Goal: Answer question/provide support: Share knowledge or assist other users

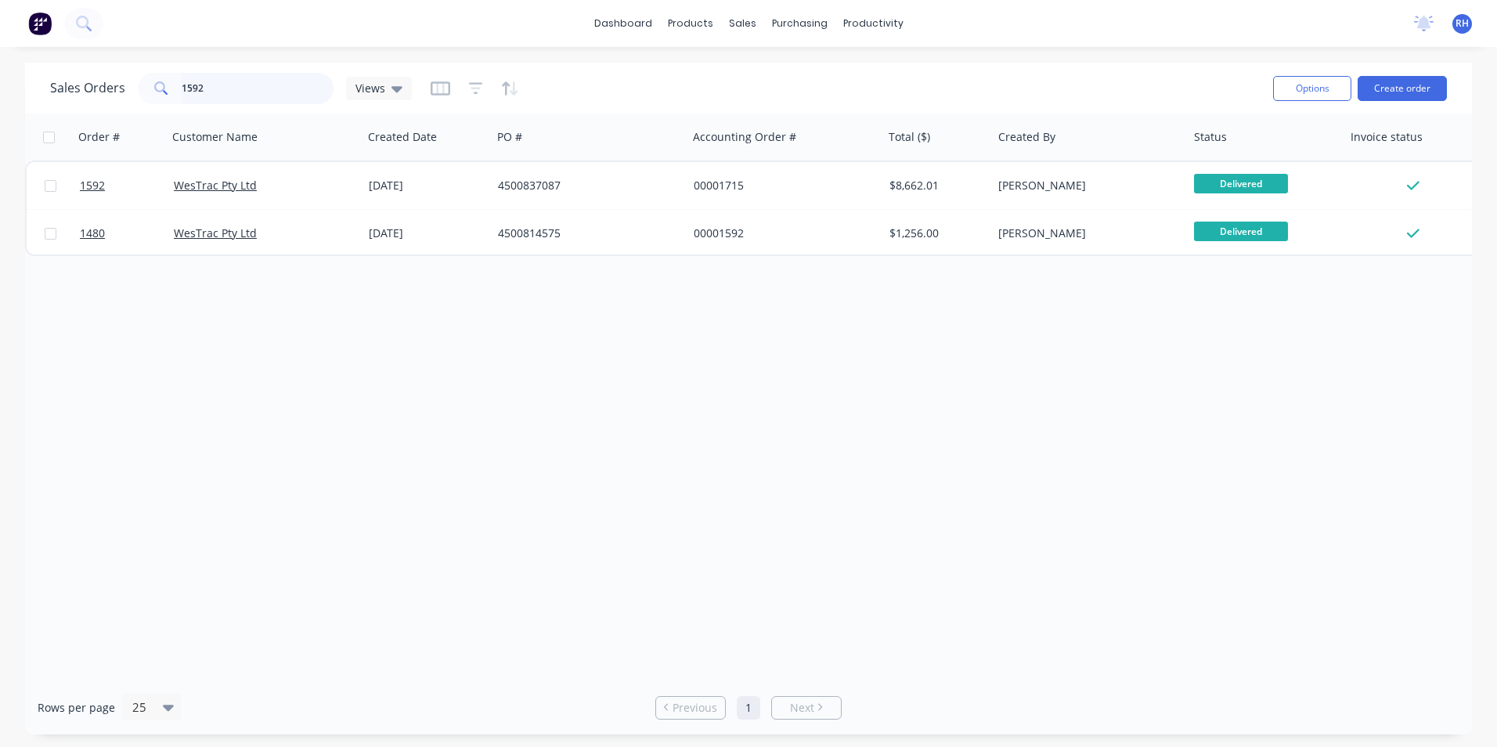
click at [243, 80] on input "1592" at bounding box center [258, 88] width 153 height 31
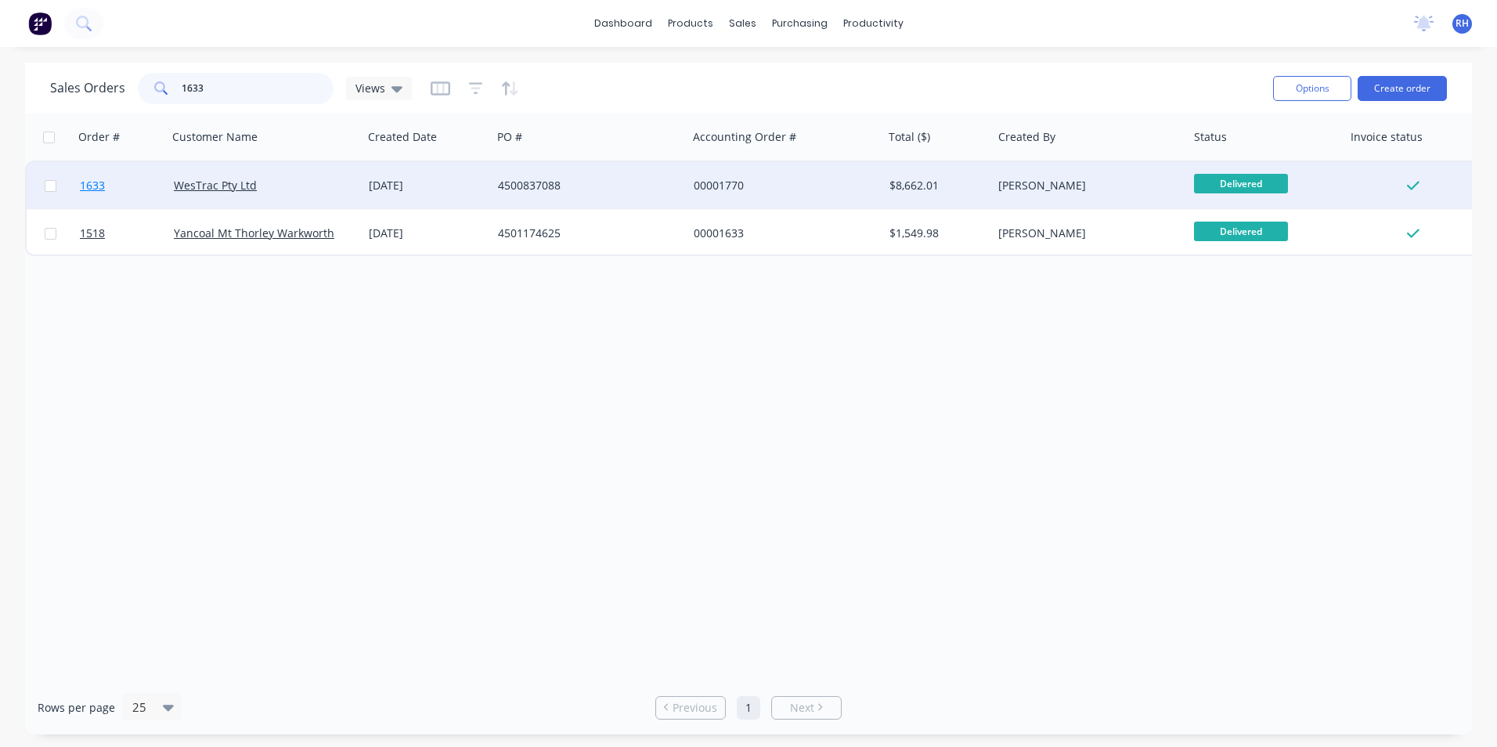
type input "1633"
click at [88, 184] on span "1633" at bounding box center [92, 186] width 25 height 16
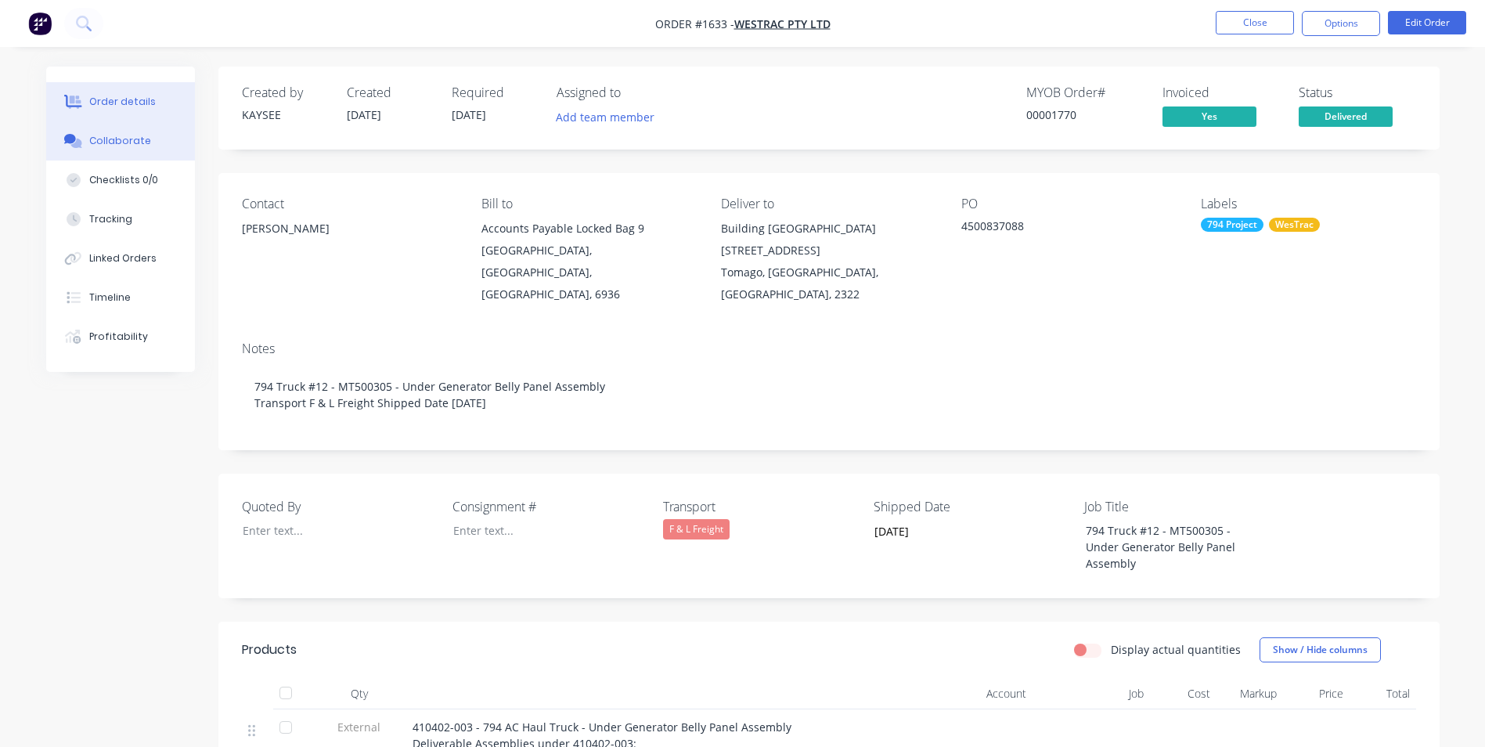
click at [132, 143] on div "Collaborate" at bounding box center [120, 141] width 62 height 14
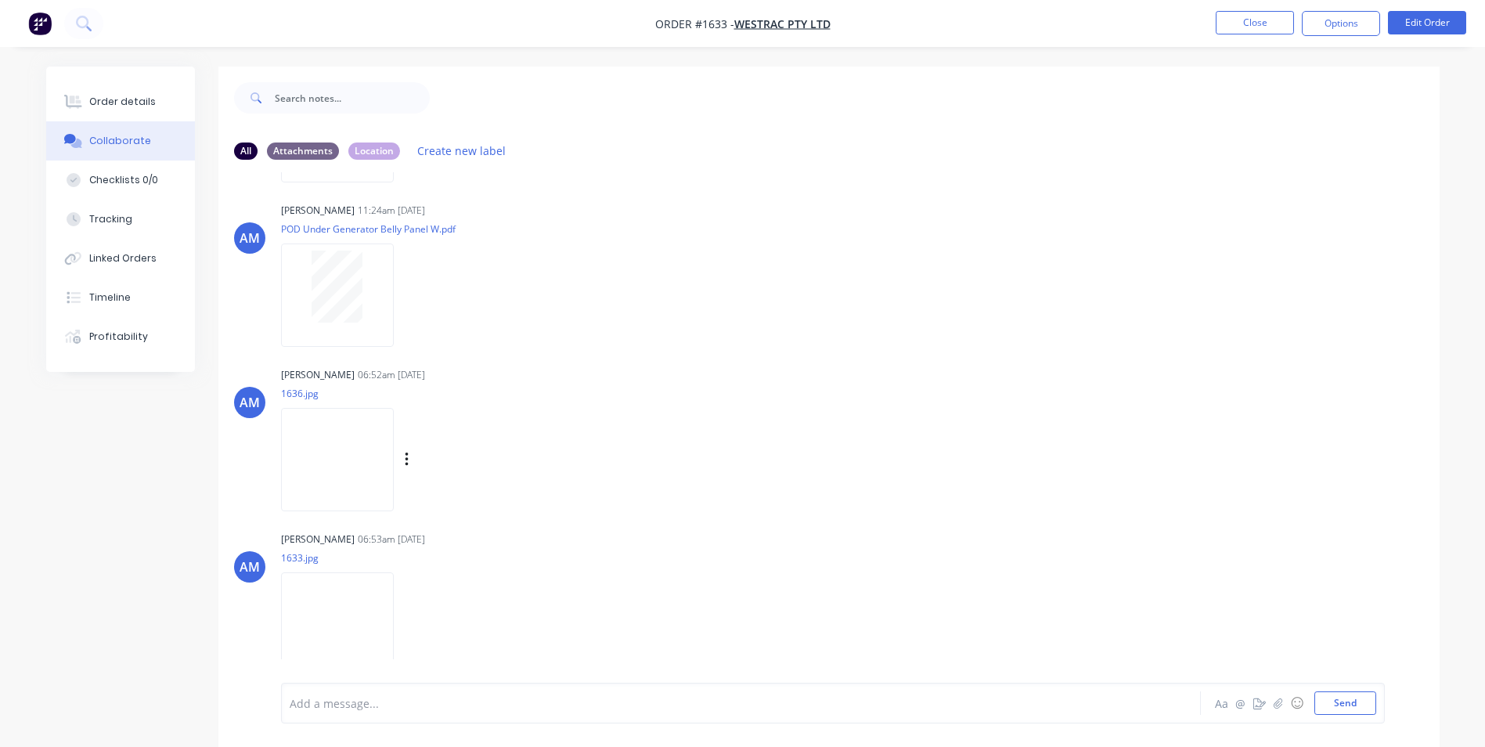
scroll to position [23, 0]
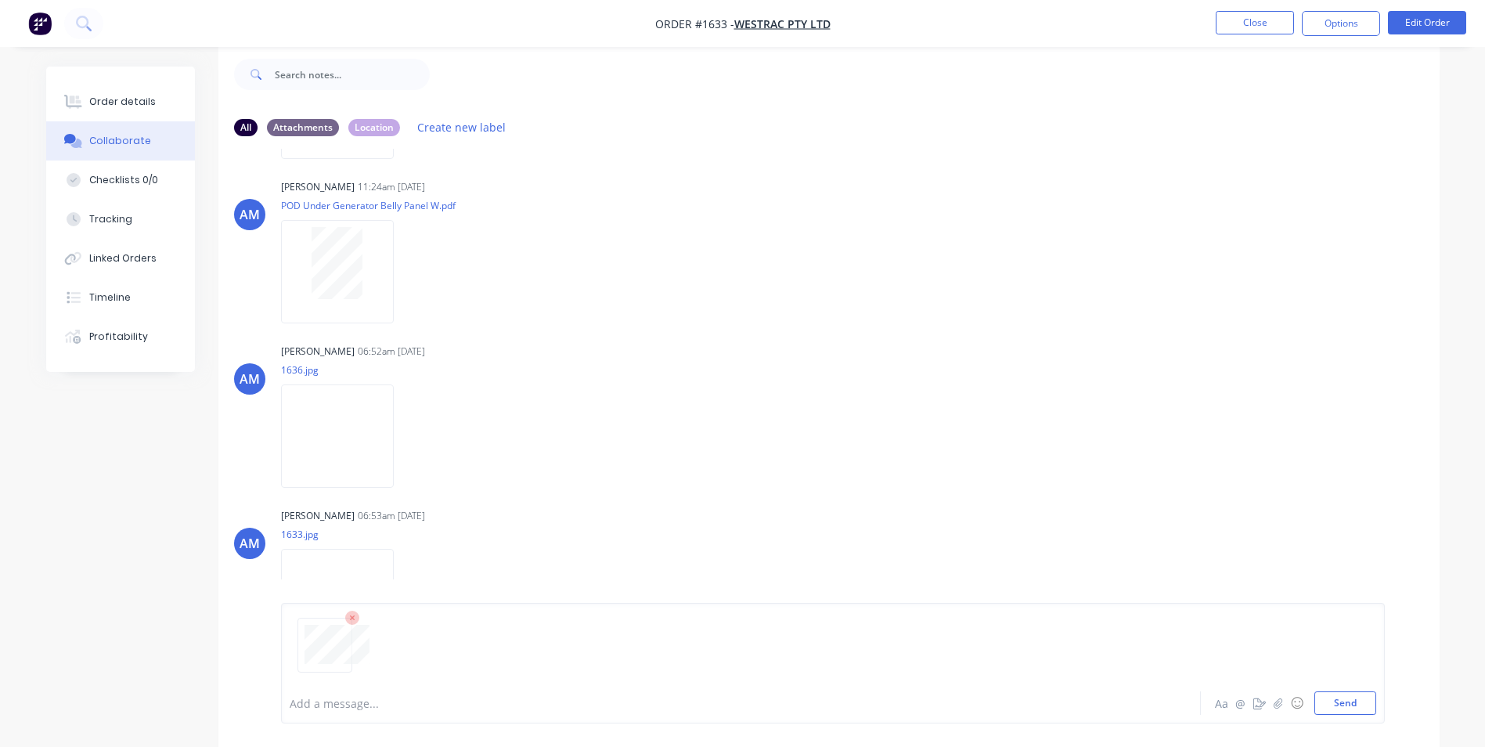
drag, startPoint x: 1366, startPoint y: 698, endPoint x: 1377, endPoint y: 653, distance: 46.0
click at [1369, 695] on button "Send" at bounding box center [1346, 702] width 62 height 23
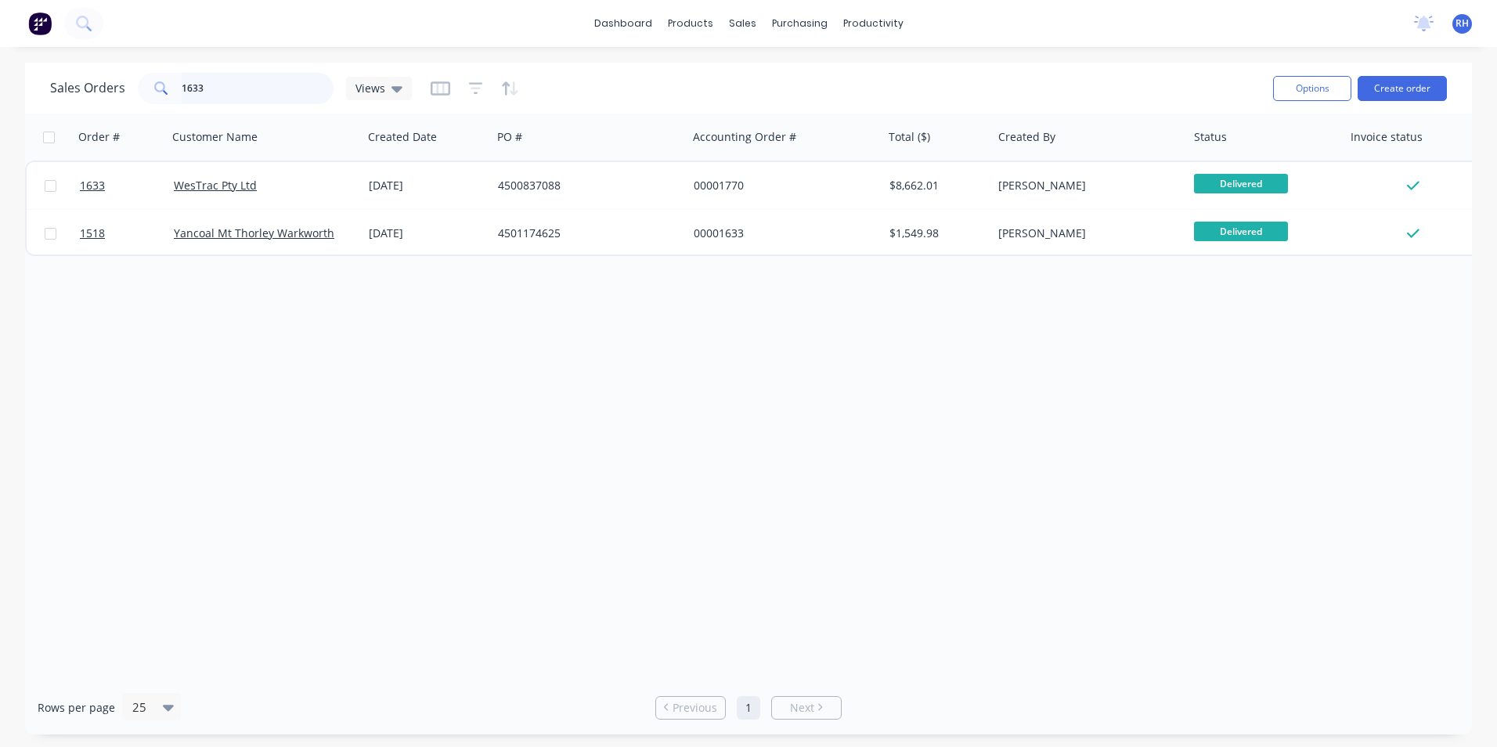
click at [215, 92] on input "1633" at bounding box center [258, 88] width 153 height 31
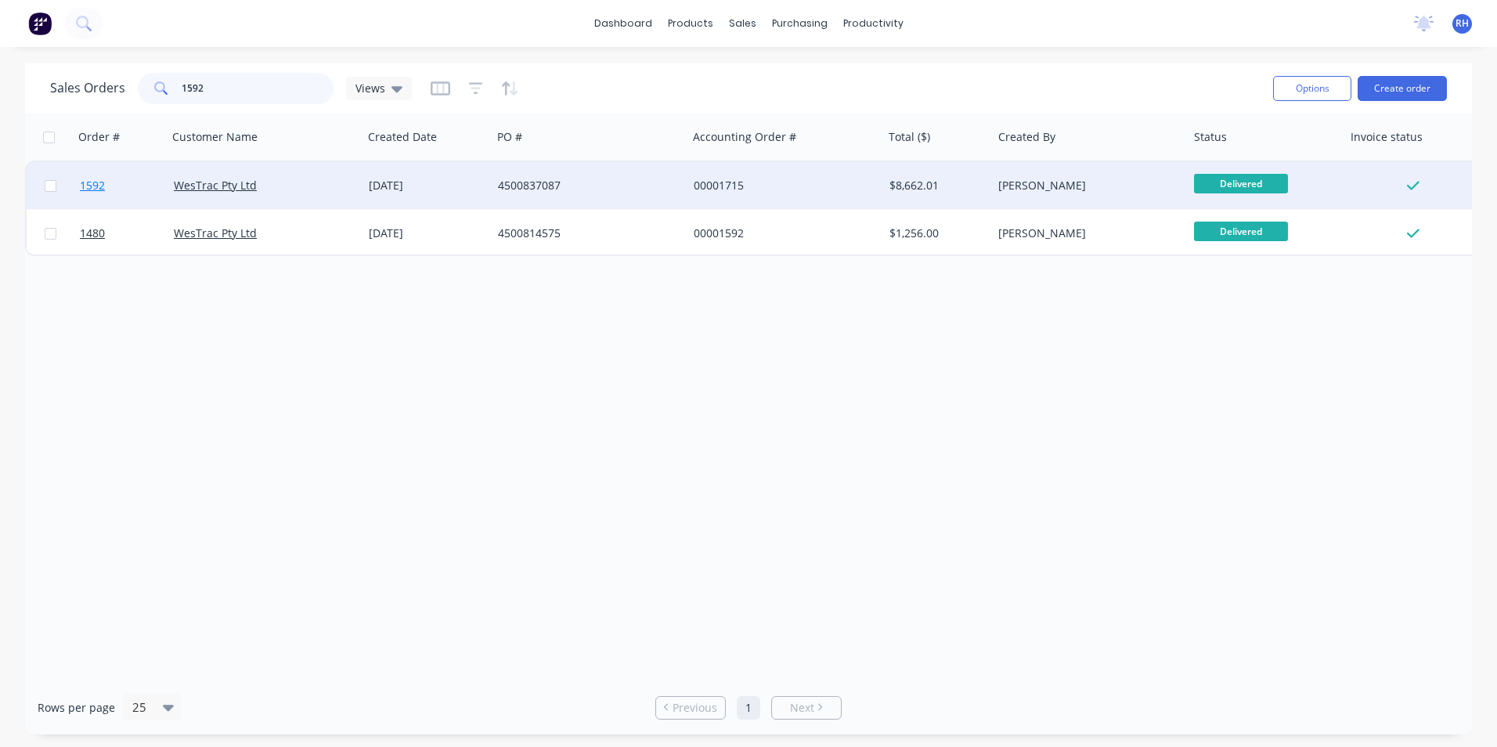
type input "1592"
click at [96, 189] on span "1592" at bounding box center [92, 186] width 25 height 16
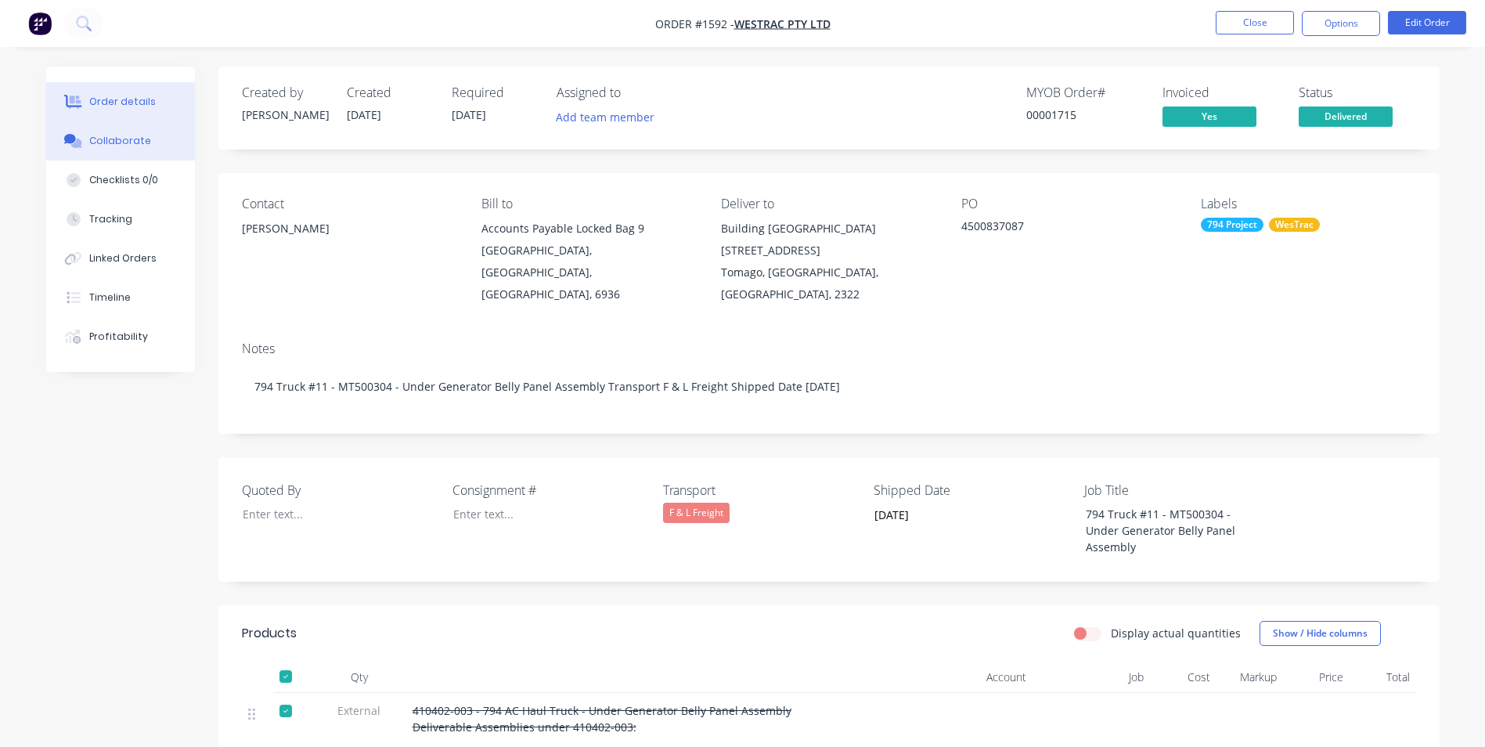
click at [133, 144] on div "Collaborate" at bounding box center [120, 141] width 62 height 14
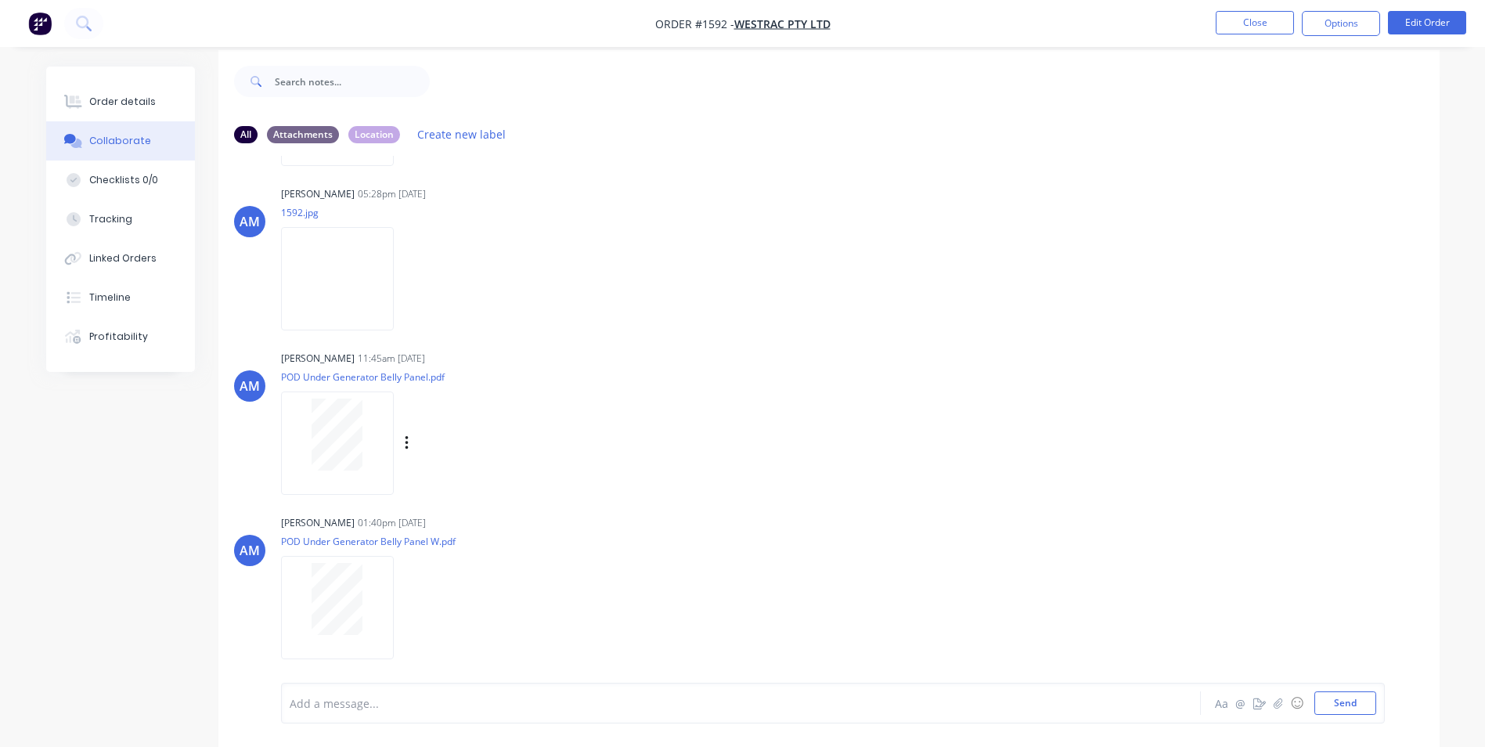
scroll to position [23, 0]
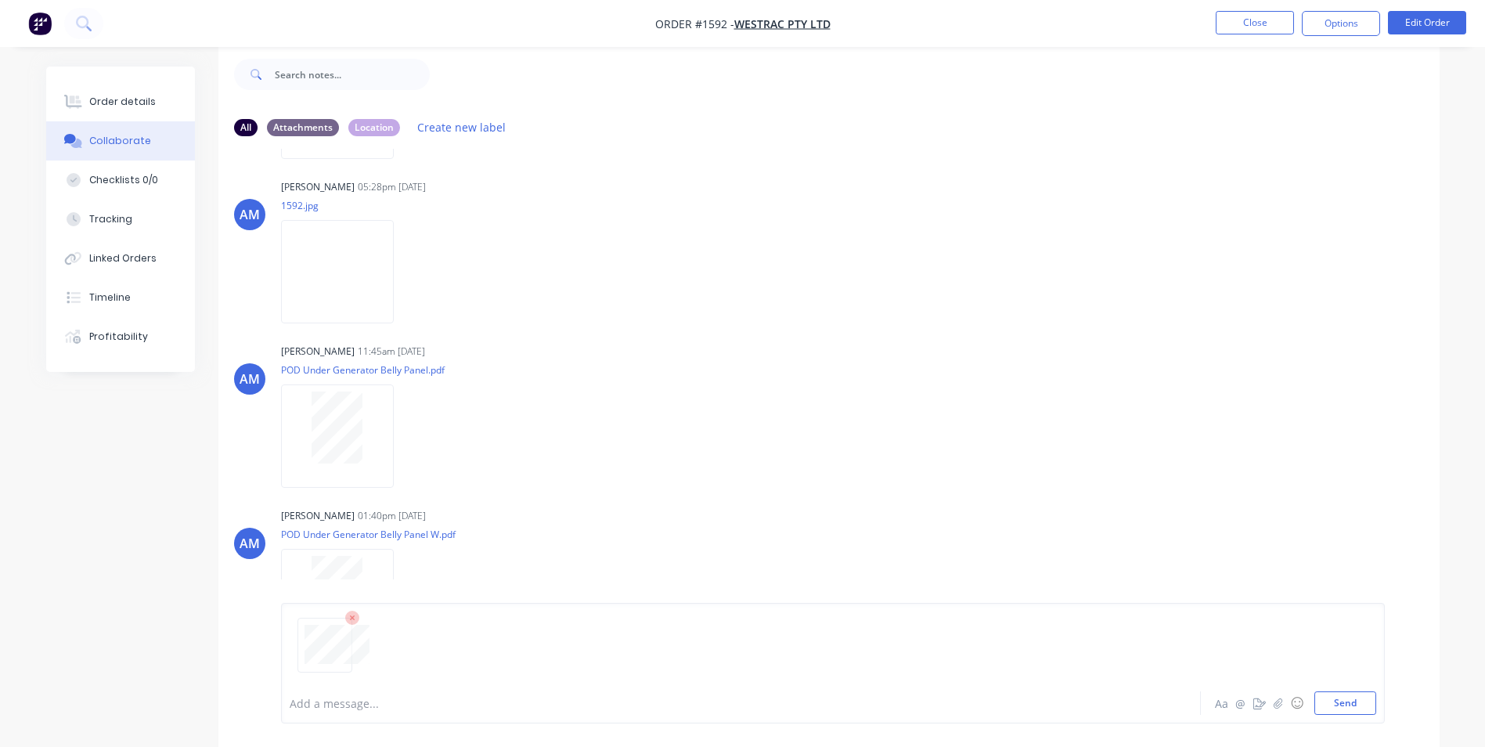
drag, startPoint x: 1358, startPoint y: 704, endPoint x: 1366, endPoint y: 687, distance: 18.2
click at [1358, 702] on button "Send" at bounding box center [1346, 702] width 62 height 23
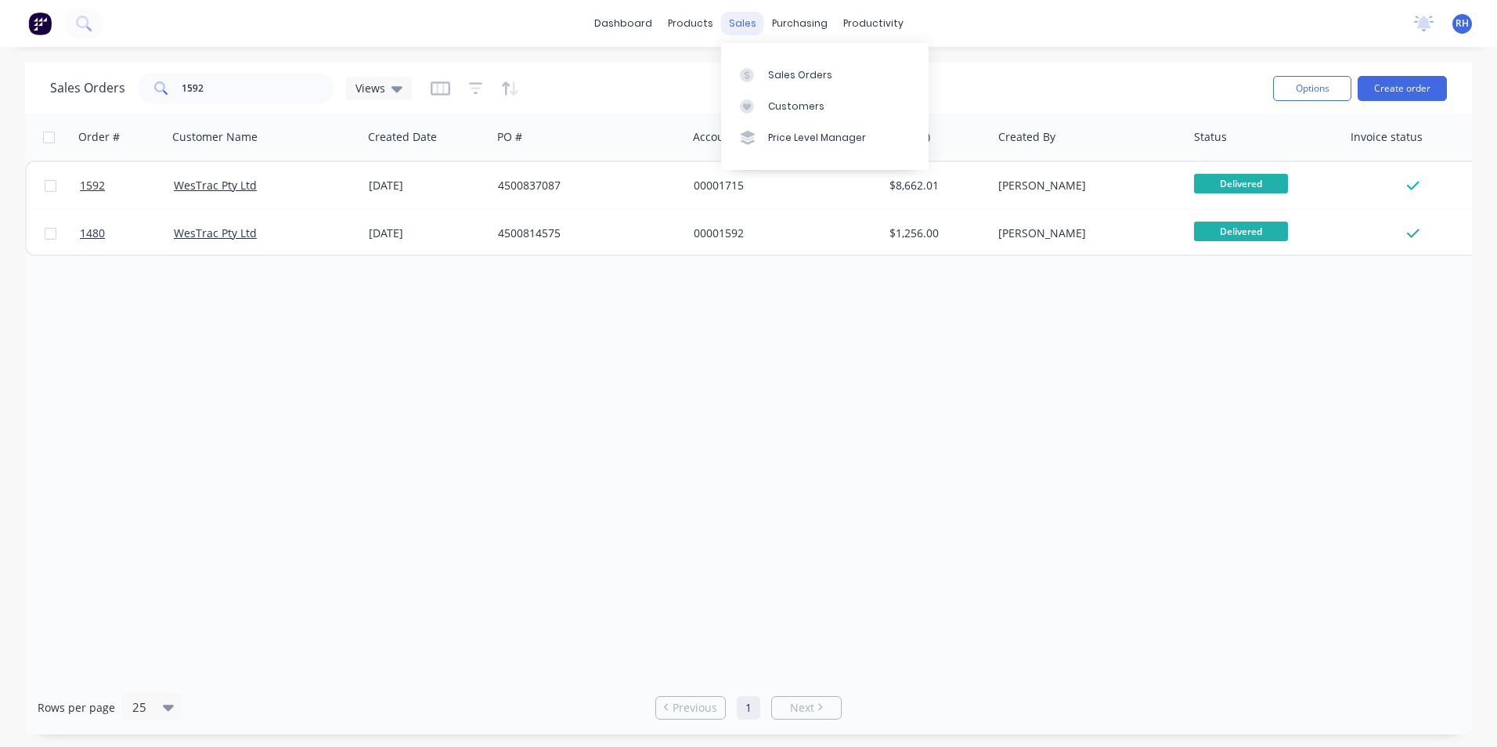
click at [731, 26] on div "sales" at bounding box center [742, 23] width 43 height 23
click at [220, 92] on input "1592" at bounding box center [258, 88] width 153 height 31
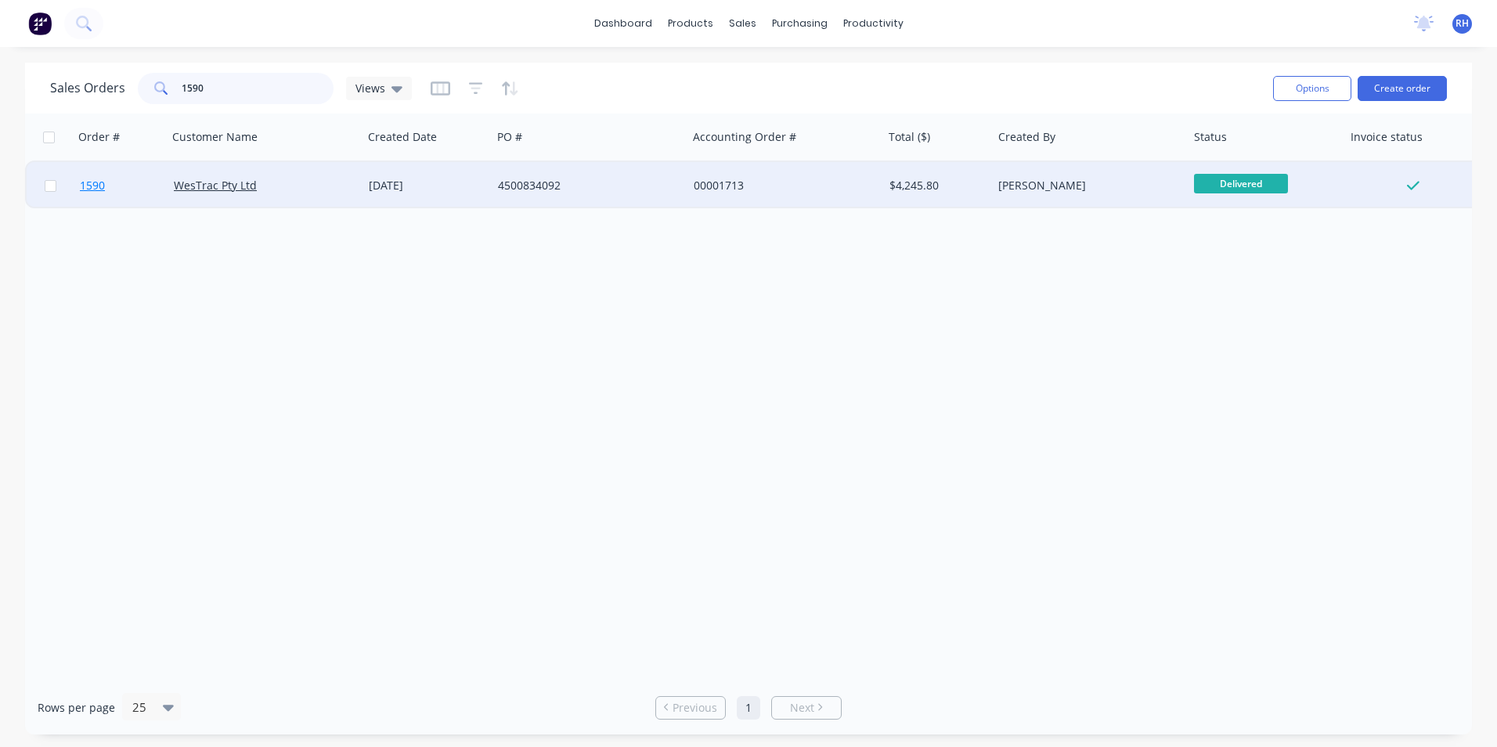
type input "1590"
click at [99, 190] on span "1590" at bounding box center [92, 186] width 25 height 16
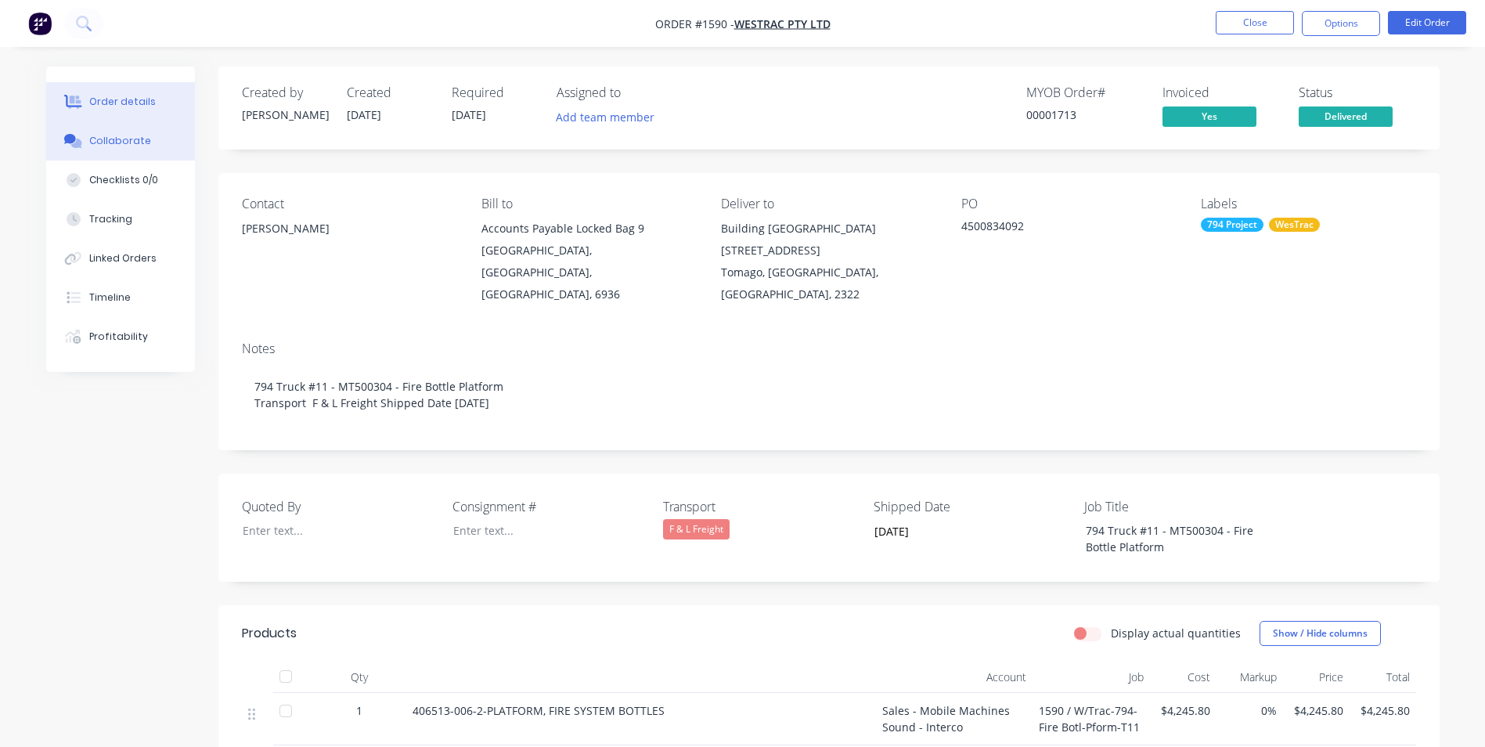
click at [128, 140] on div "Collaborate" at bounding box center [120, 141] width 62 height 14
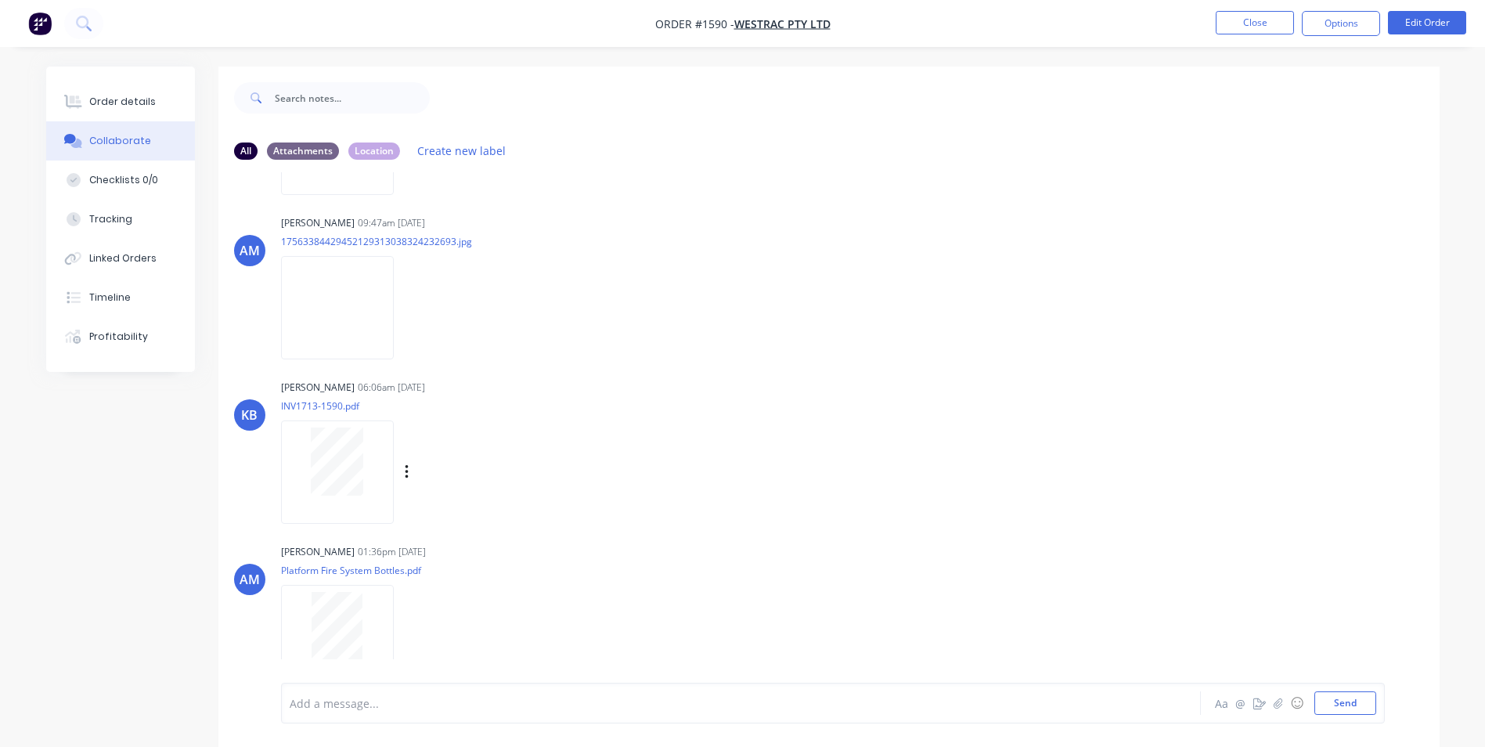
scroll to position [490, 0]
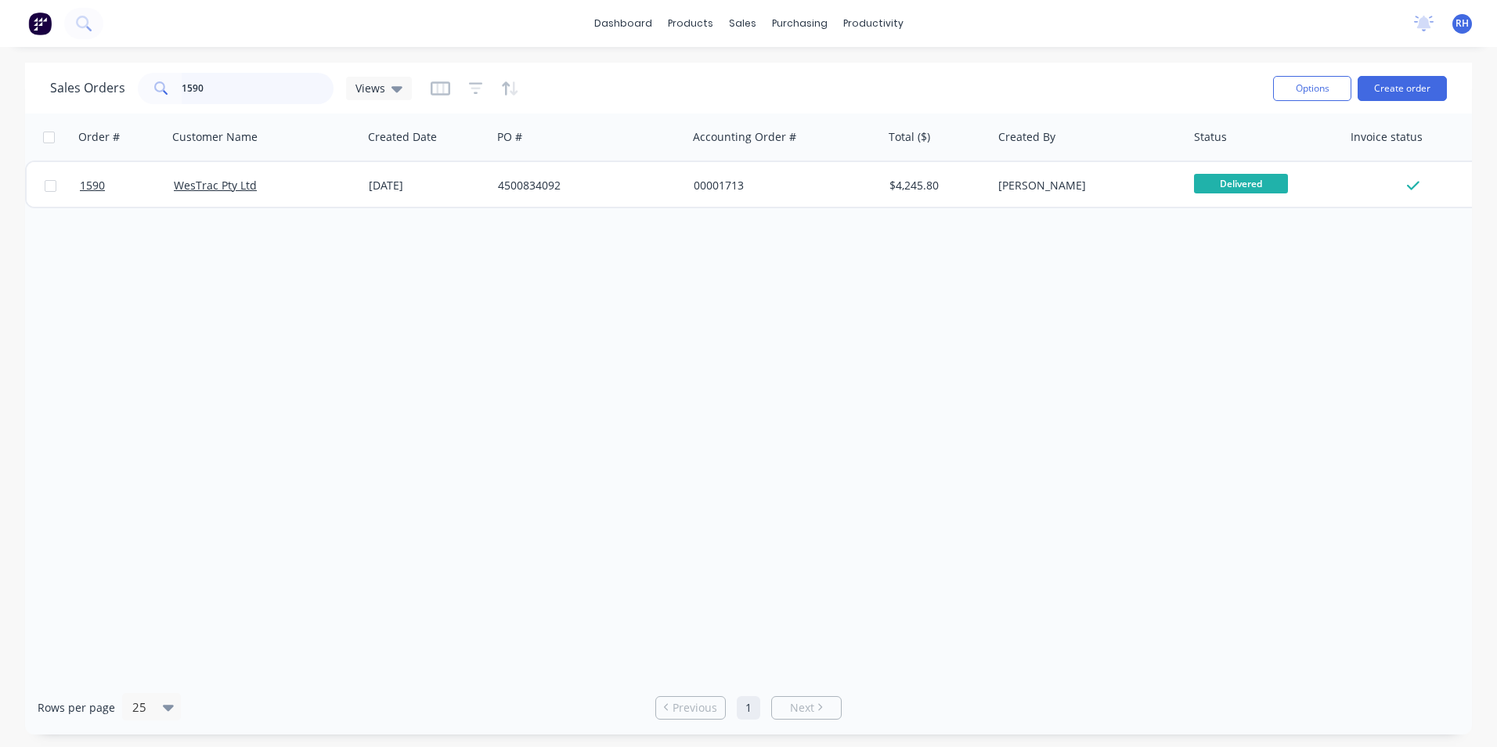
click at [265, 81] on input "1590" at bounding box center [258, 88] width 153 height 31
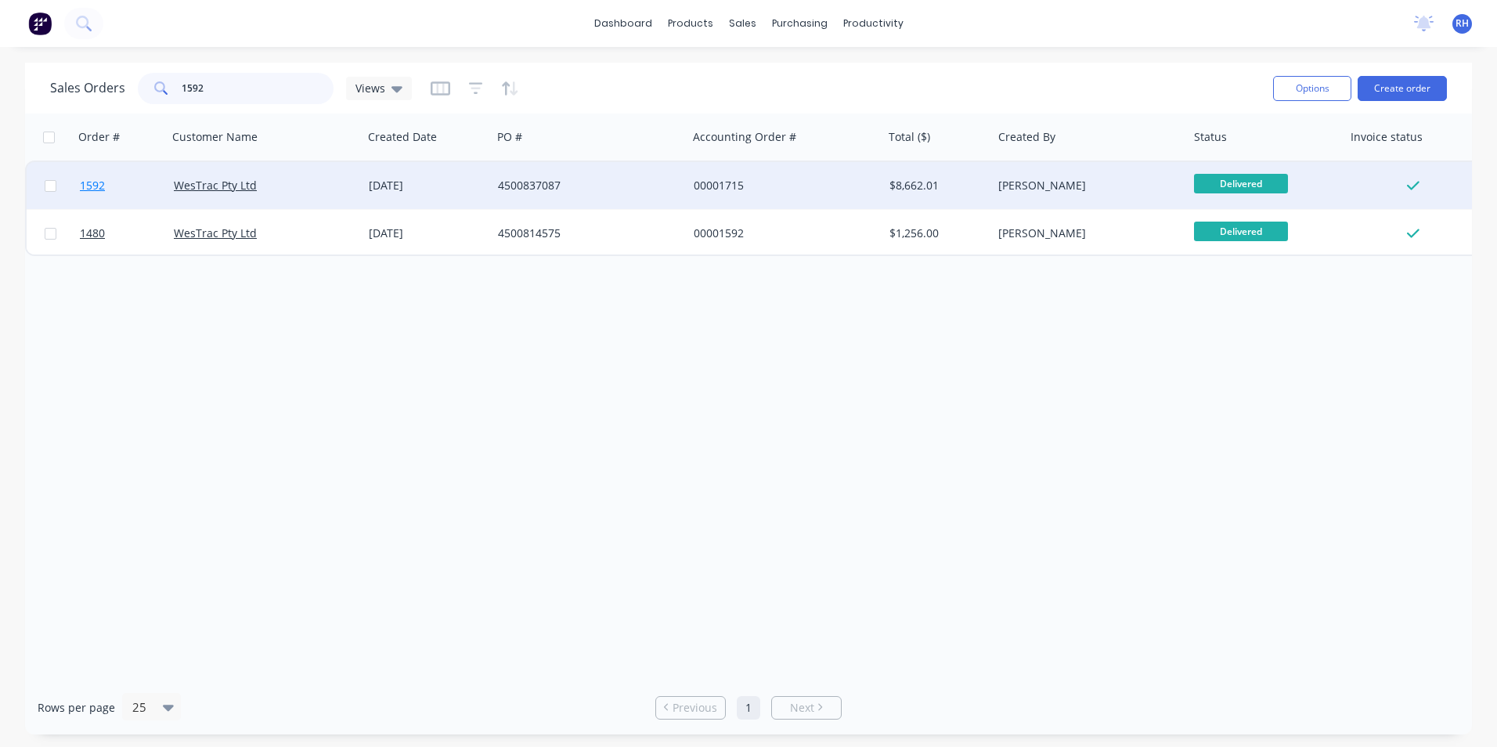
type input "1592"
click at [83, 187] on span "1592" at bounding box center [92, 186] width 25 height 16
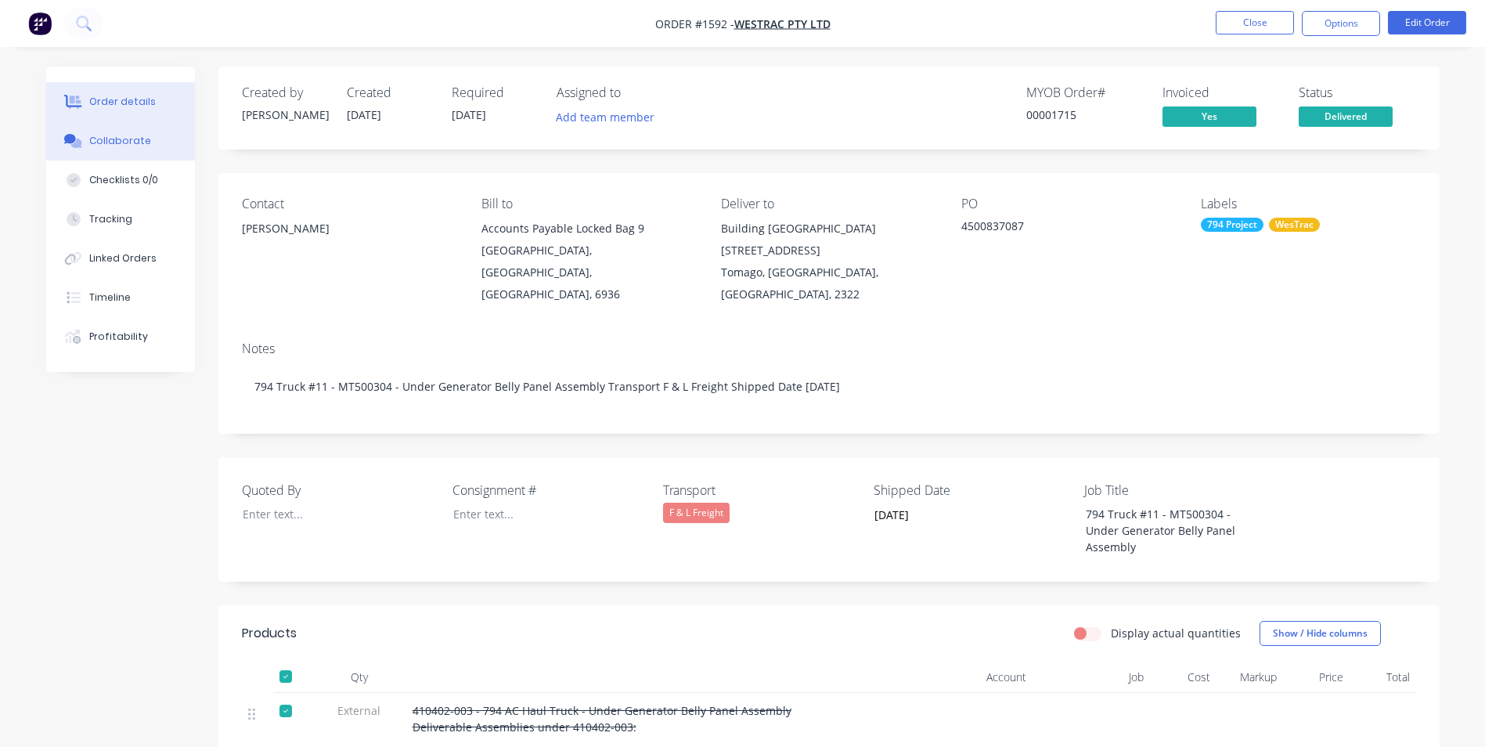
click at [128, 136] on div "Collaborate" at bounding box center [120, 141] width 62 height 14
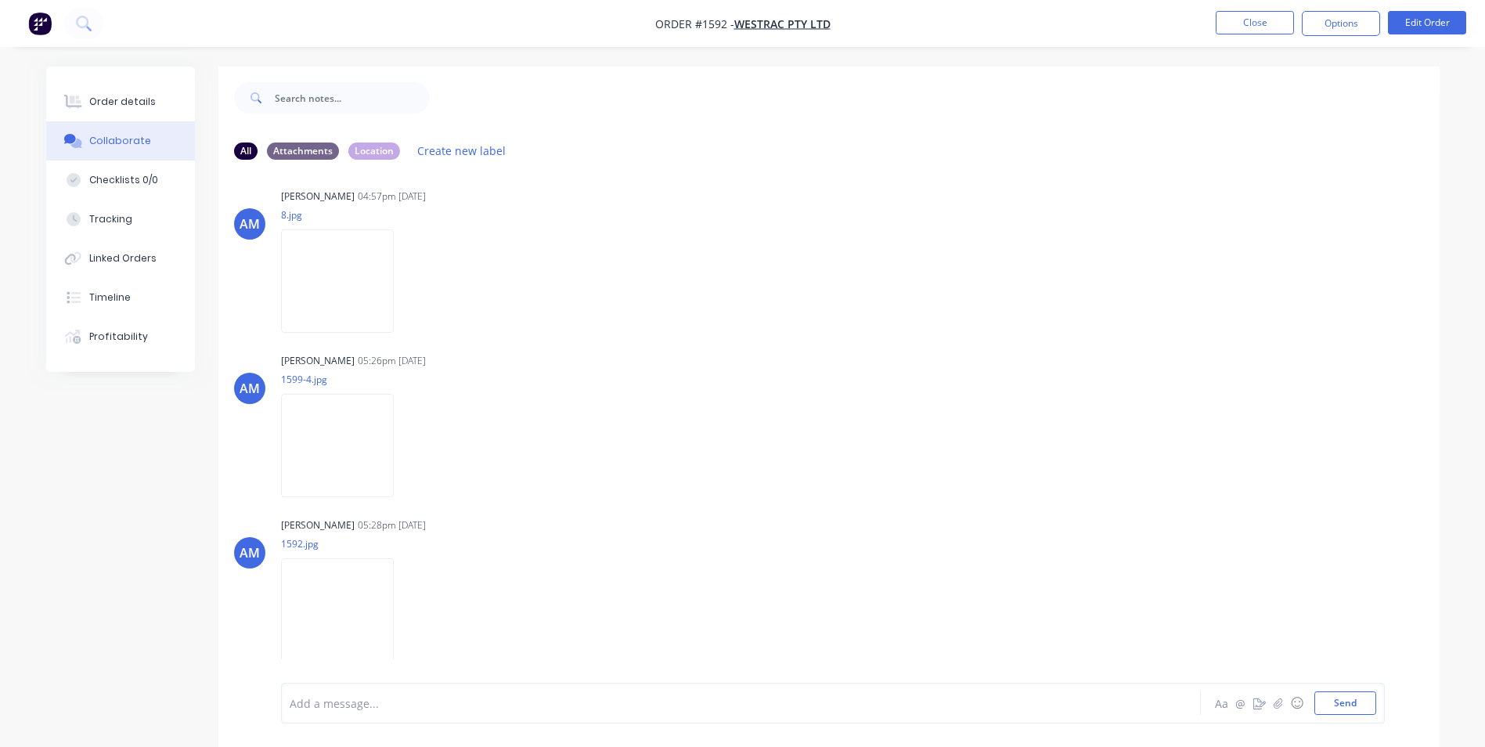
scroll to position [850, 0]
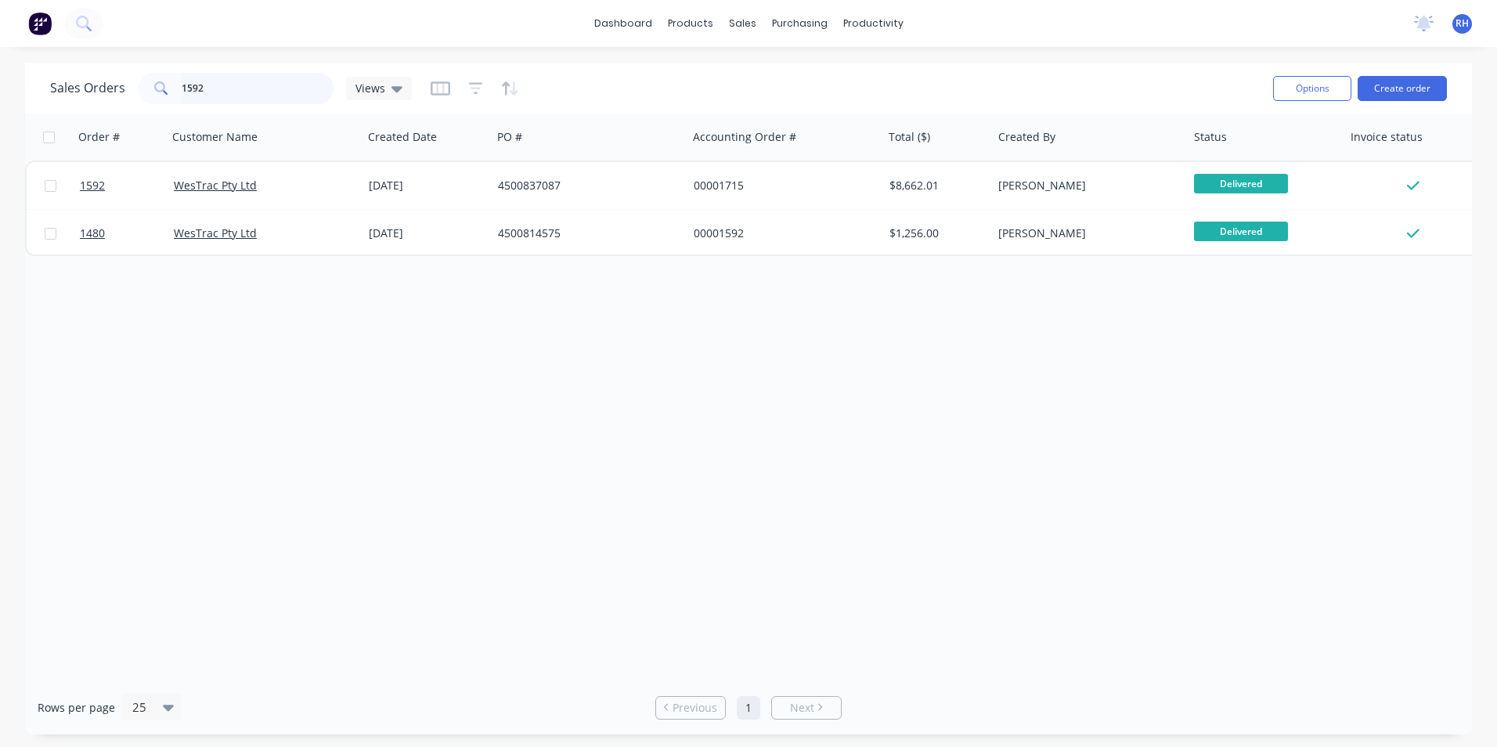
click at [212, 84] on input "1592" at bounding box center [258, 88] width 153 height 31
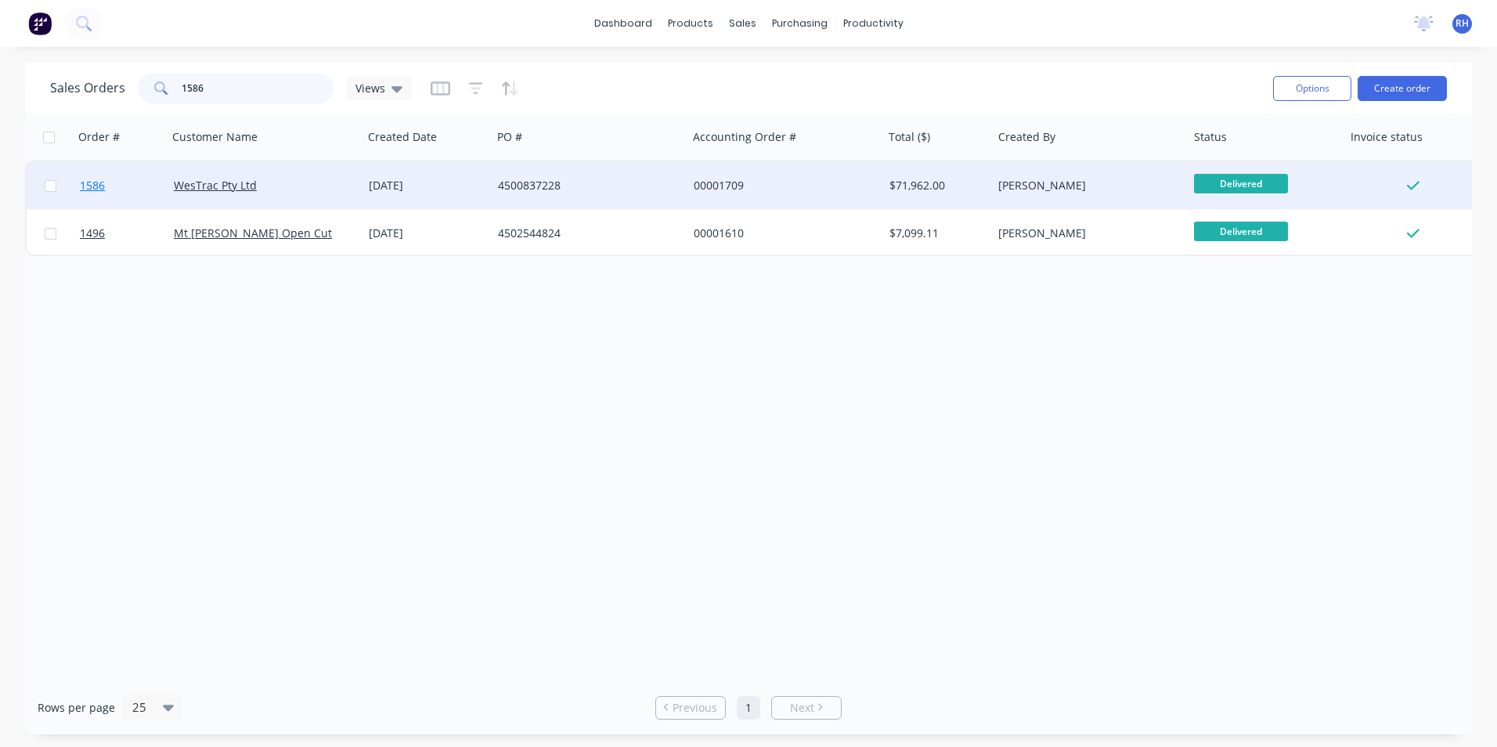
type input "1586"
click at [93, 183] on span "1586" at bounding box center [92, 186] width 25 height 16
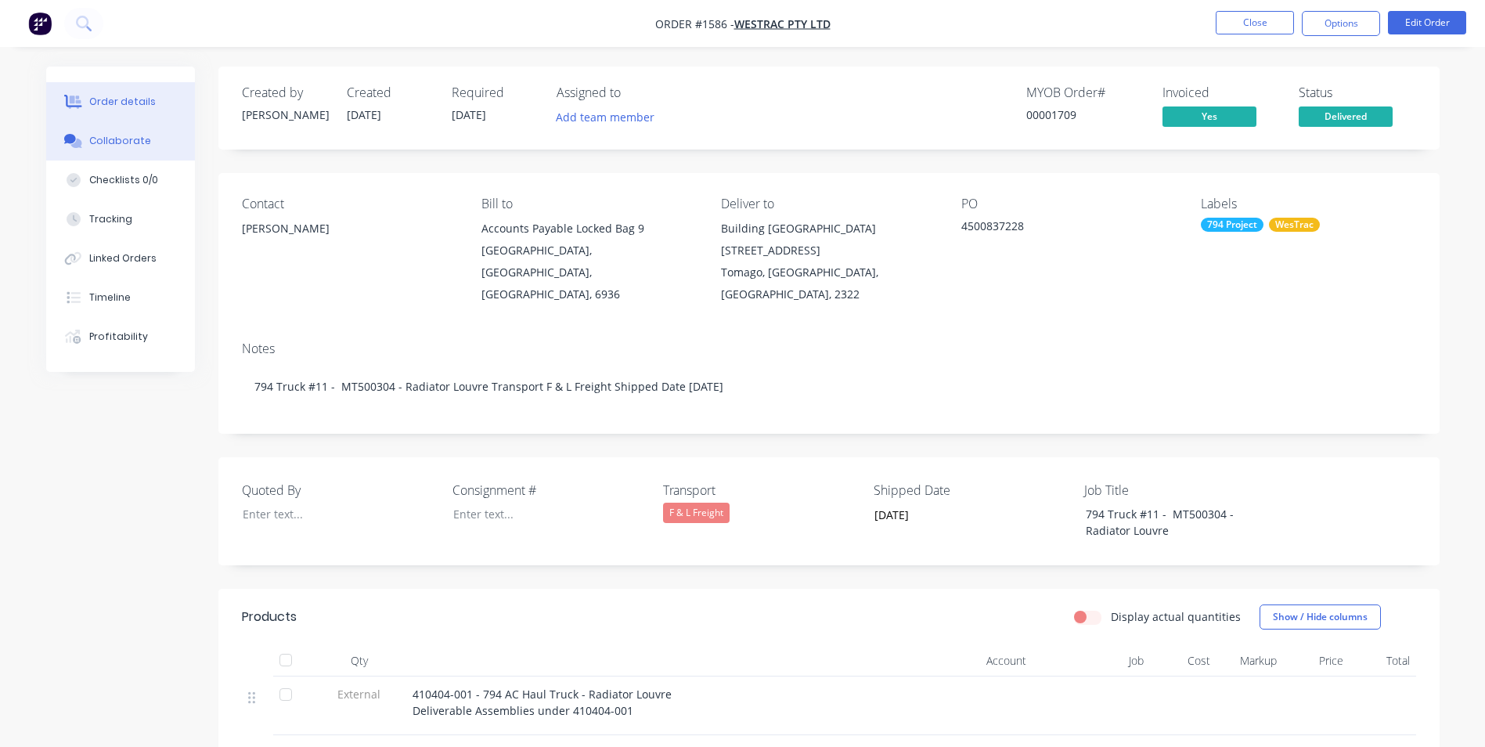
click at [97, 142] on div "Collaborate" at bounding box center [120, 141] width 62 height 14
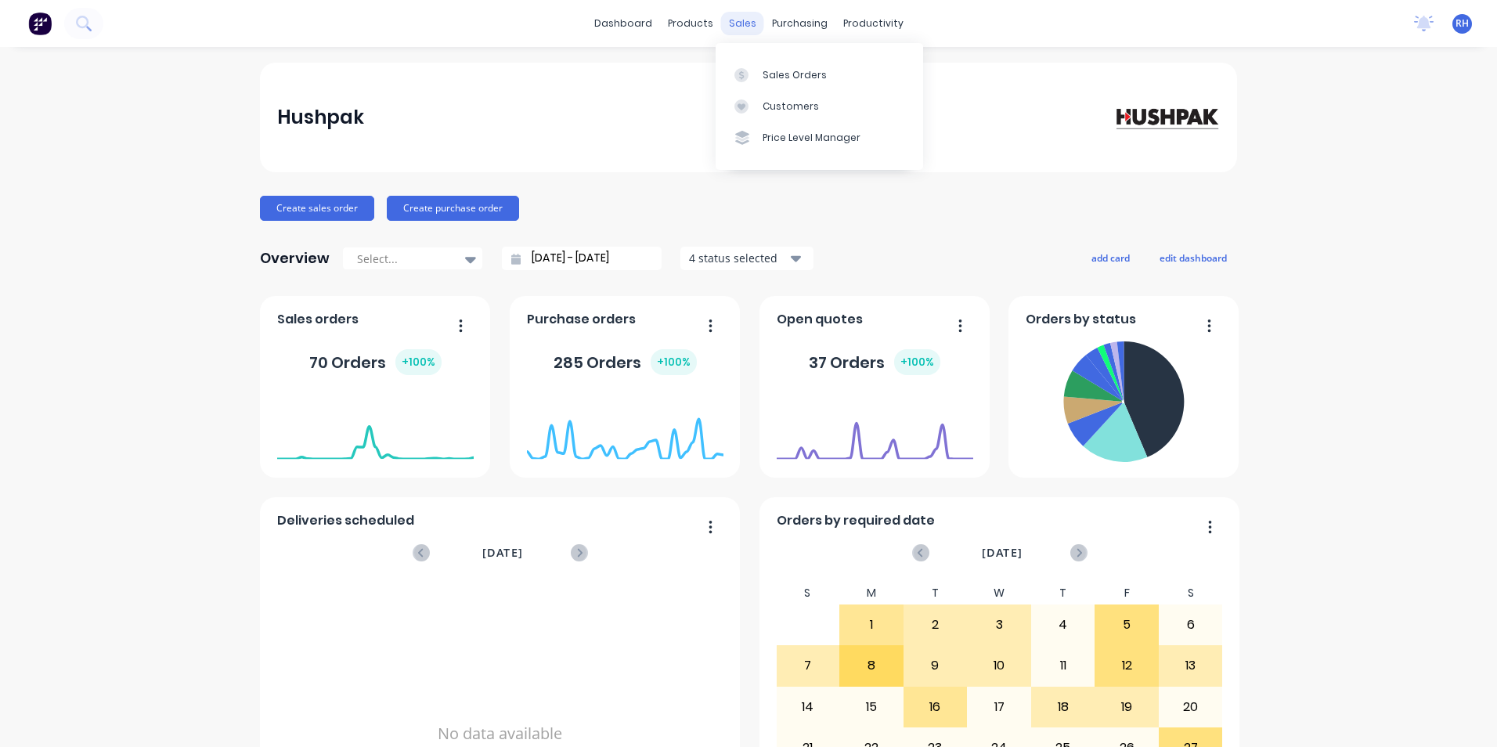
click at [740, 26] on div "sales" at bounding box center [742, 23] width 43 height 23
click at [740, 23] on div "sales" at bounding box center [742, 23] width 43 height 23
click at [820, 77] on div "Sales Orders" at bounding box center [795, 75] width 64 height 14
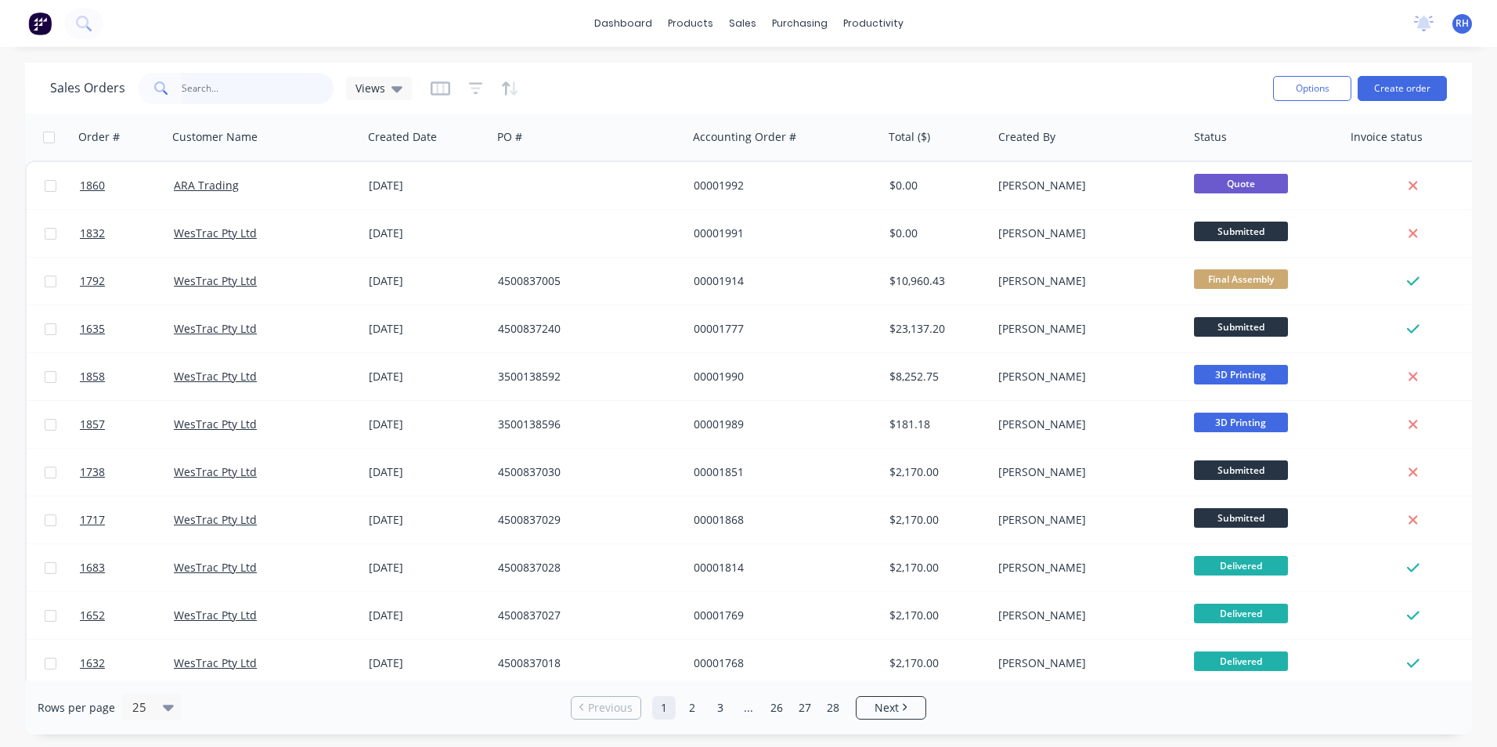
click at [215, 83] on input "text" at bounding box center [258, 88] width 153 height 31
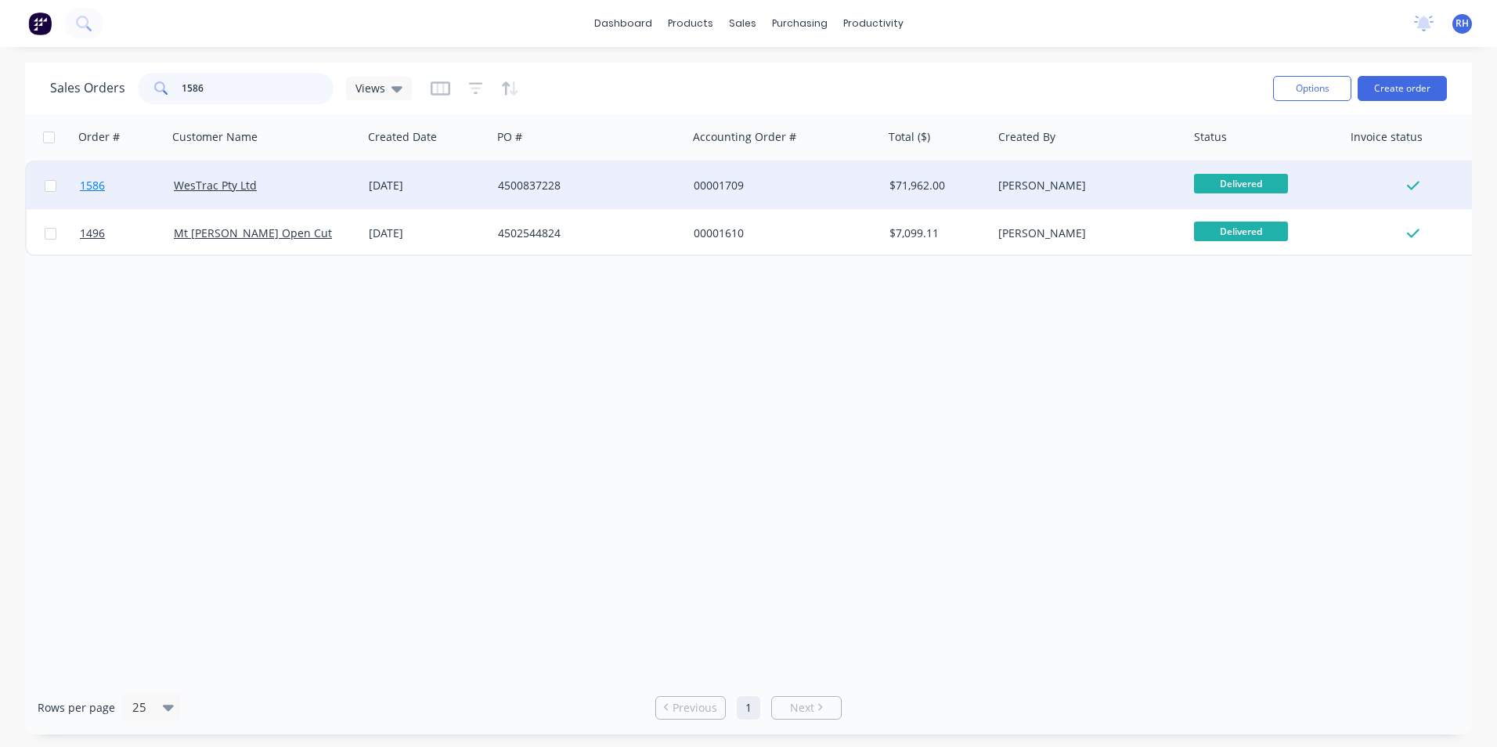
type input "1586"
click at [92, 179] on span "1586" at bounding box center [92, 186] width 25 height 16
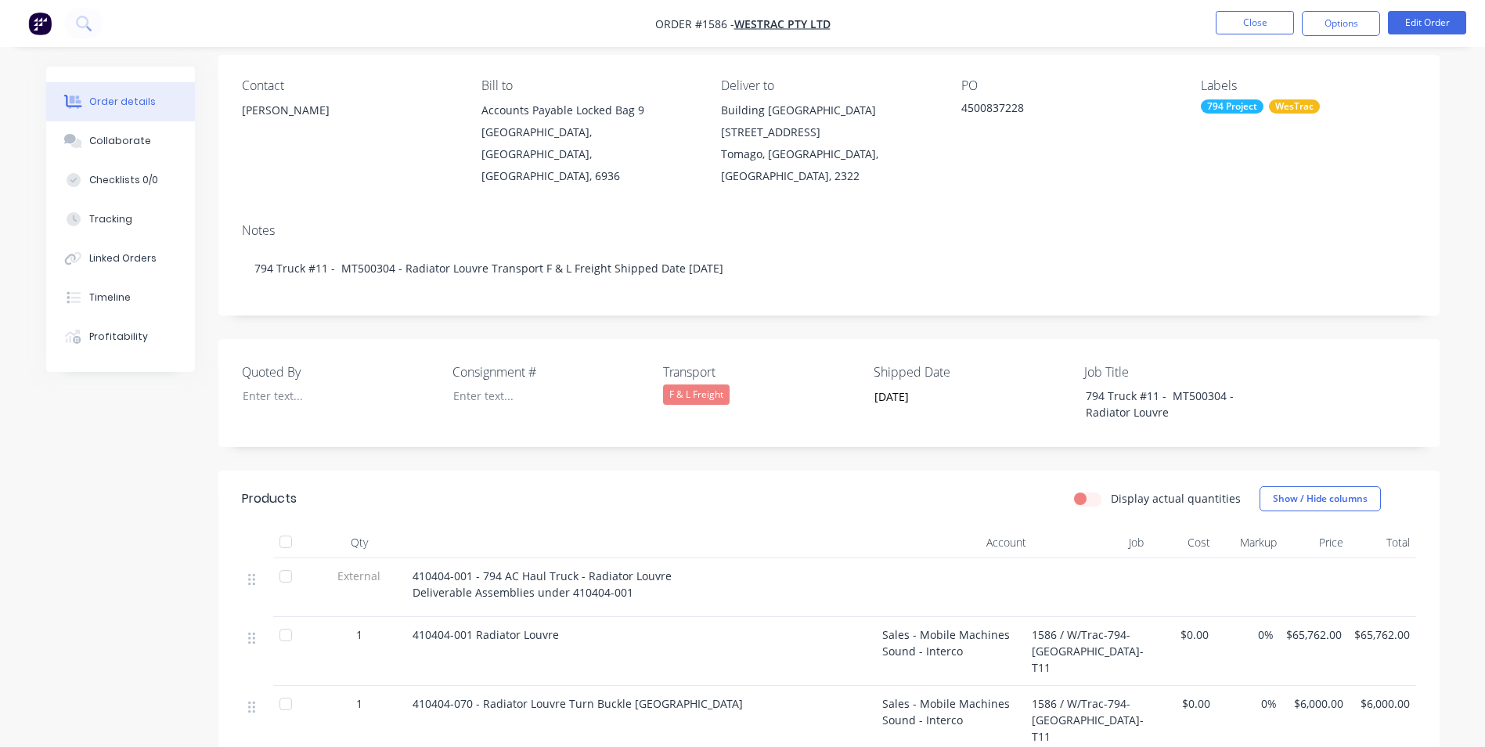
scroll to position [391, 0]
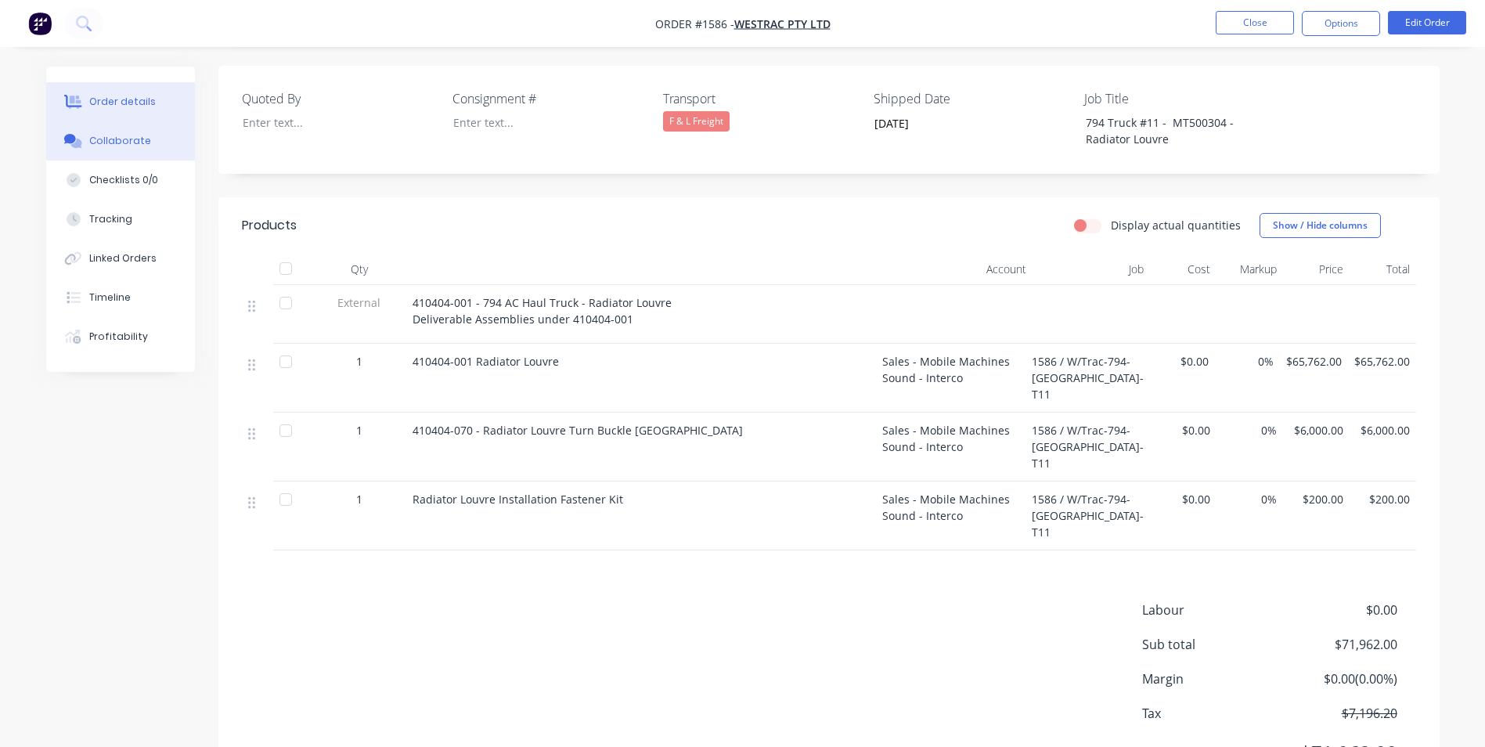
click at [124, 142] on div "Collaborate" at bounding box center [120, 141] width 62 height 14
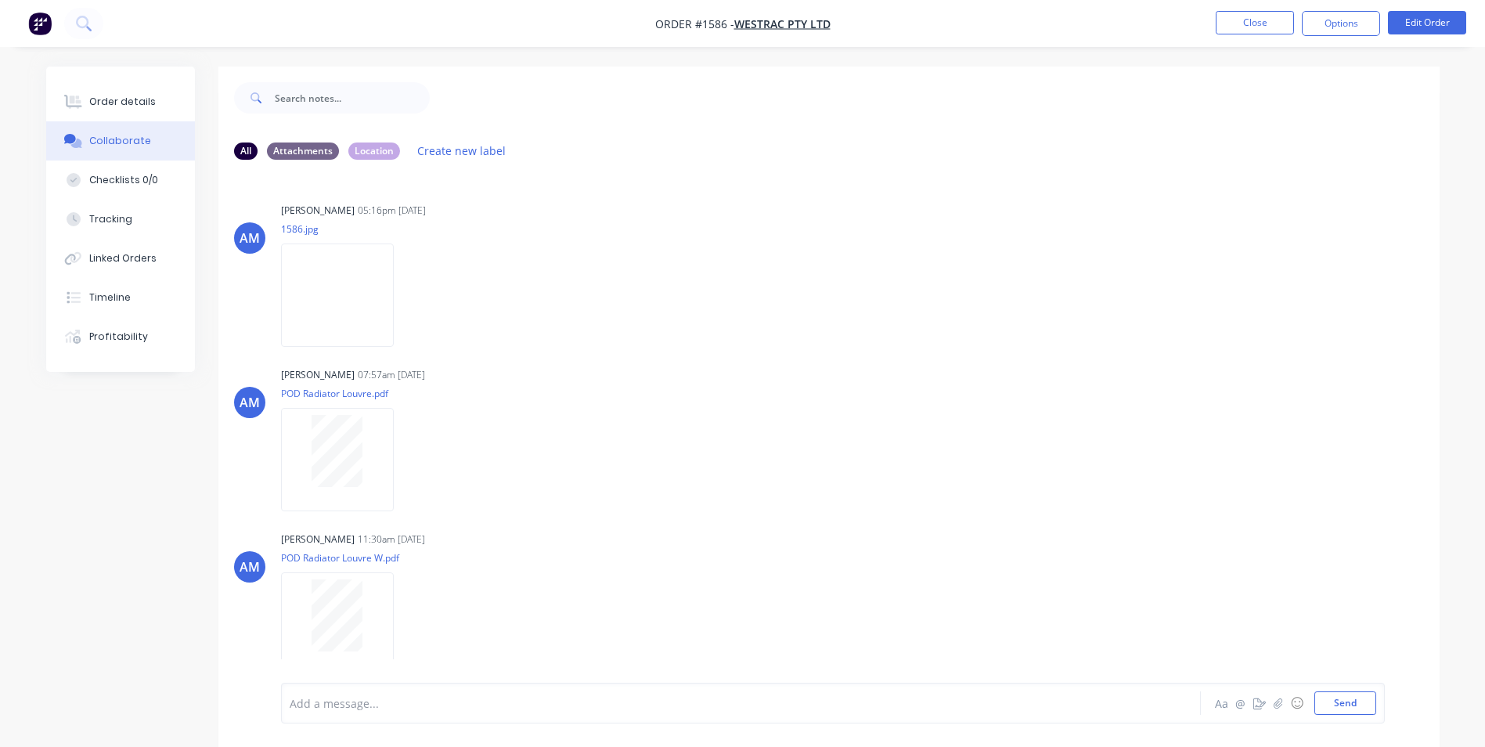
scroll to position [819, 0]
click at [1329, 698] on button "Send" at bounding box center [1346, 702] width 62 height 23
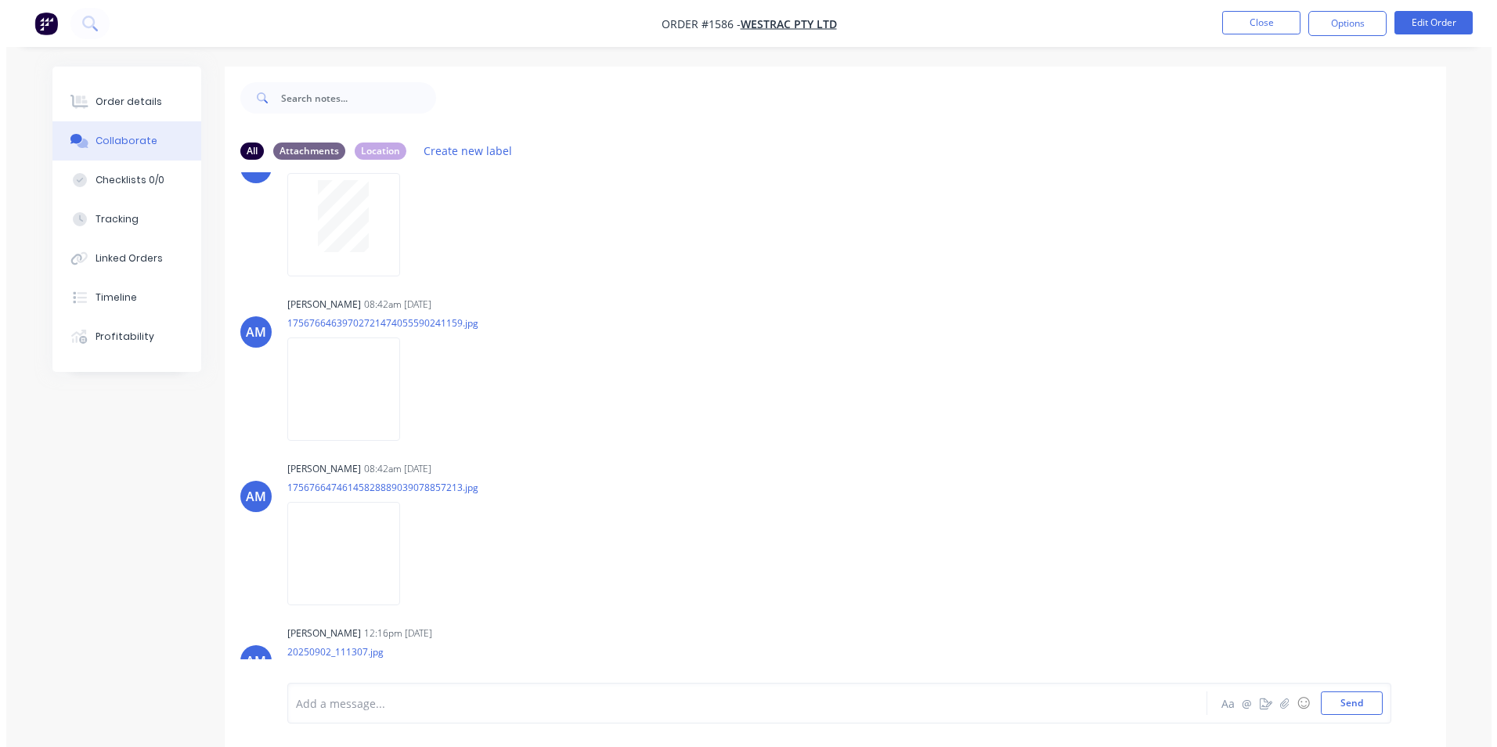
scroll to position [0, 0]
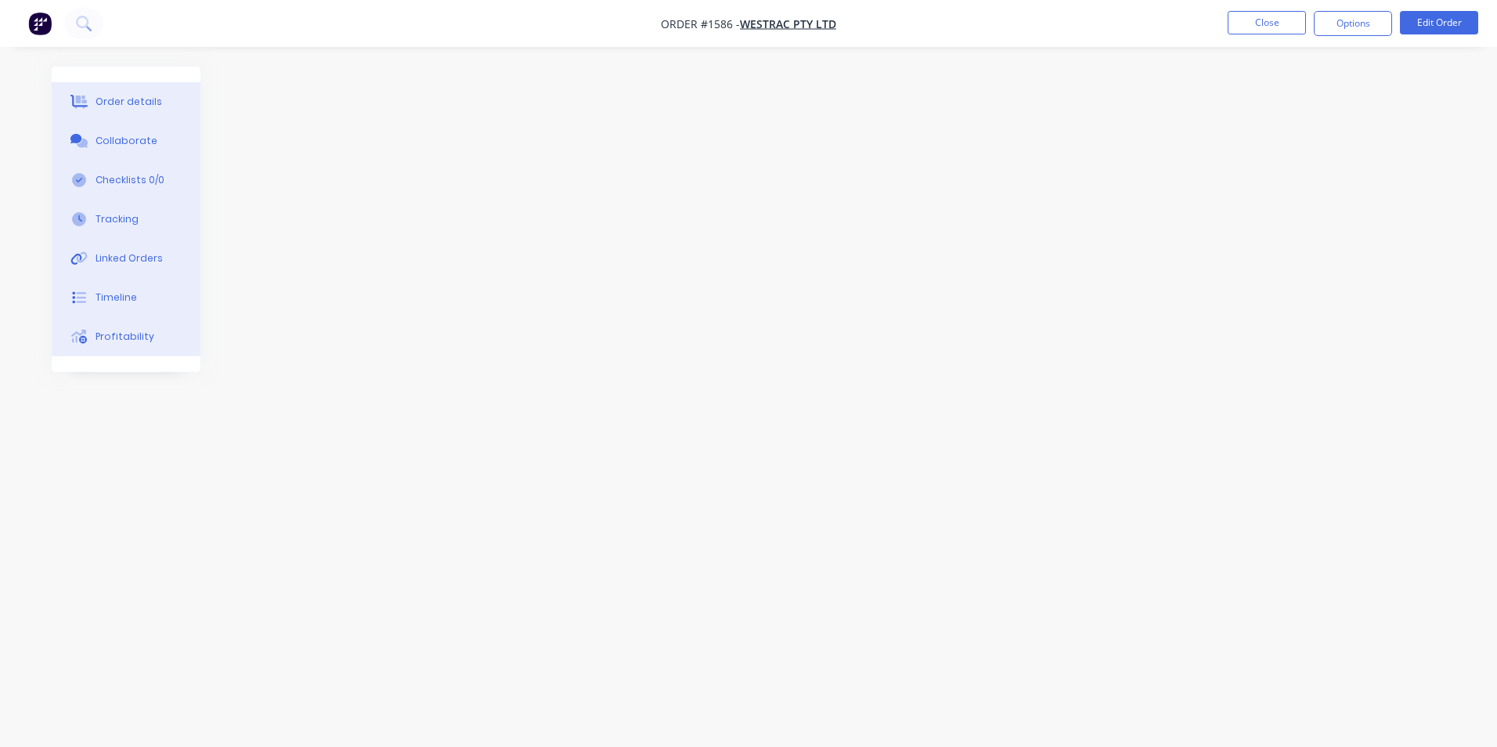
click at [138, 132] on button "Collaborate" at bounding box center [126, 140] width 149 height 39
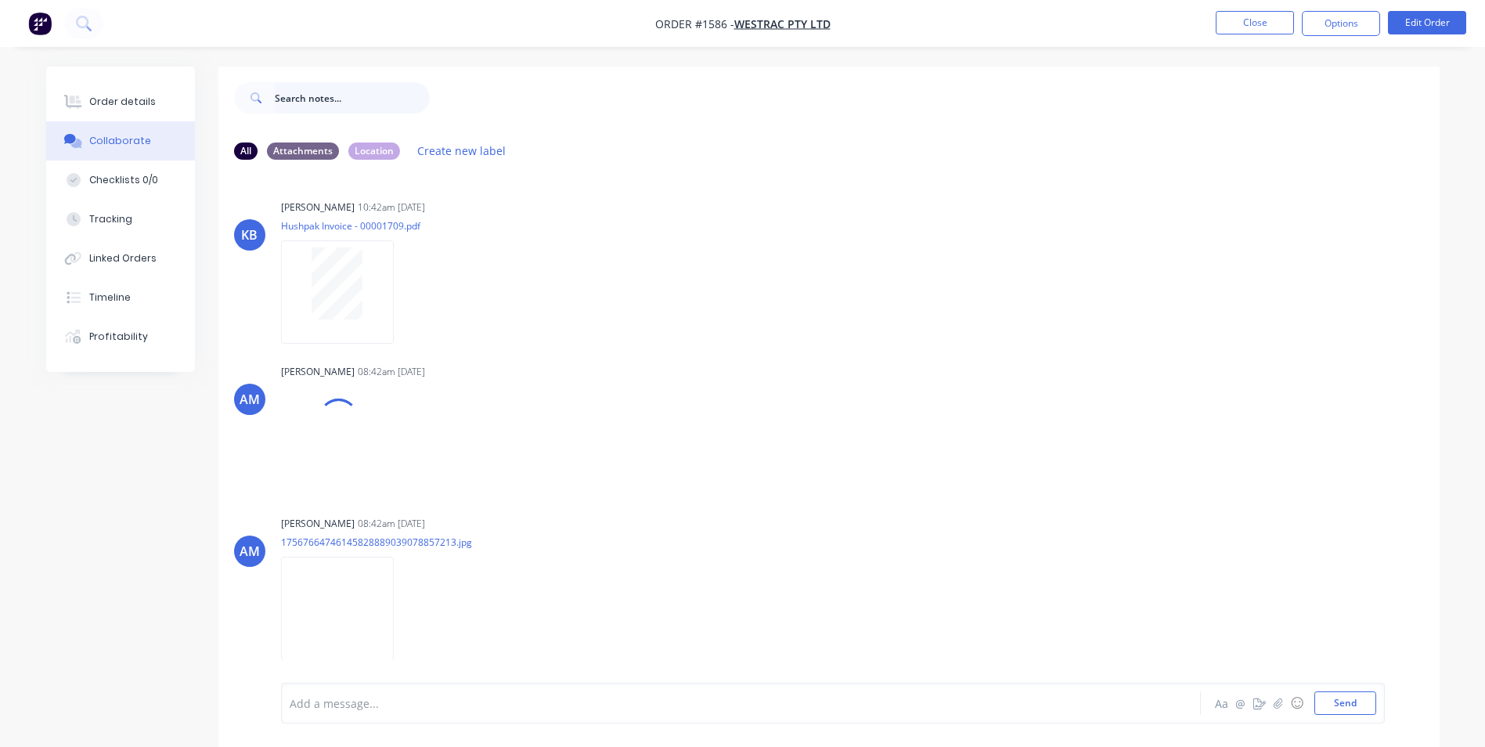
click at [329, 99] on input "text" at bounding box center [352, 97] width 155 height 31
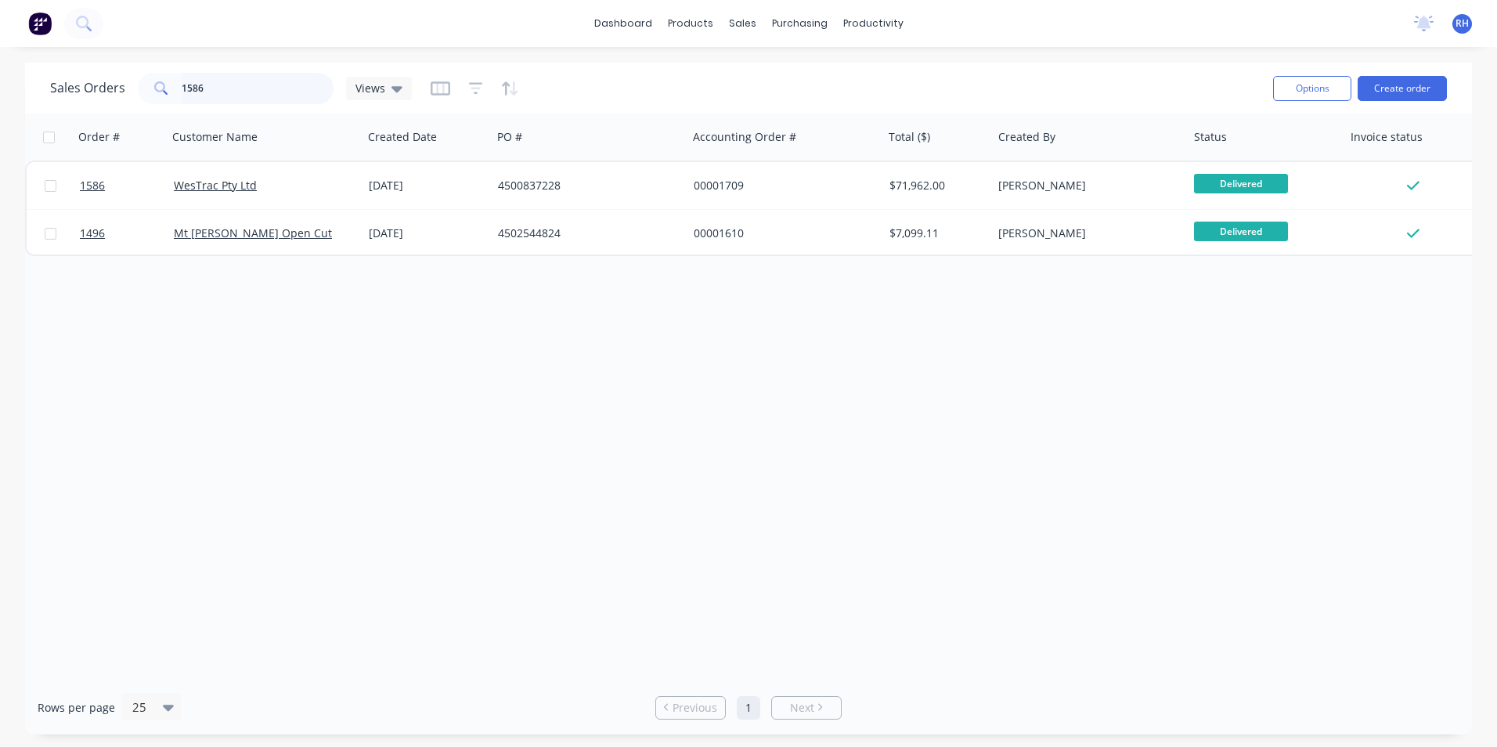
click at [241, 92] on input "1586" at bounding box center [258, 88] width 153 height 31
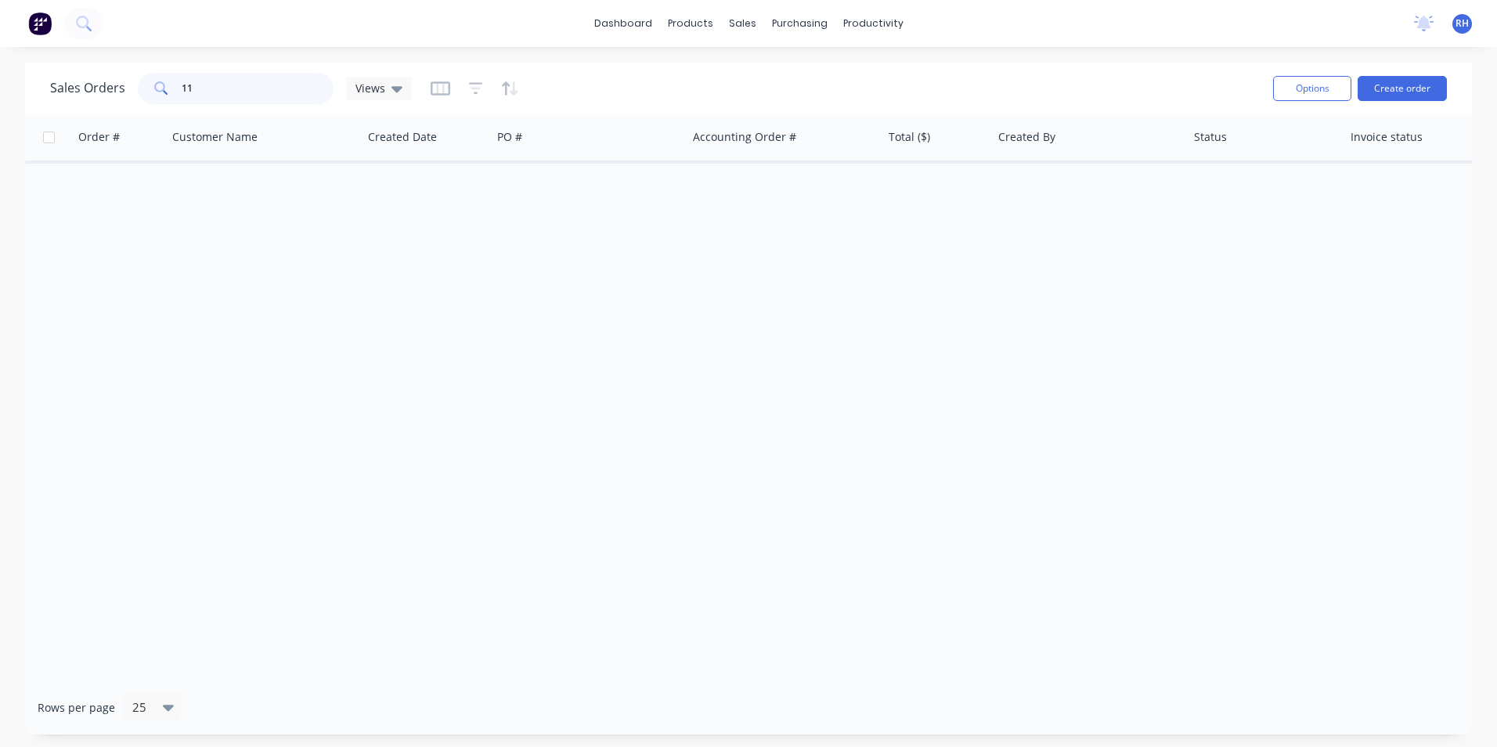
type input "1"
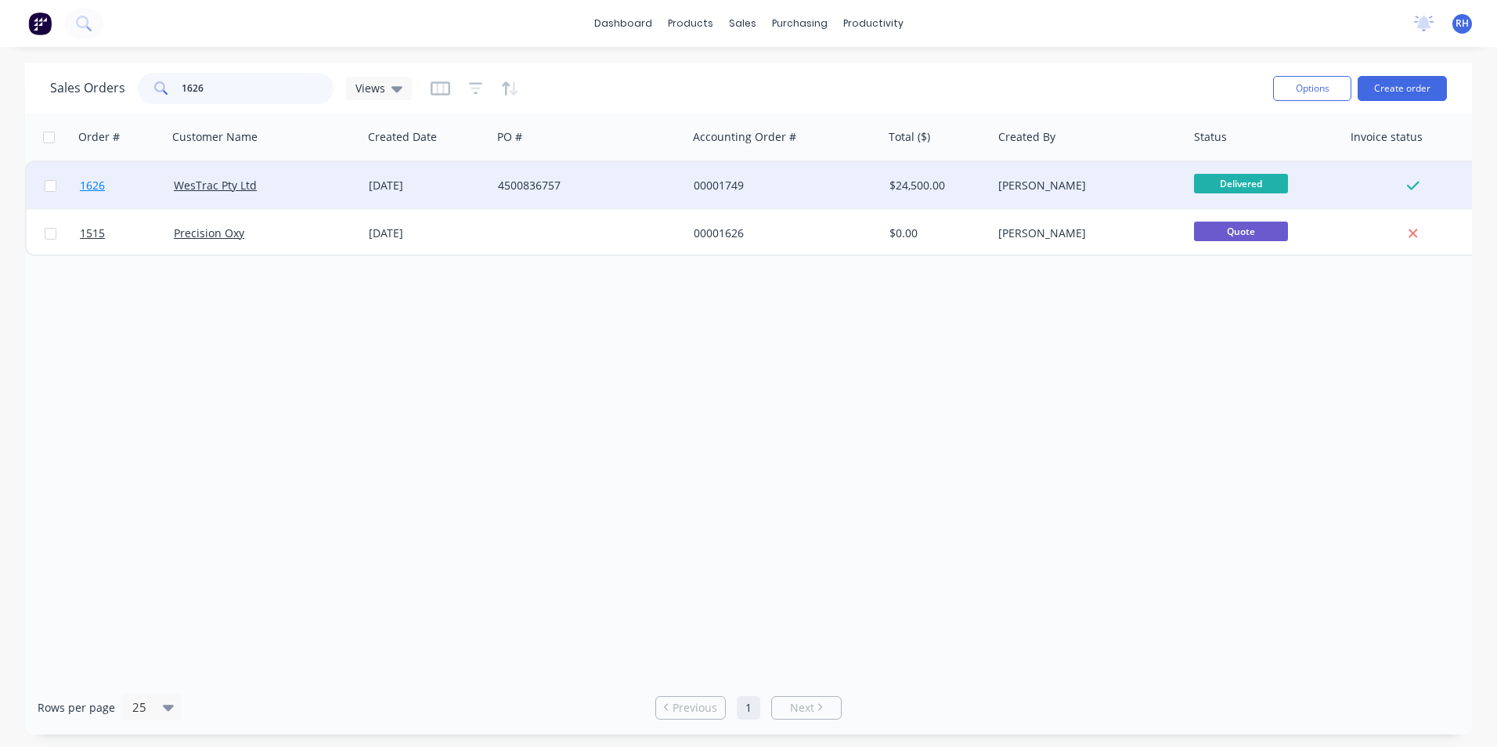
type input "1626"
click at [101, 190] on span "1626" at bounding box center [92, 186] width 25 height 16
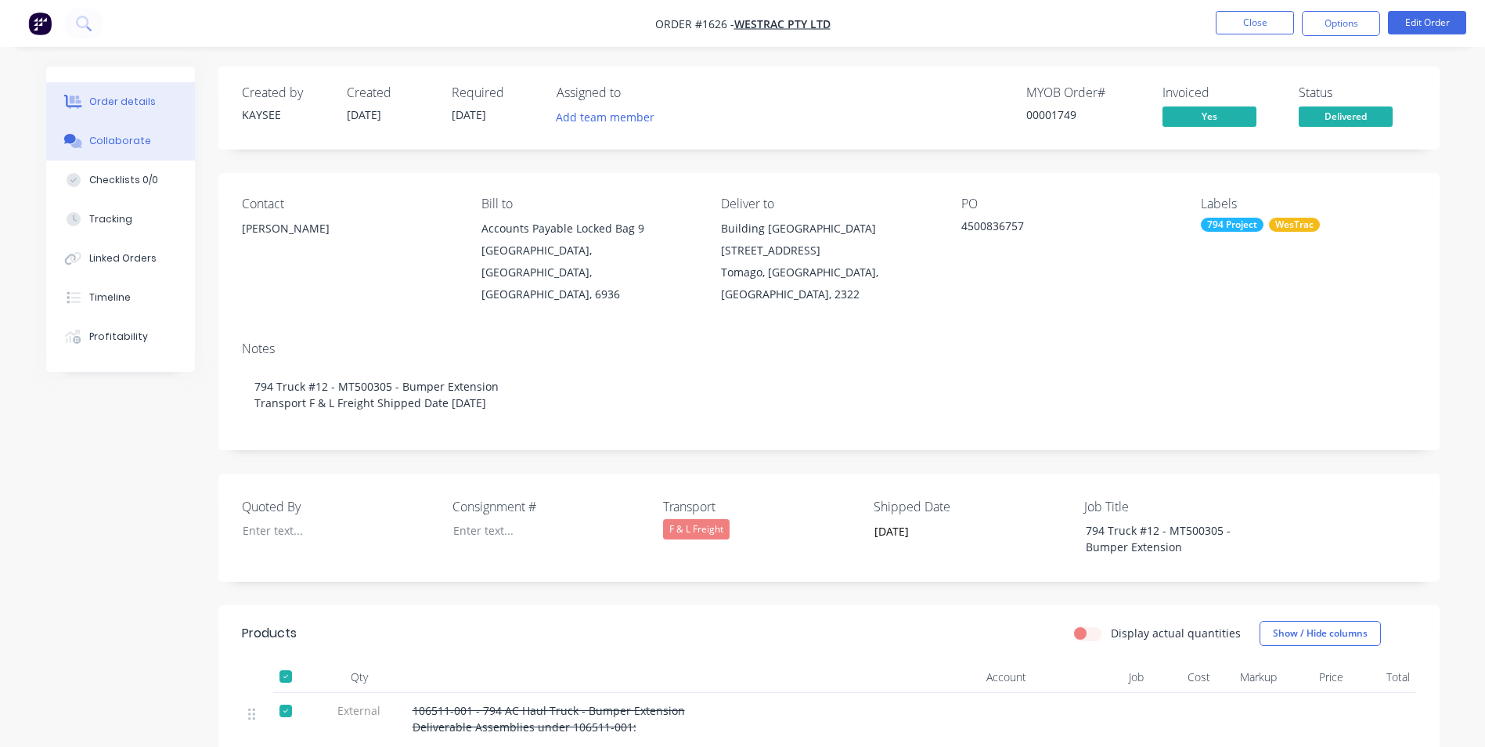
click at [114, 127] on button "Collaborate" at bounding box center [120, 140] width 149 height 39
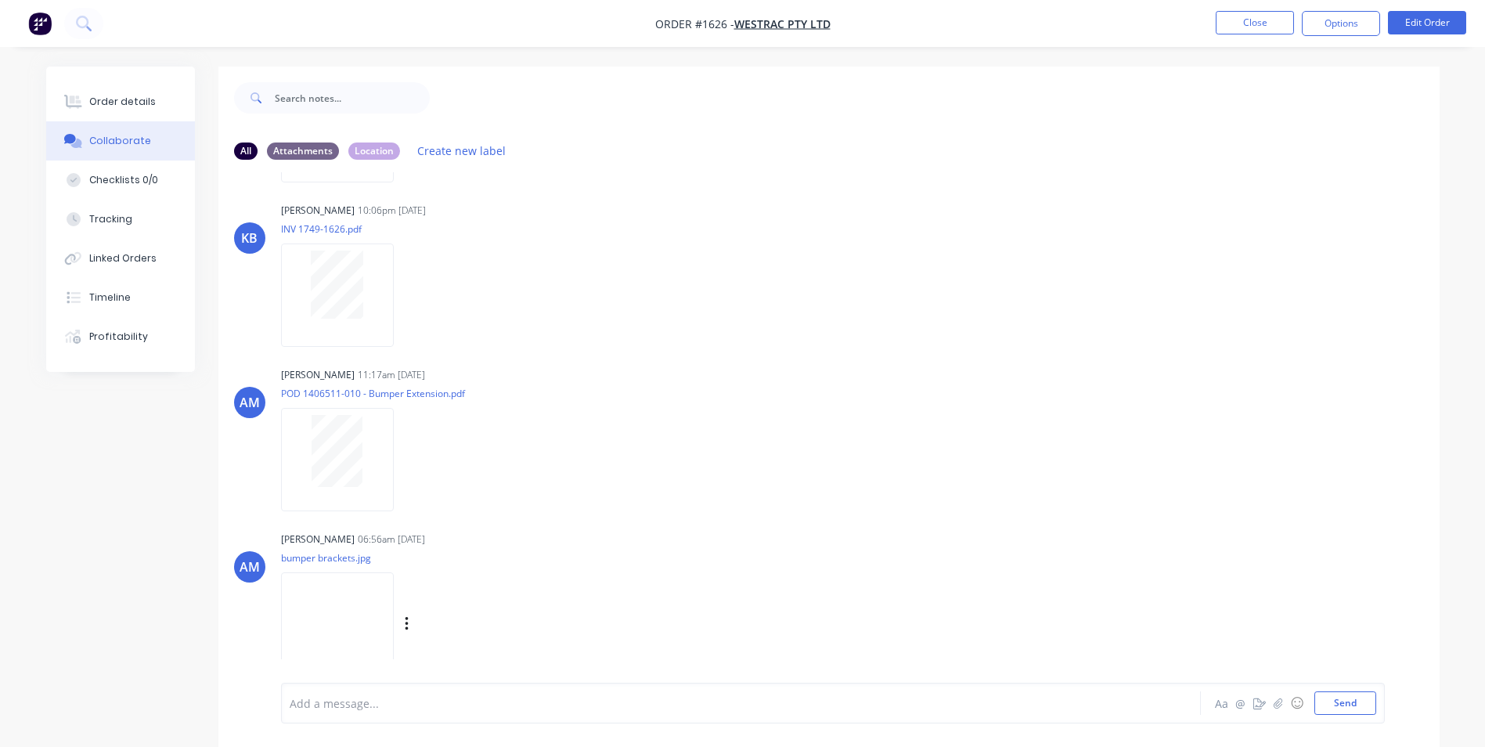
scroll to position [23, 0]
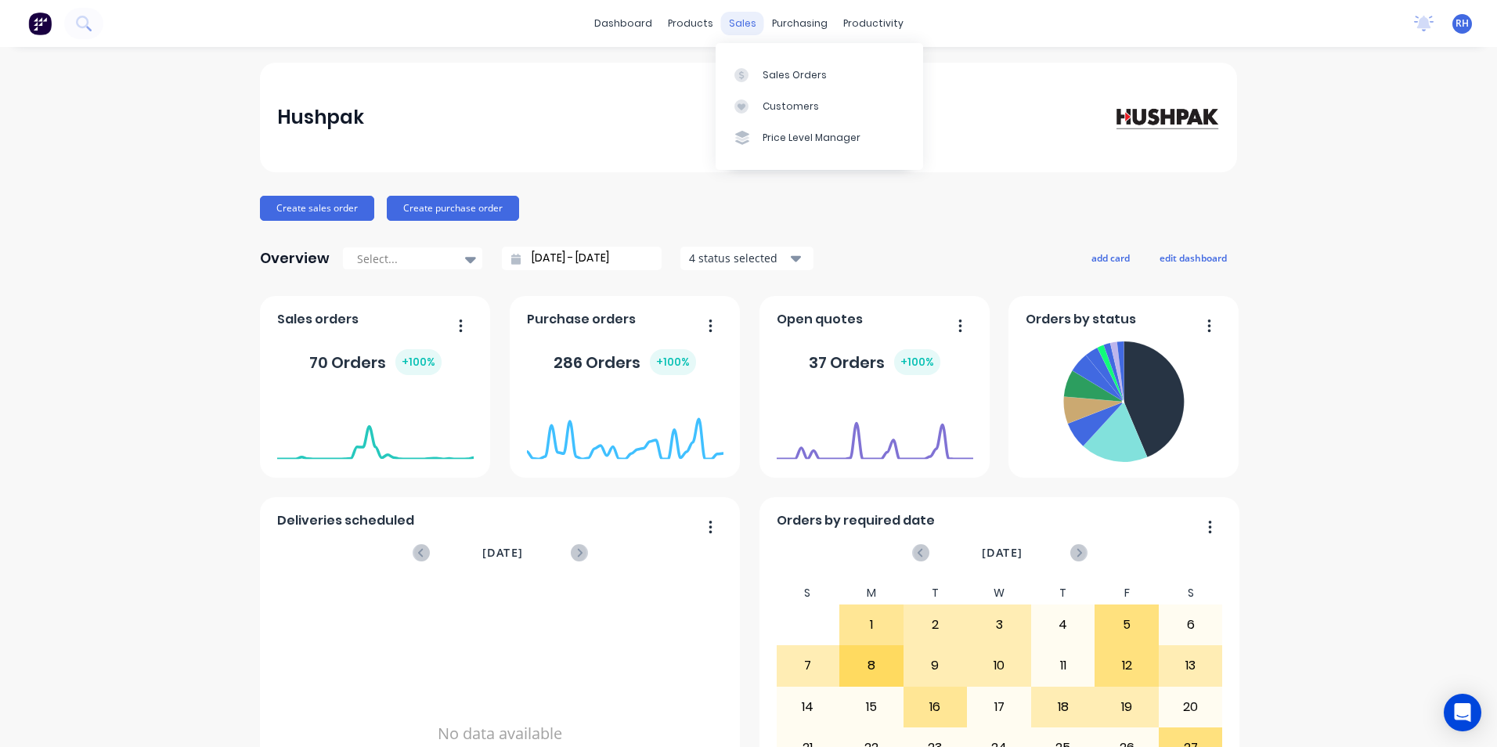
click at [743, 28] on div "sales" at bounding box center [742, 23] width 43 height 23
click at [763, 73] on div "Sales Orders" at bounding box center [795, 75] width 64 height 14
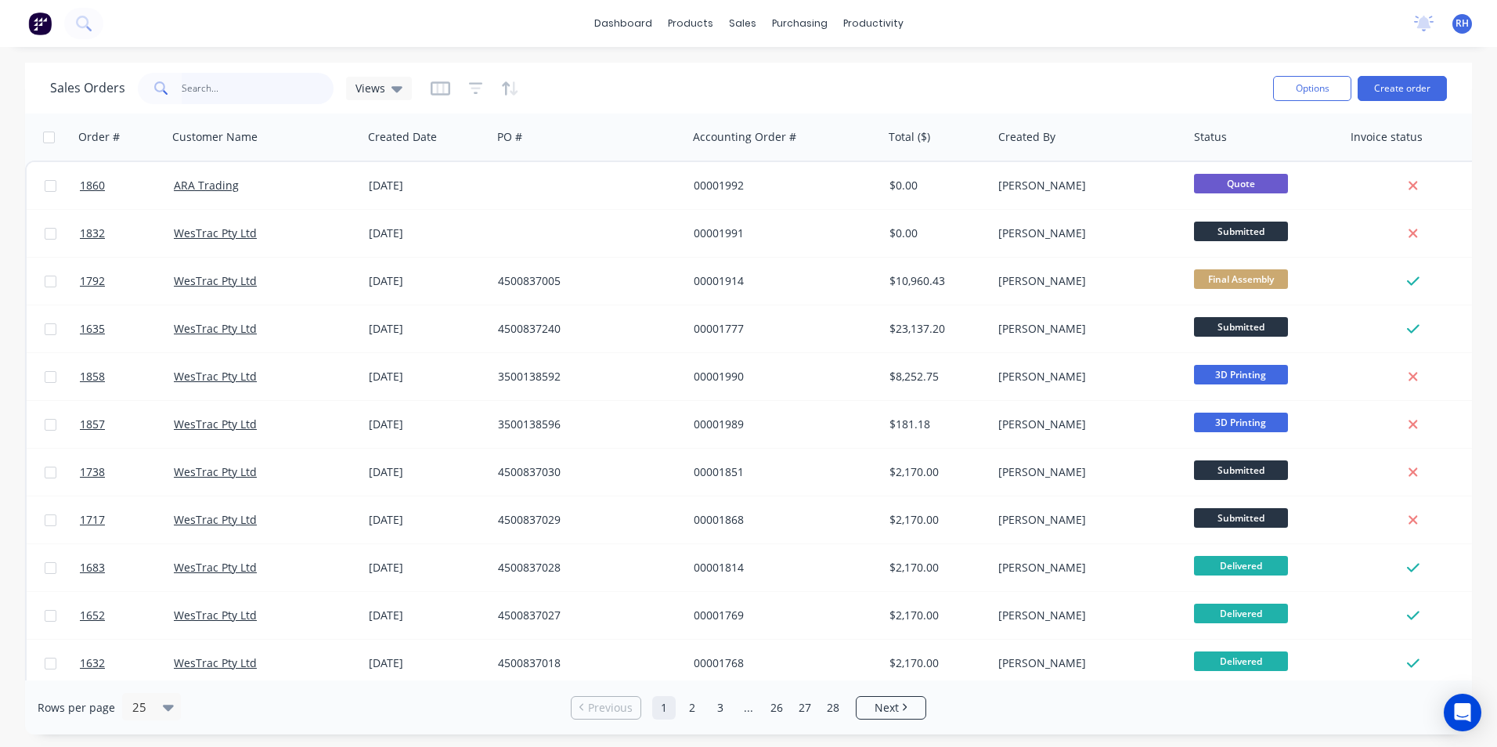
click at [226, 93] on input "text" at bounding box center [258, 88] width 153 height 31
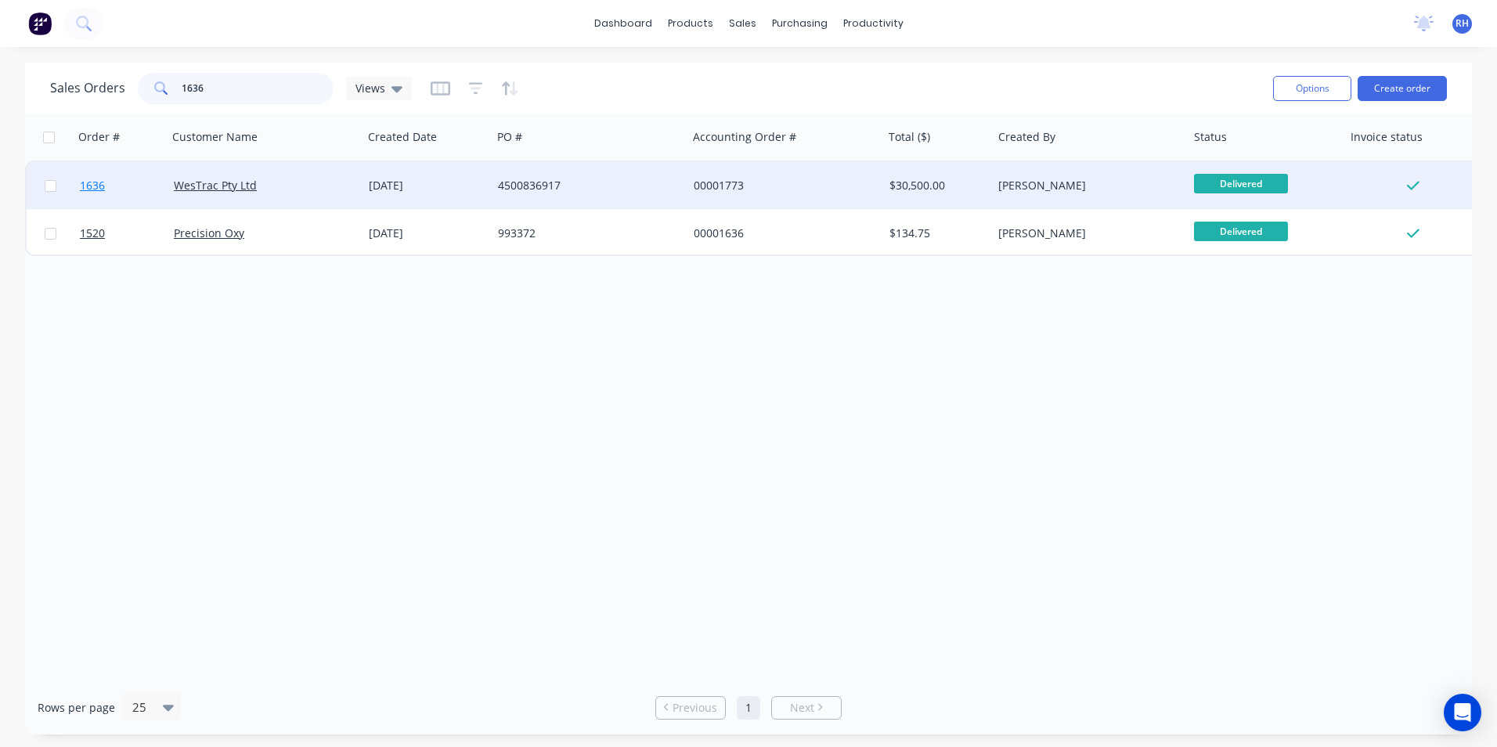
type input "1636"
click at [90, 189] on span "1636" at bounding box center [92, 186] width 25 height 16
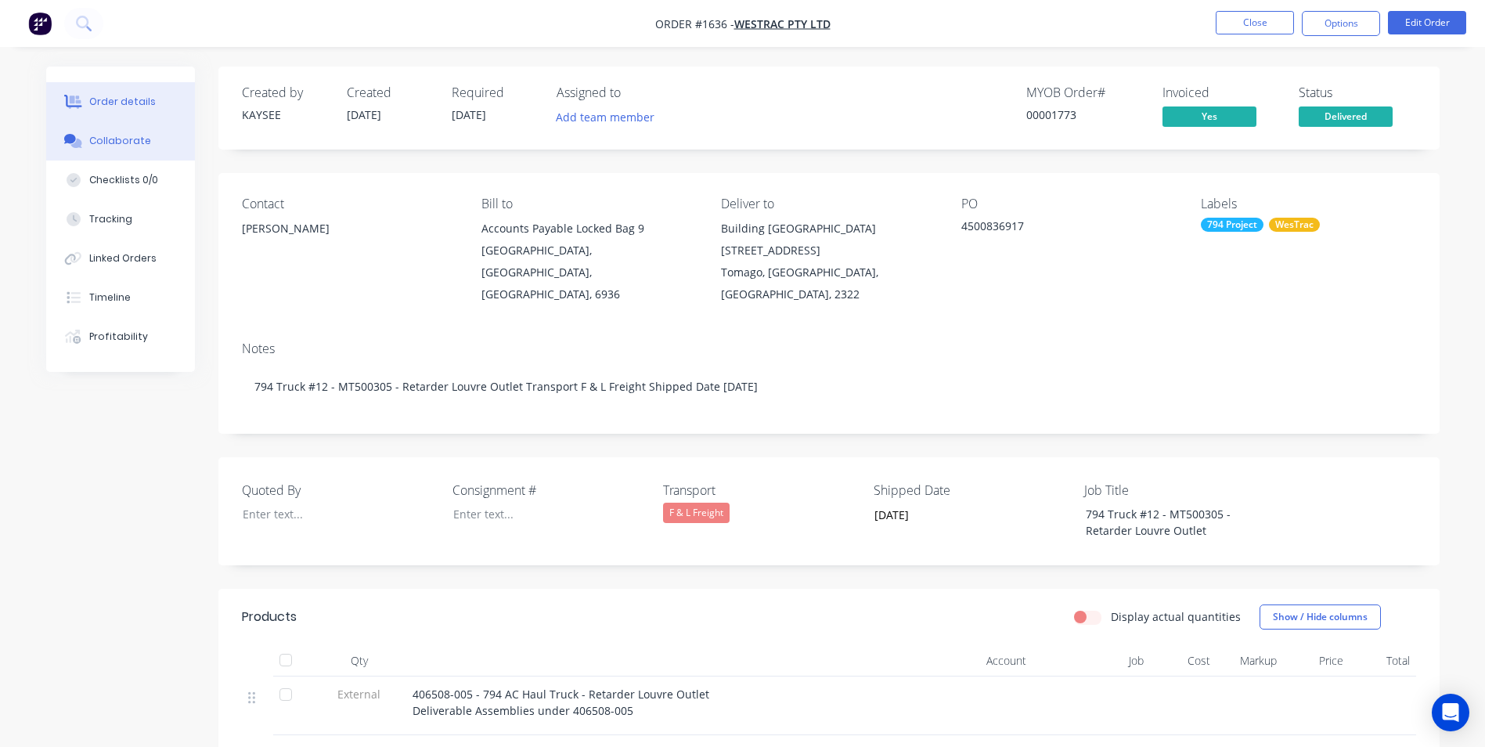
click at [141, 149] on button "Collaborate" at bounding box center [120, 140] width 149 height 39
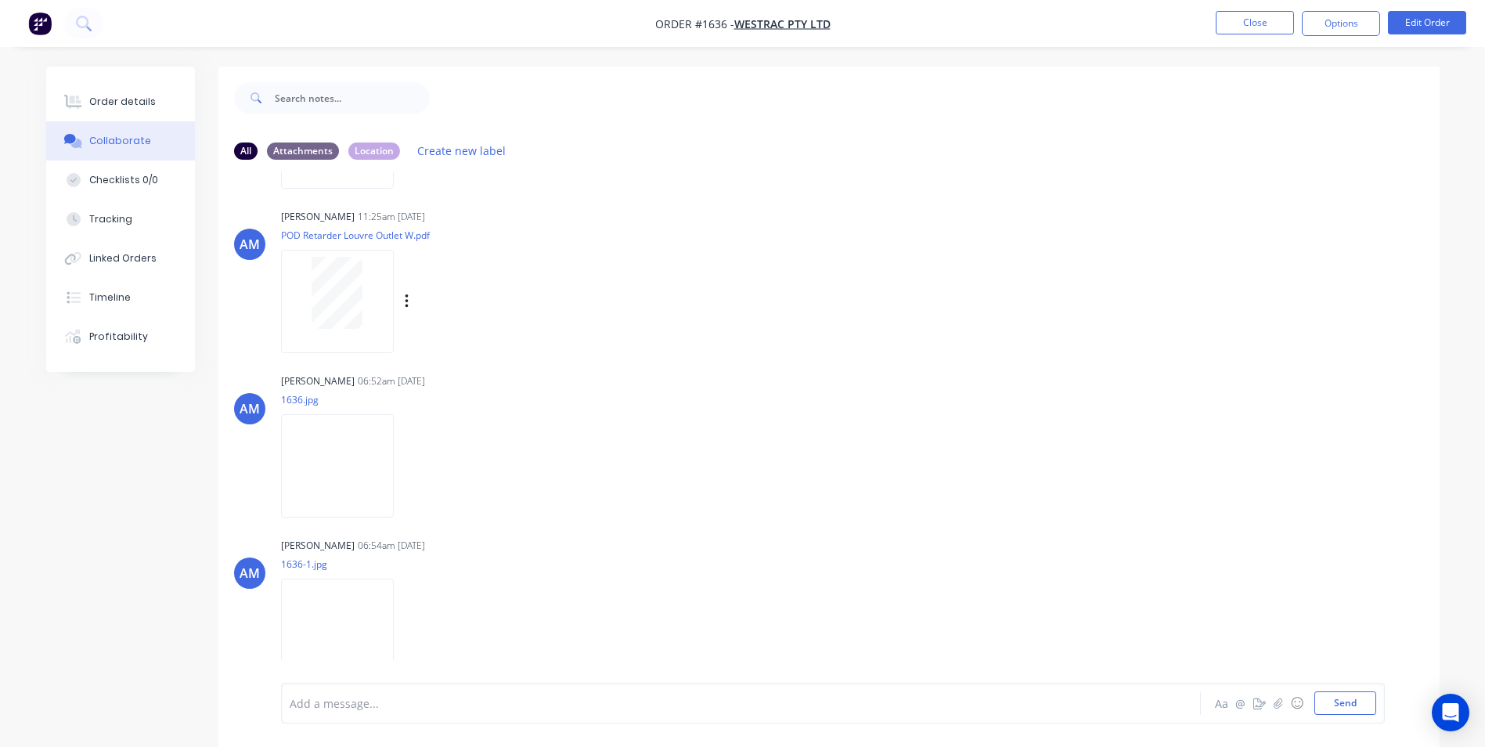
scroll to position [819, 0]
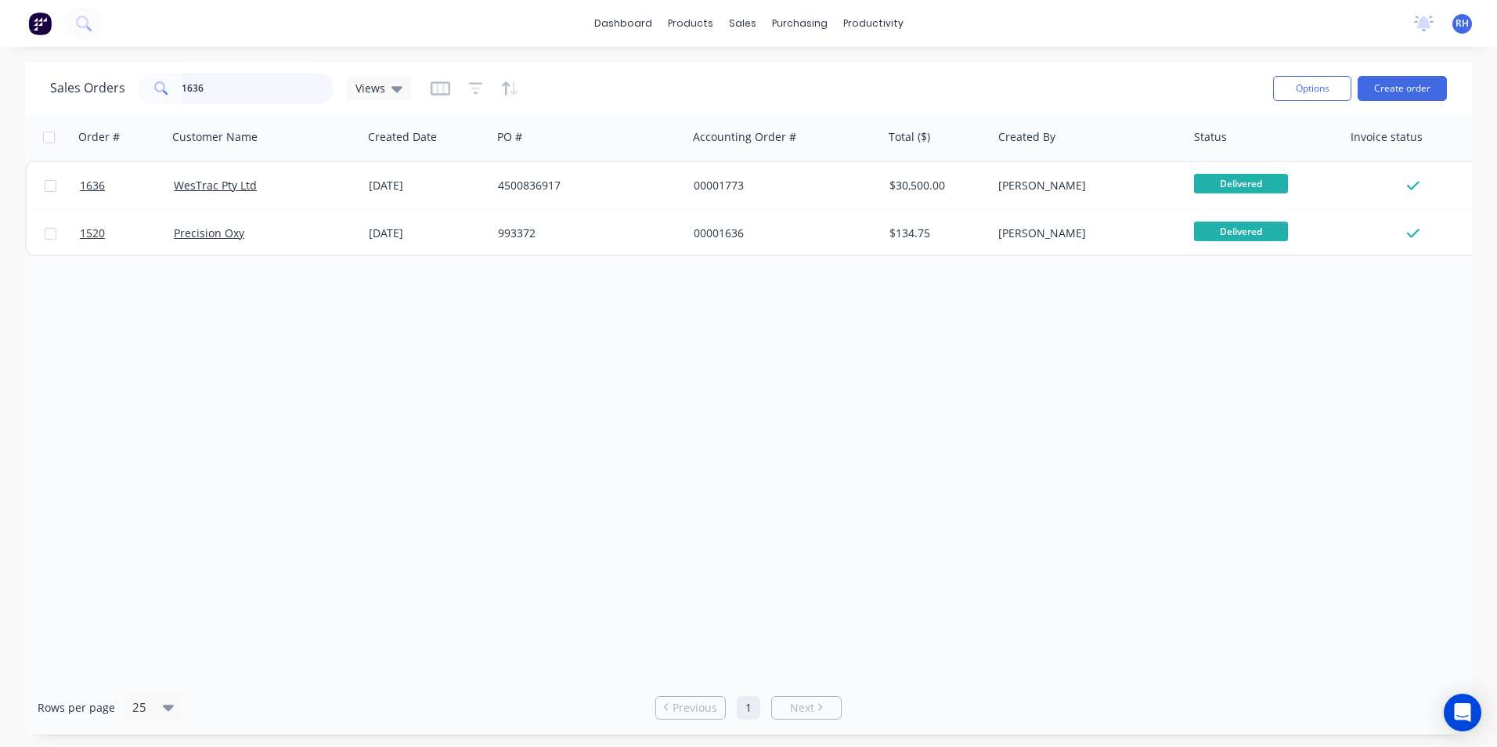
click at [249, 96] on input "1636" at bounding box center [258, 88] width 153 height 31
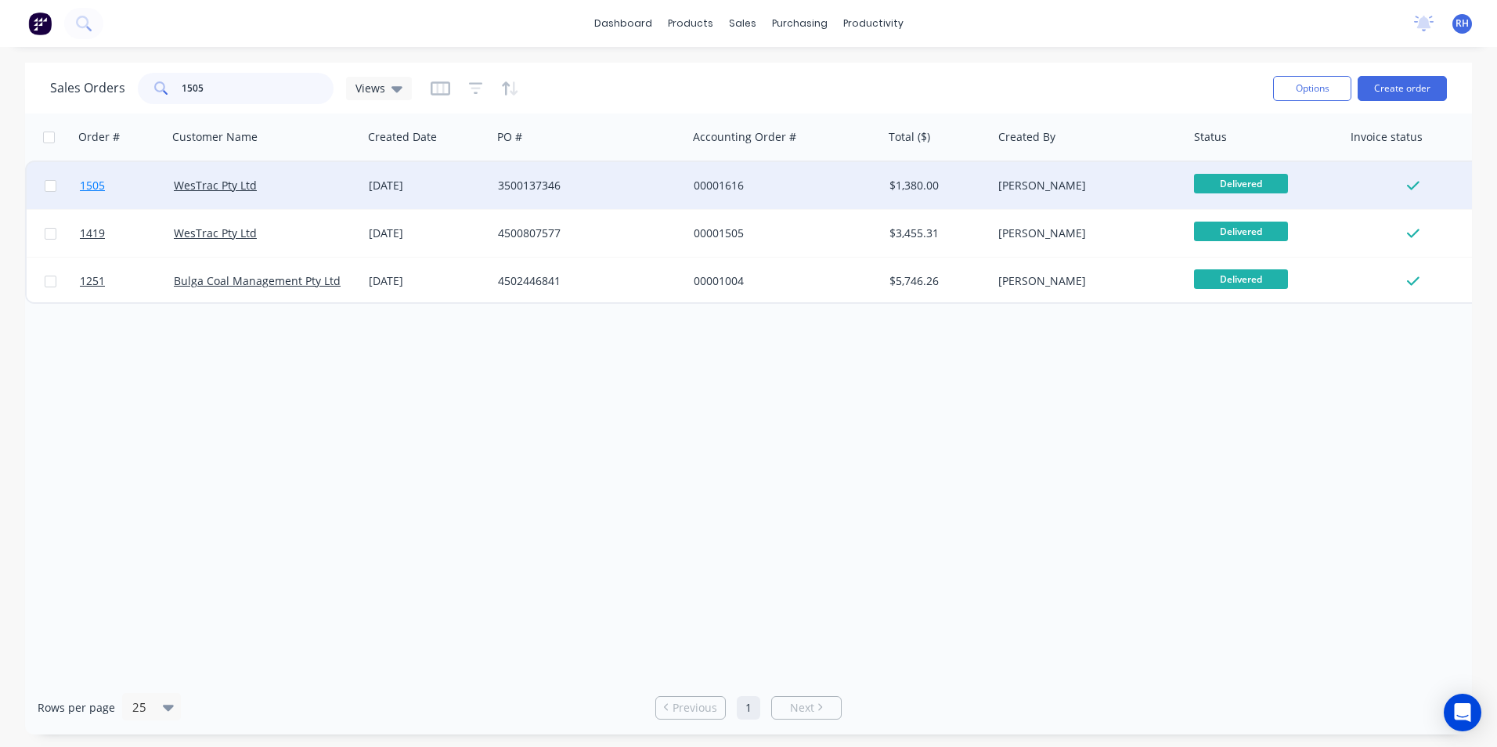
type input "1505"
click at [88, 185] on span "1505" at bounding box center [92, 186] width 25 height 16
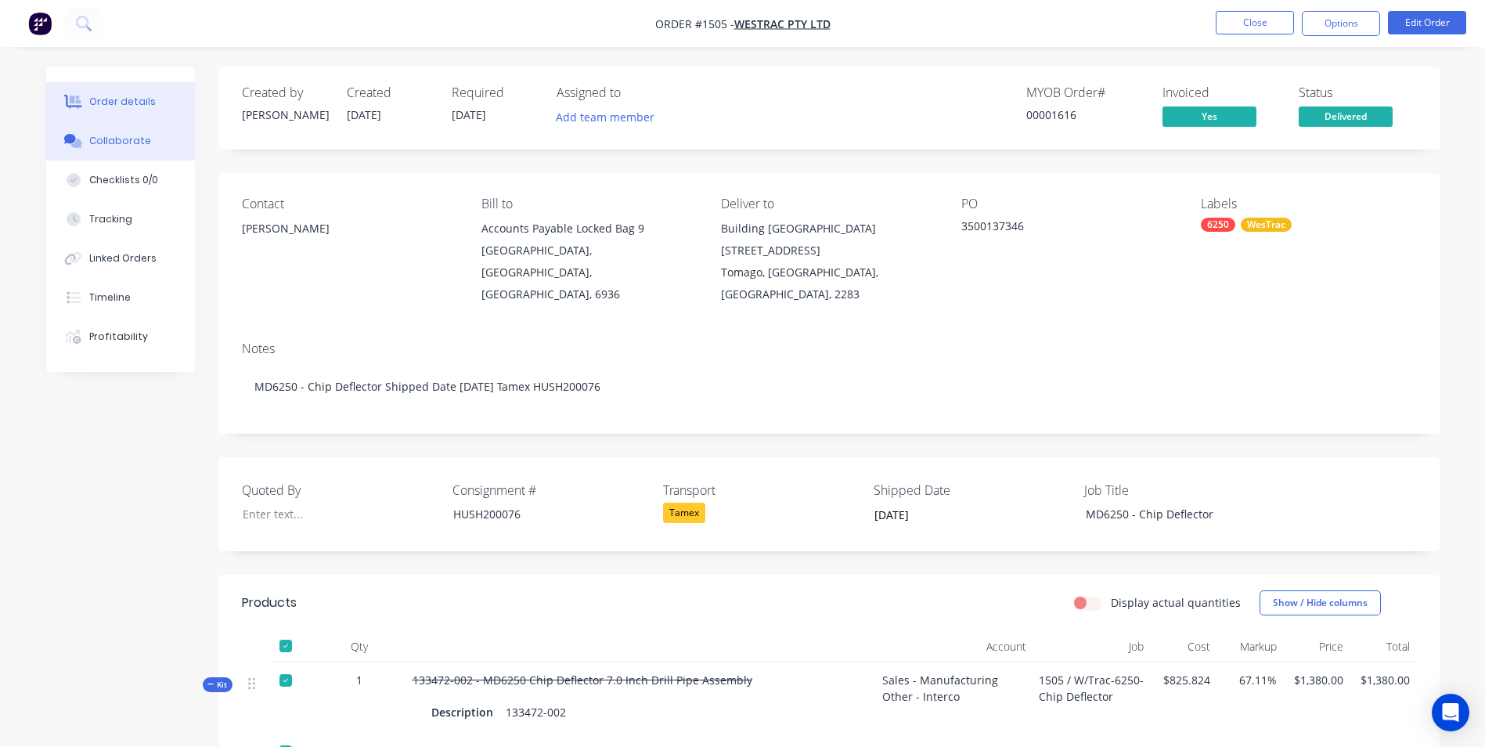
click at [137, 135] on div "Collaborate" at bounding box center [120, 141] width 62 height 14
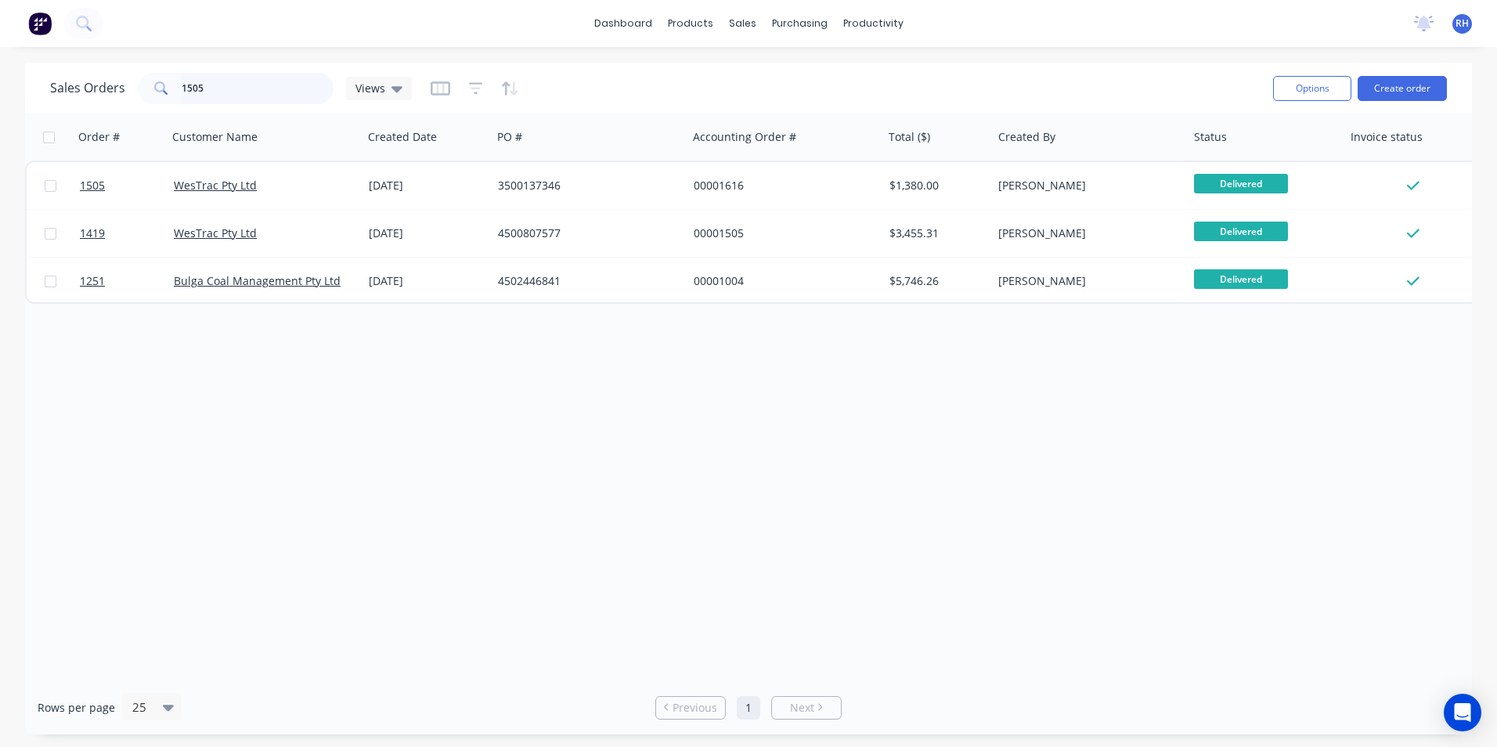
click at [224, 92] on input "1505" at bounding box center [258, 88] width 153 height 31
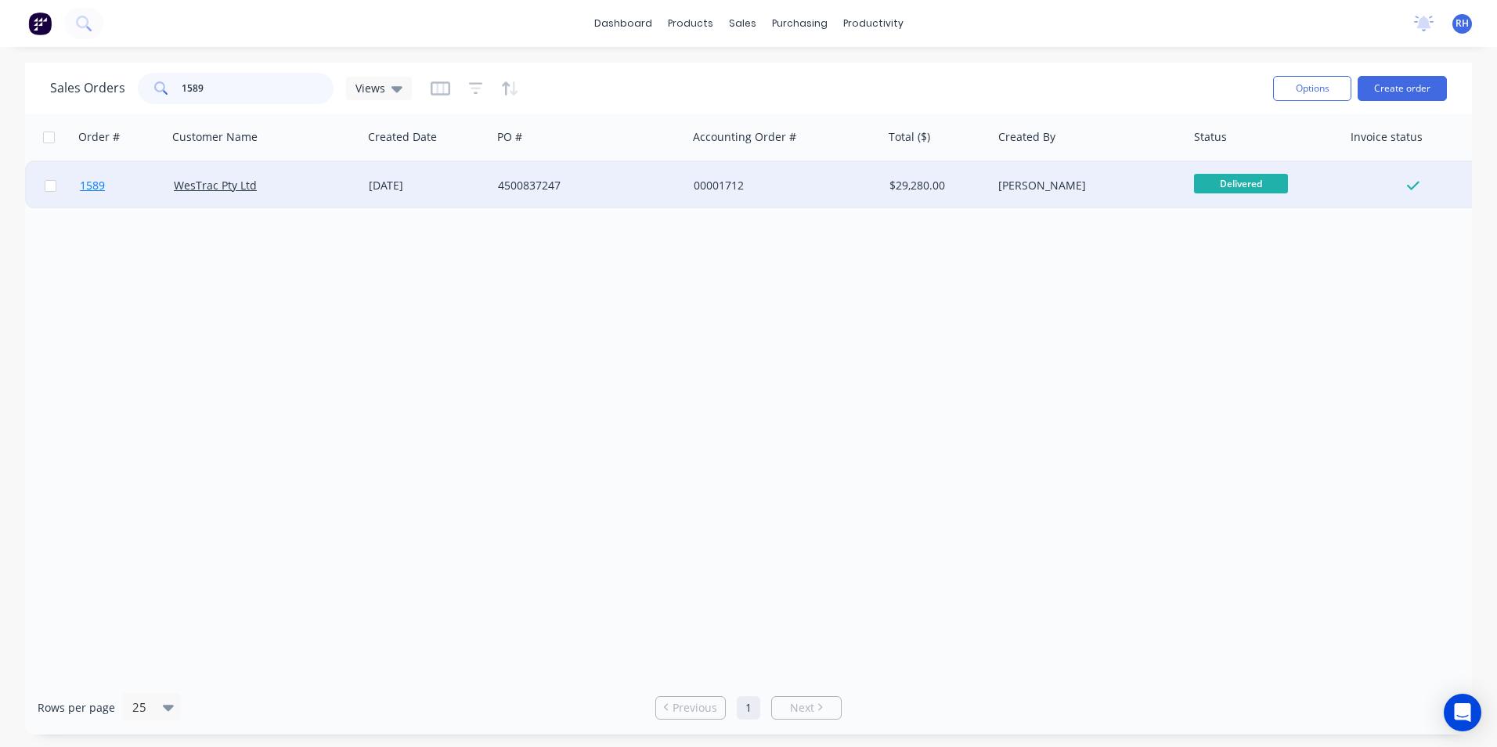
type input "1589"
click at [88, 180] on span "1589" at bounding box center [92, 186] width 25 height 16
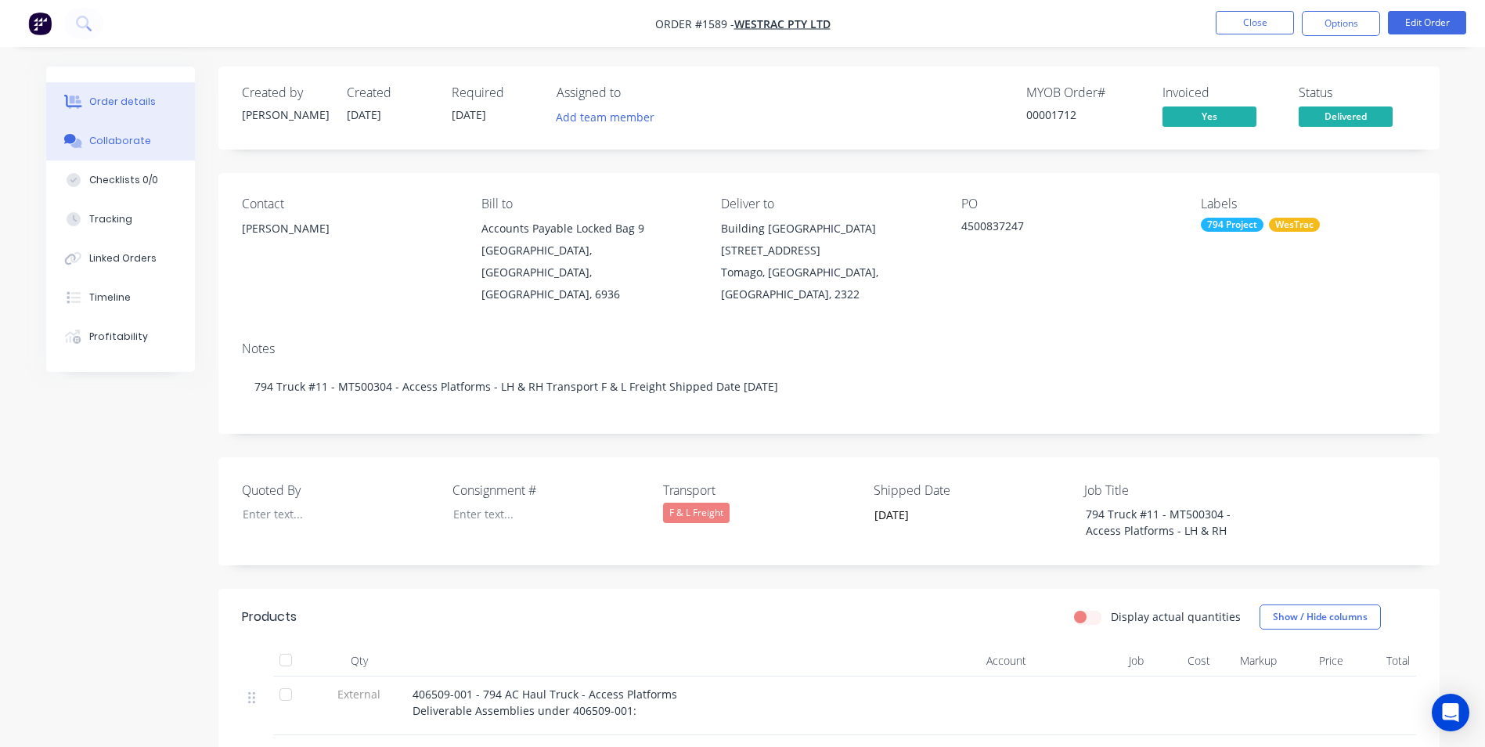
click at [125, 148] on button "Collaborate" at bounding box center [120, 140] width 149 height 39
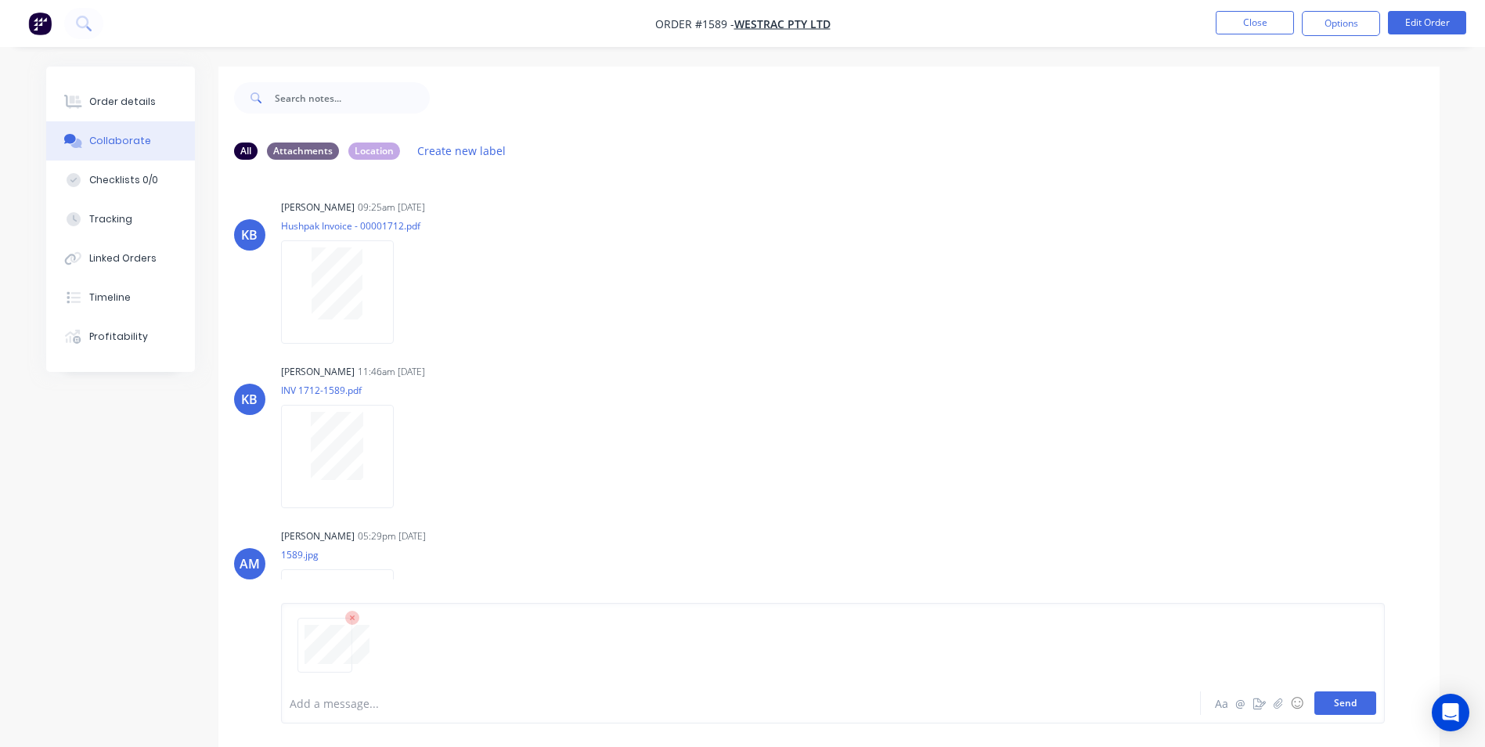
click at [1350, 705] on button "Send" at bounding box center [1346, 702] width 62 height 23
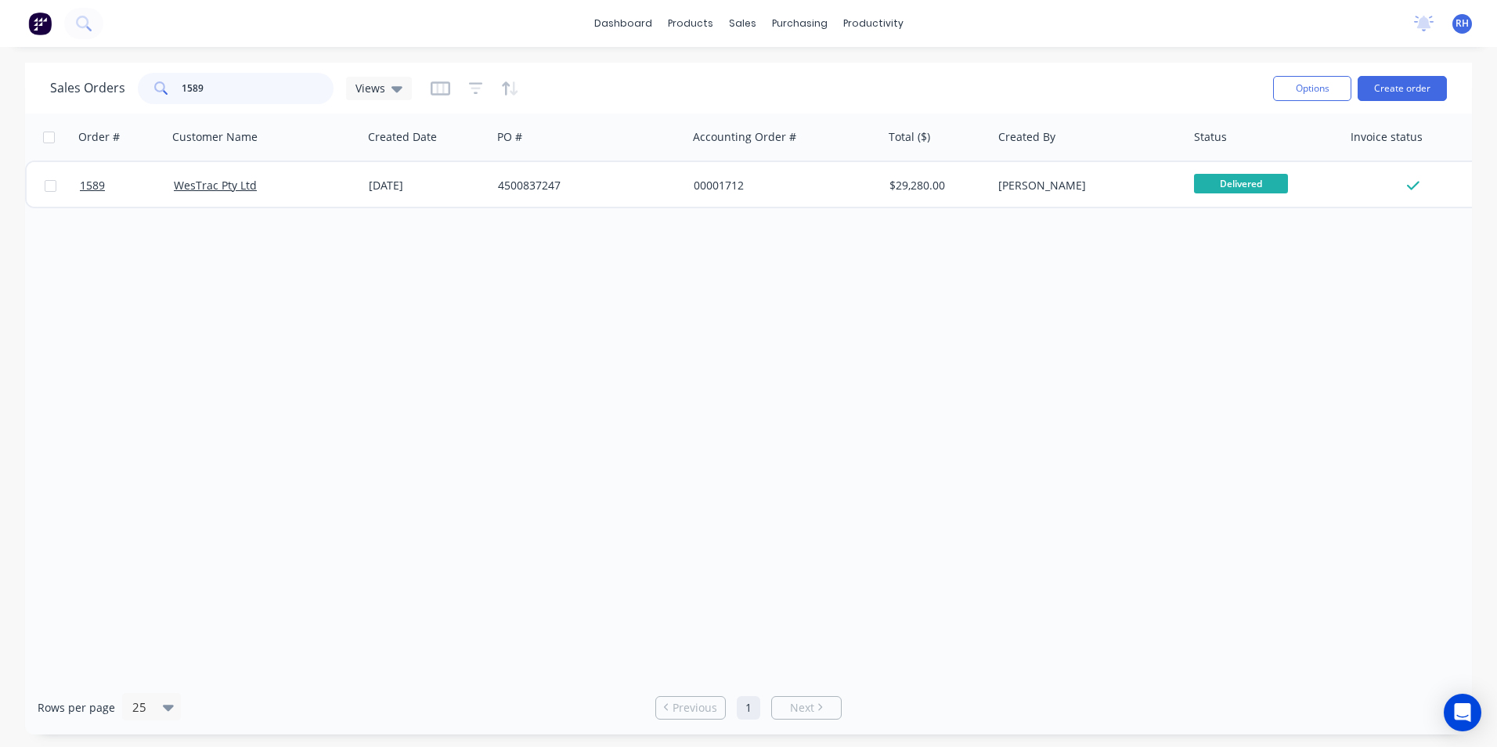
click at [222, 96] on input "1589" at bounding box center [258, 88] width 153 height 31
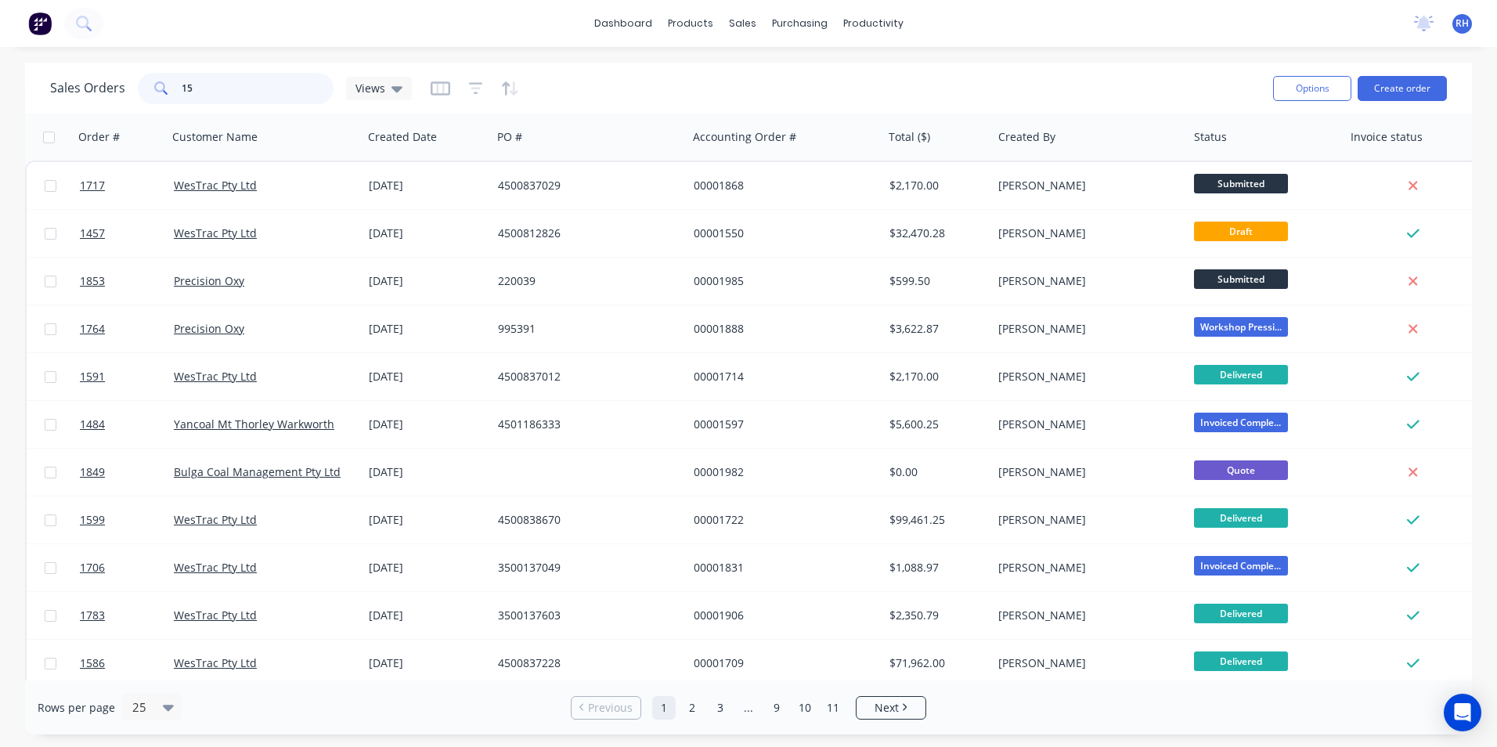
click at [232, 87] on input "15" at bounding box center [258, 88] width 153 height 31
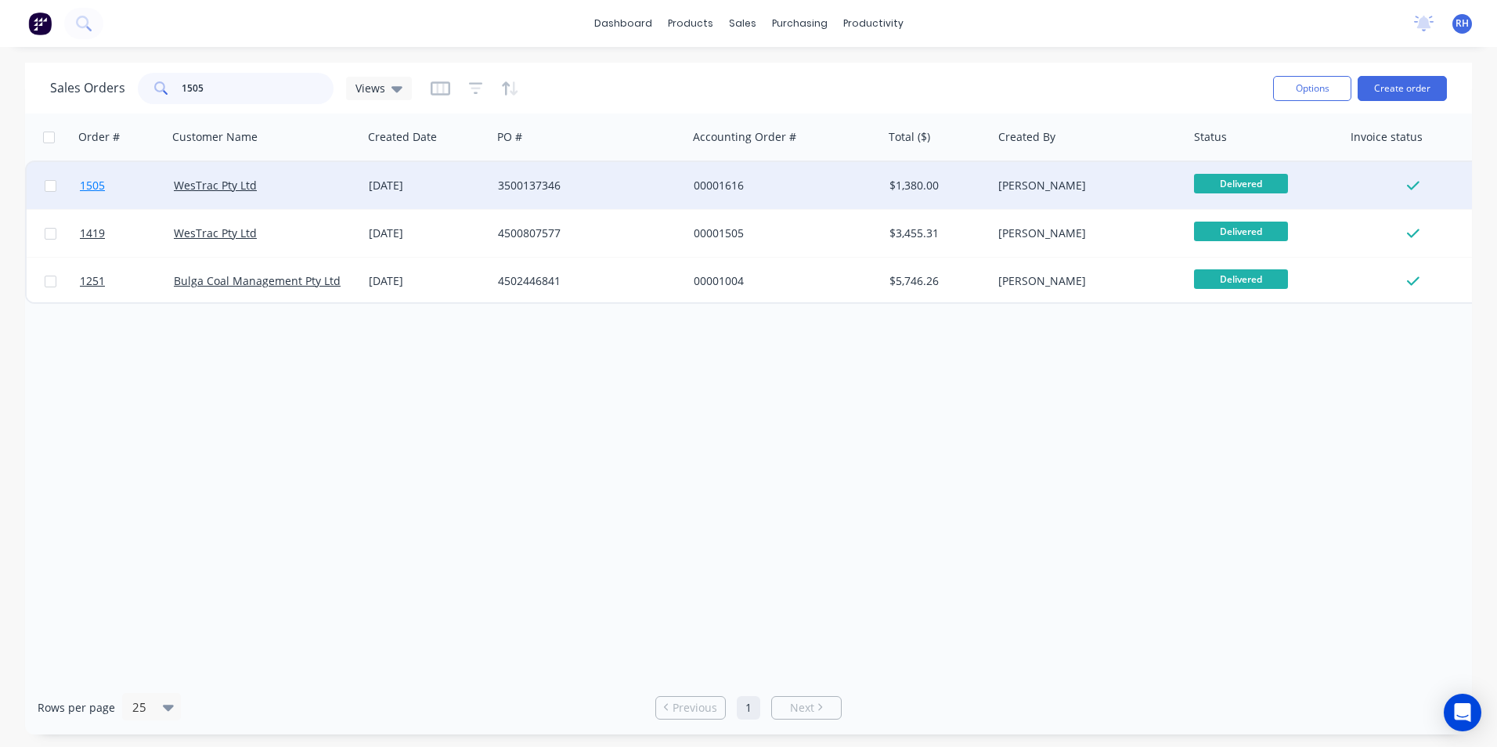
type input "1505"
click at [89, 192] on span "1505" at bounding box center [92, 186] width 25 height 16
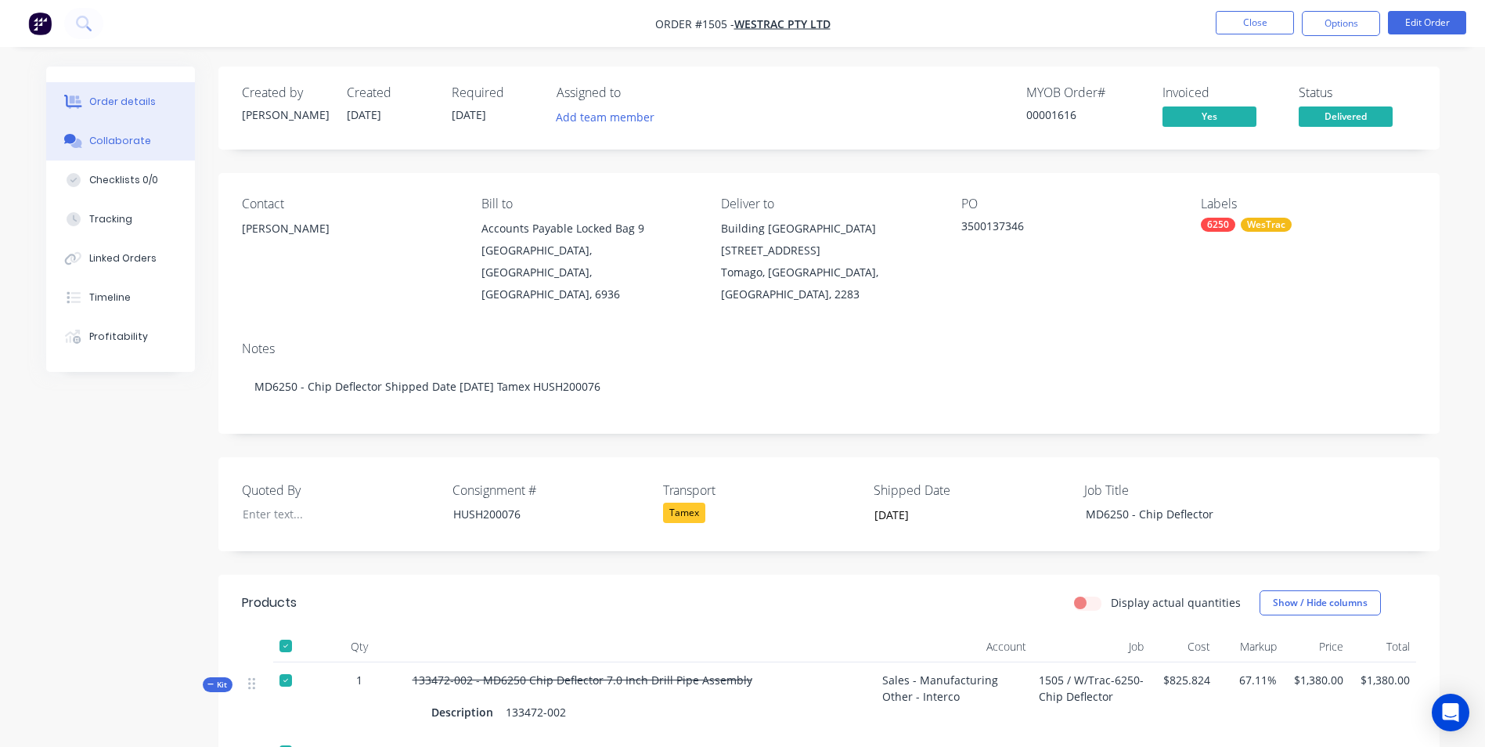
click at [152, 150] on button "Collaborate" at bounding box center [120, 140] width 149 height 39
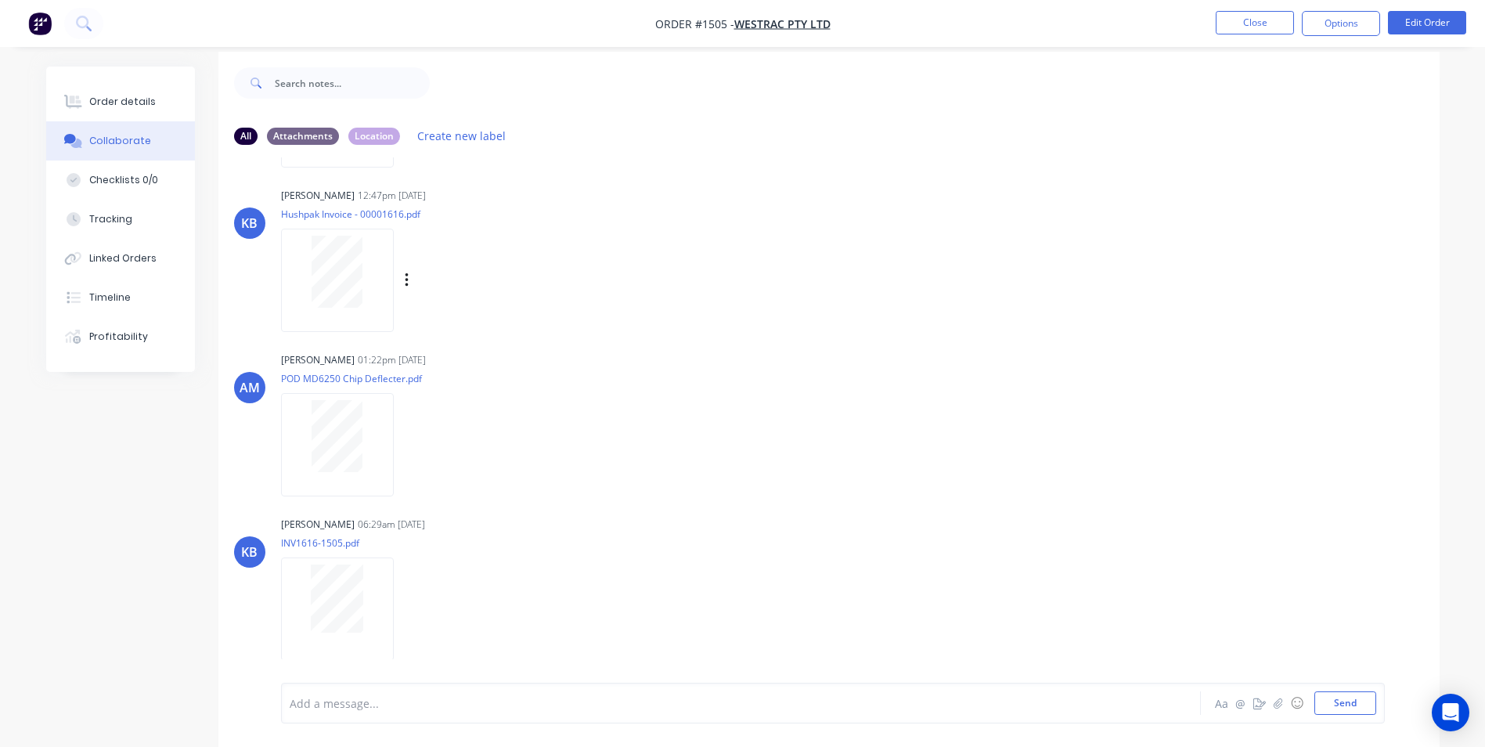
scroll to position [23, 0]
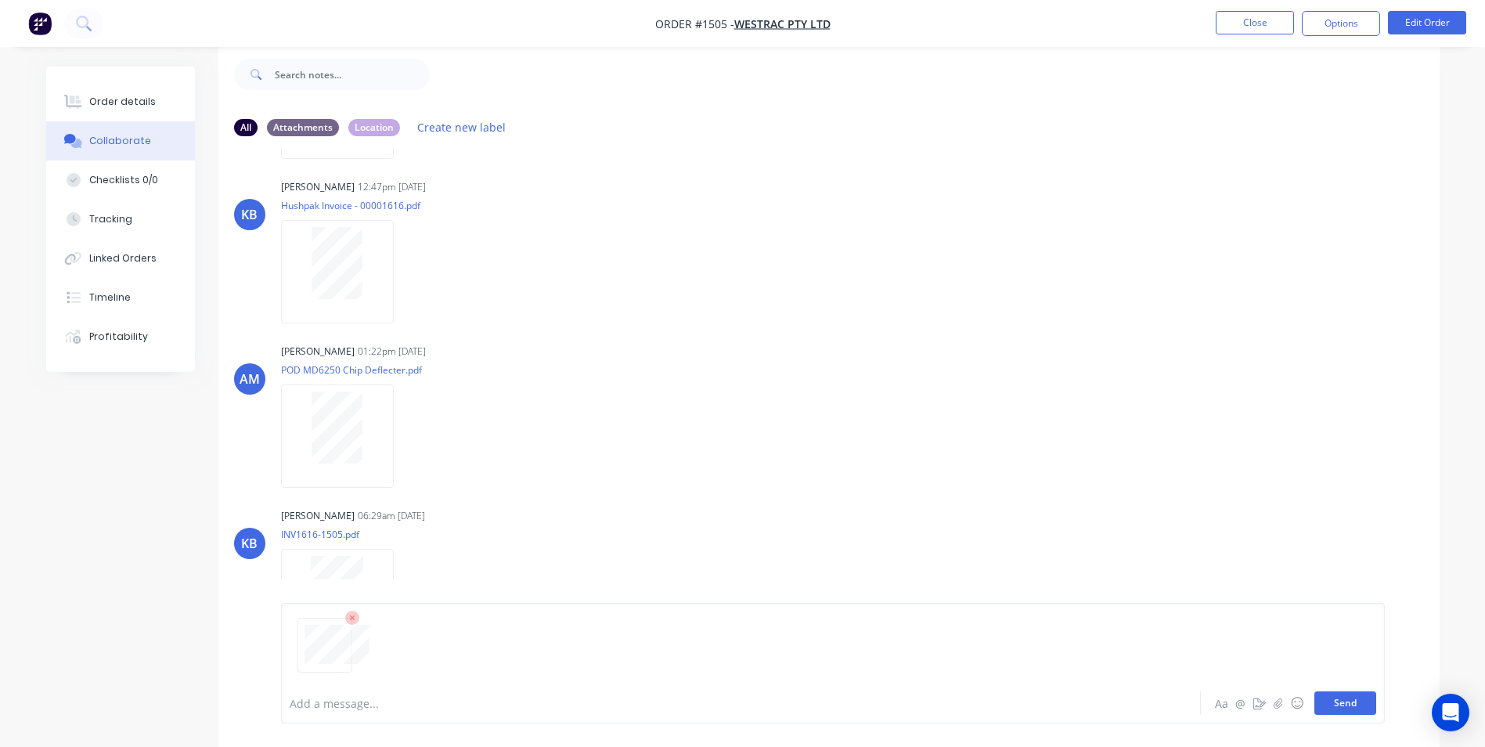
click at [1363, 703] on button "Send" at bounding box center [1346, 702] width 62 height 23
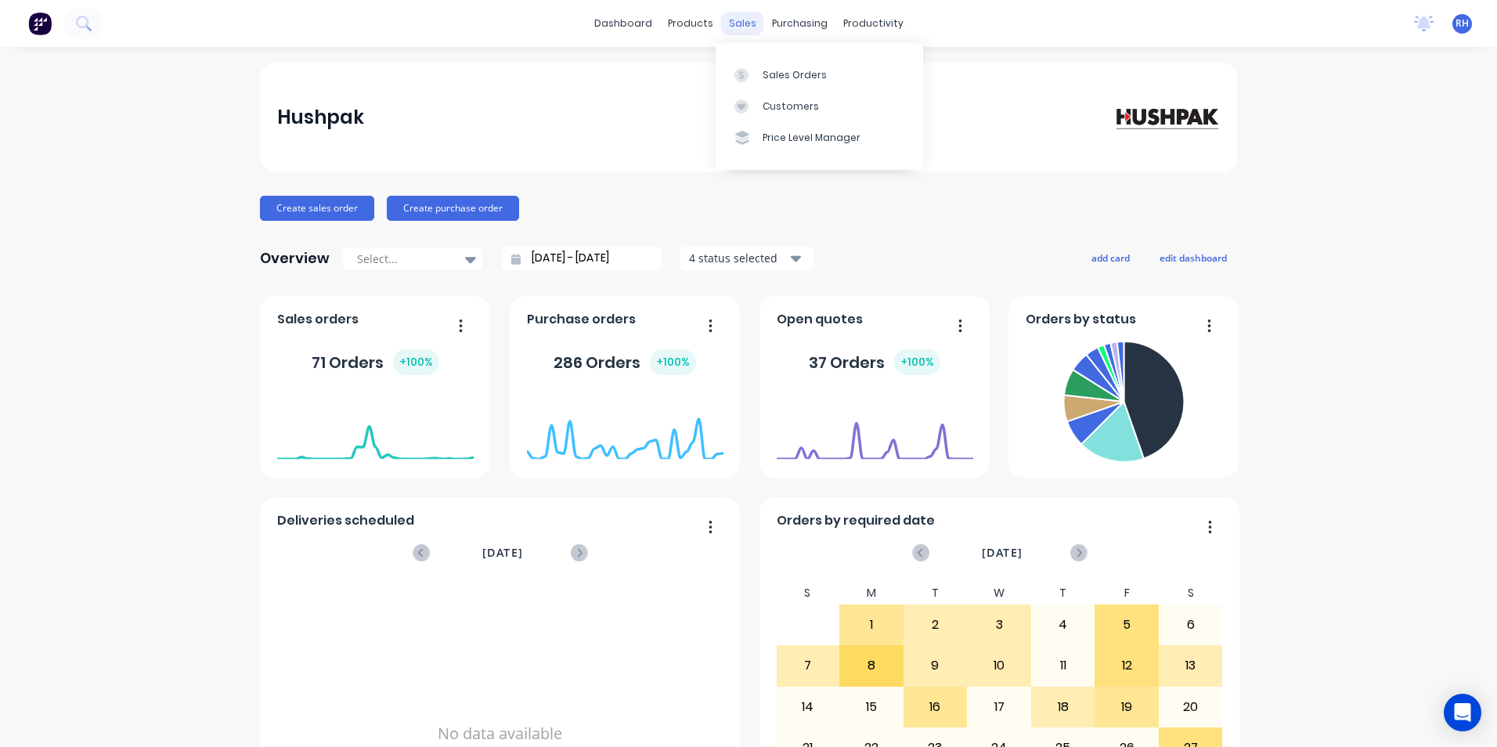
click at [735, 19] on div "sales" at bounding box center [742, 23] width 43 height 23
click at [791, 78] on div "Sales Orders" at bounding box center [795, 75] width 64 height 14
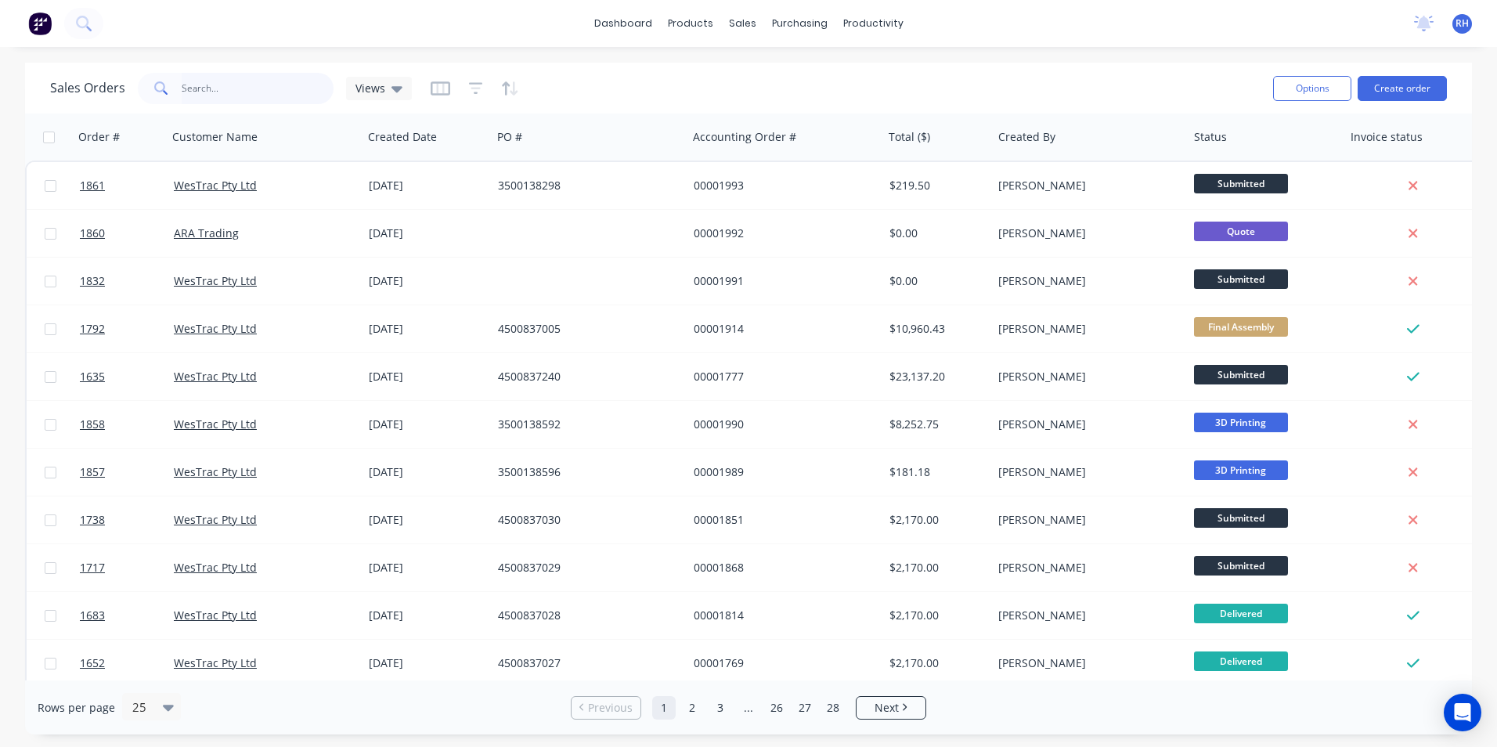
click at [228, 78] on input "text" at bounding box center [258, 88] width 153 height 31
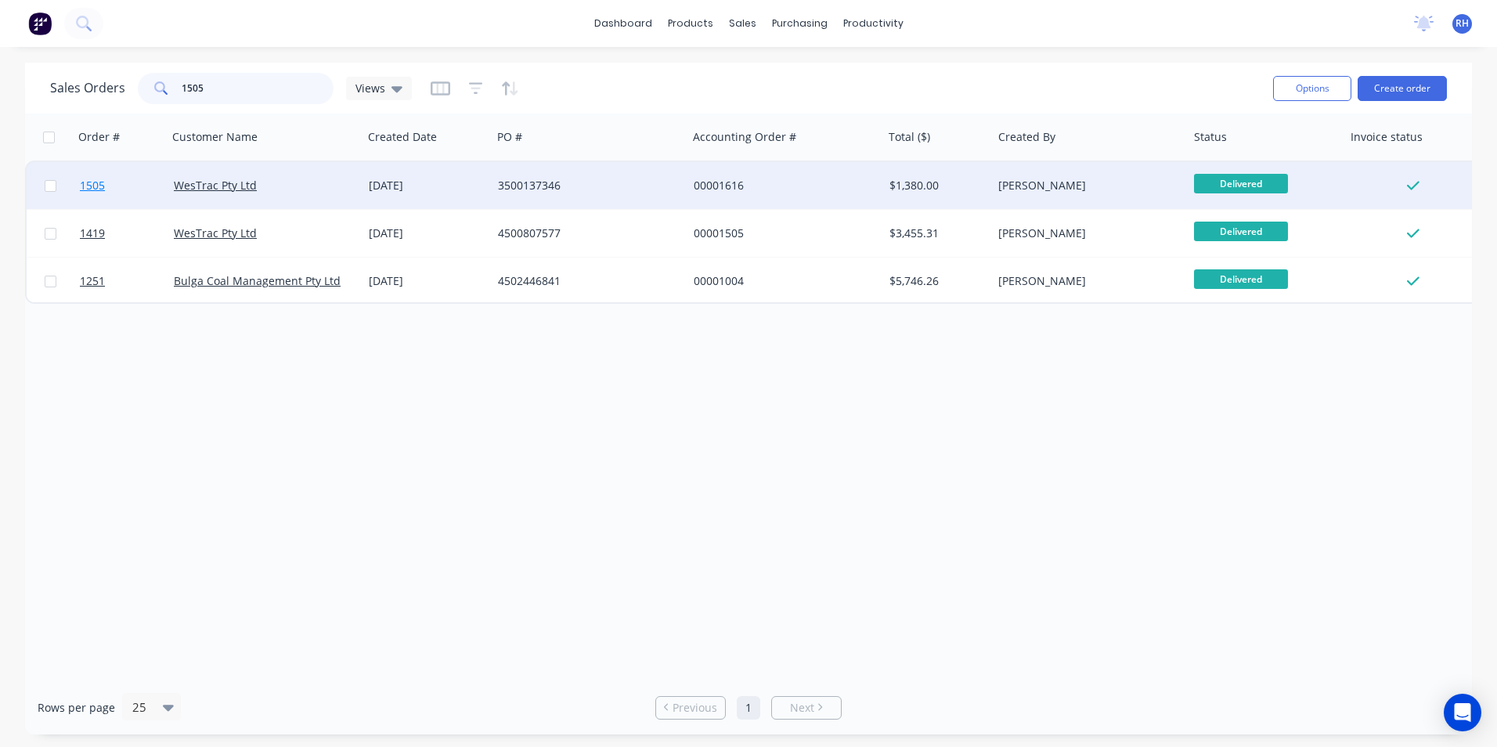
type input "1505"
click at [89, 182] on span "1505" at bounding box center [92, 186] width 25 height 16
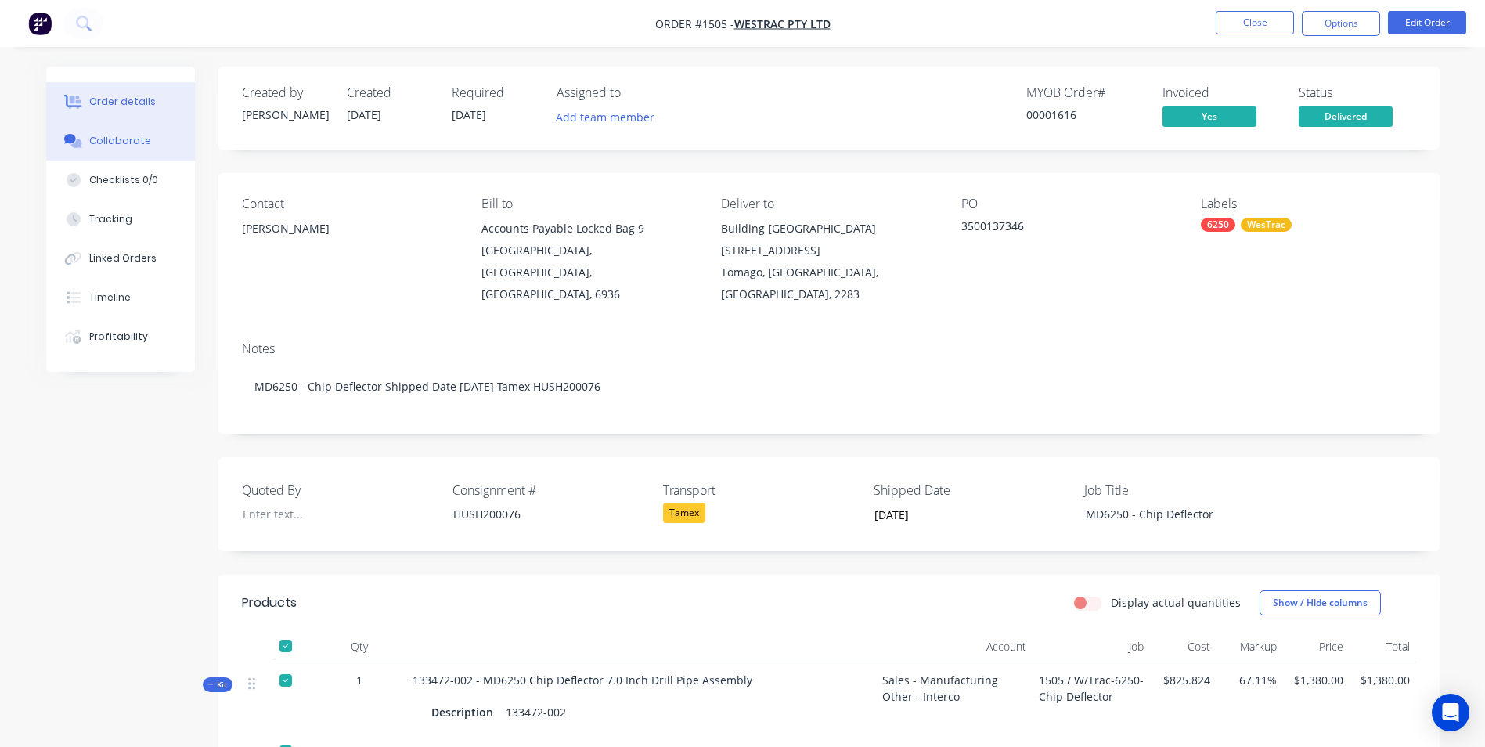
click at [102, 132] on button "Collaborate" at bounding box center [120, 140] width 149 height 39
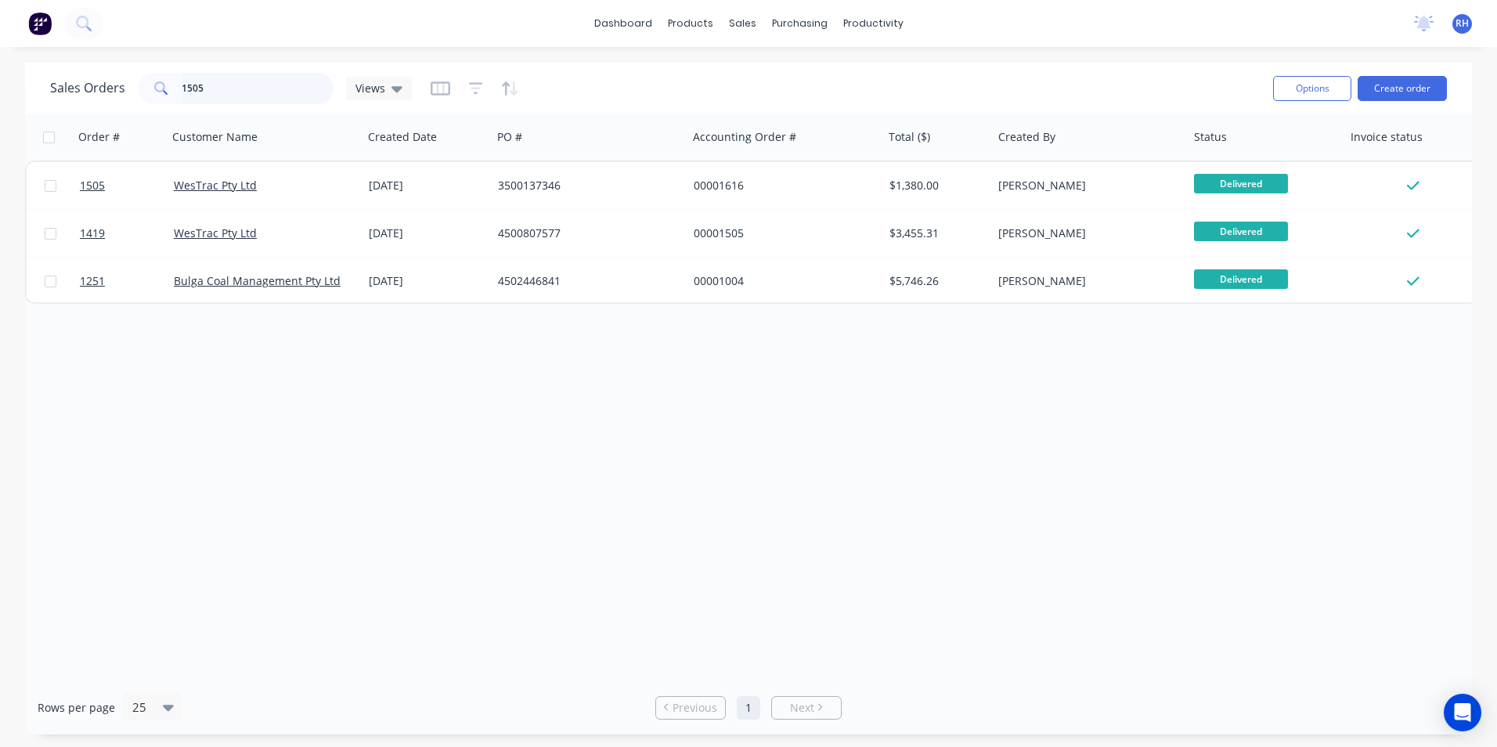
drag, startPoint x: 240, startPoint y: 79, endPoint x: 246, endPoint y: 89, distance: 12.0
click at [242, 84] on input "1505" at bounding box center [258, 88] width 153 height 31
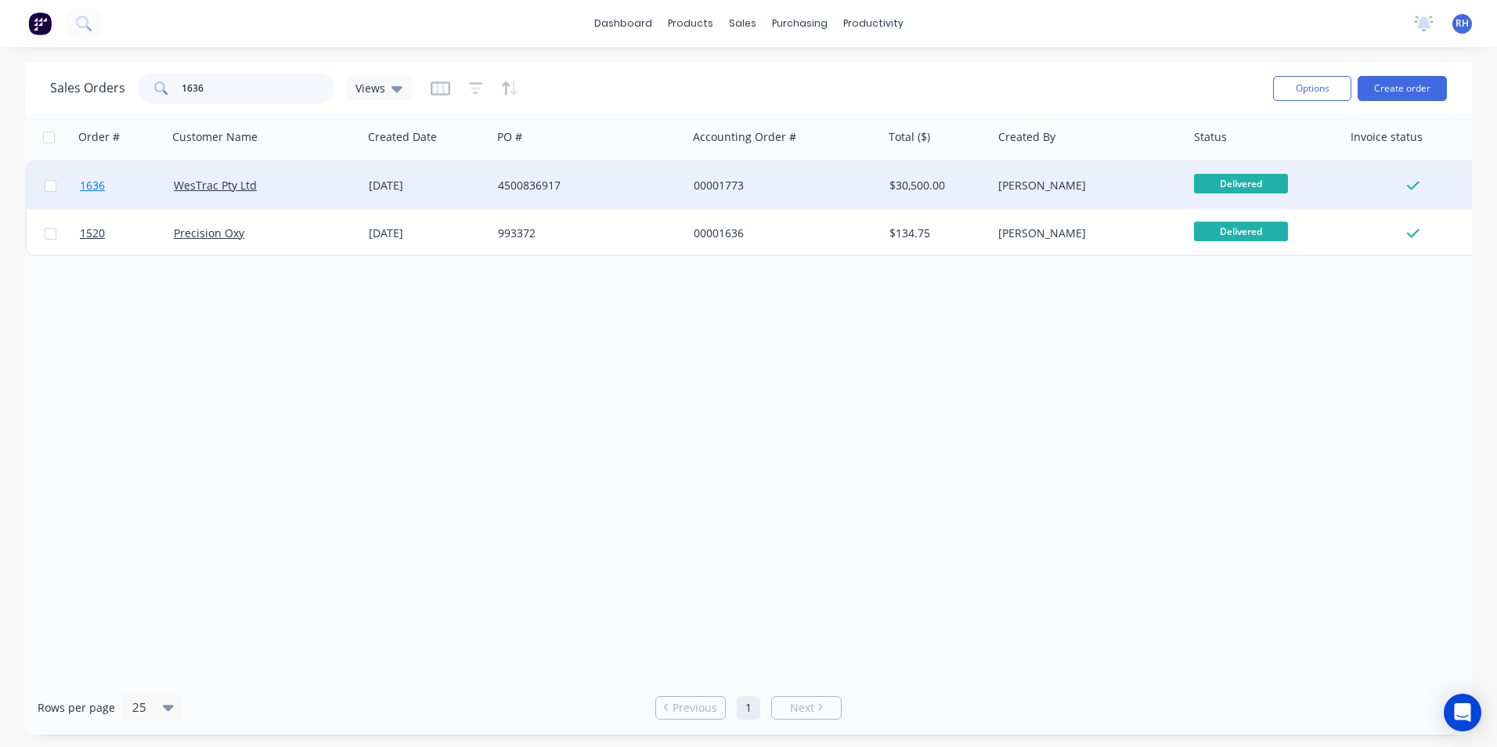
type input "1636"
click at [92, 186] on span "1636" at bounding box center [92, 186] width 25 height 16
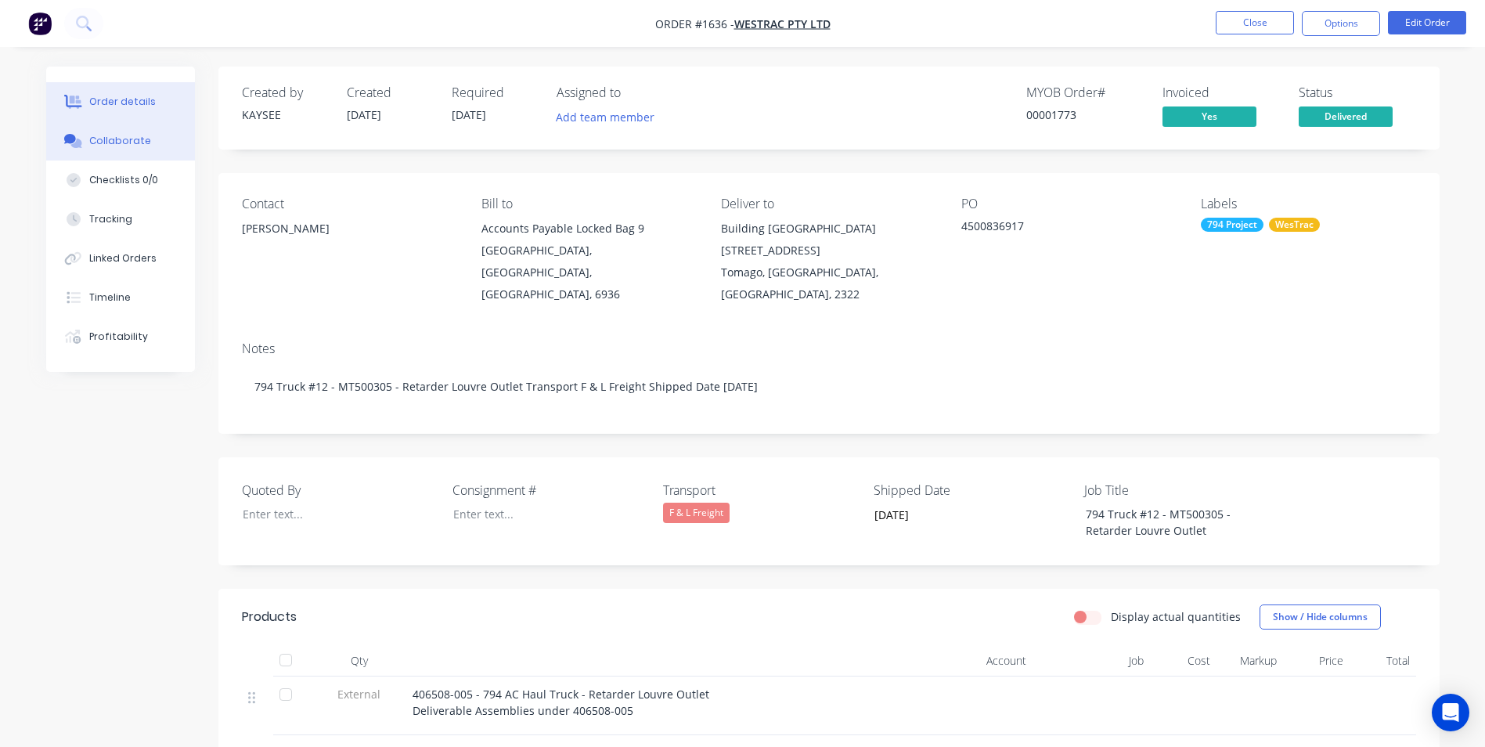
click at [141, 135] on div "Collaborate" at bounding box center [120, 141] width 62 height 14
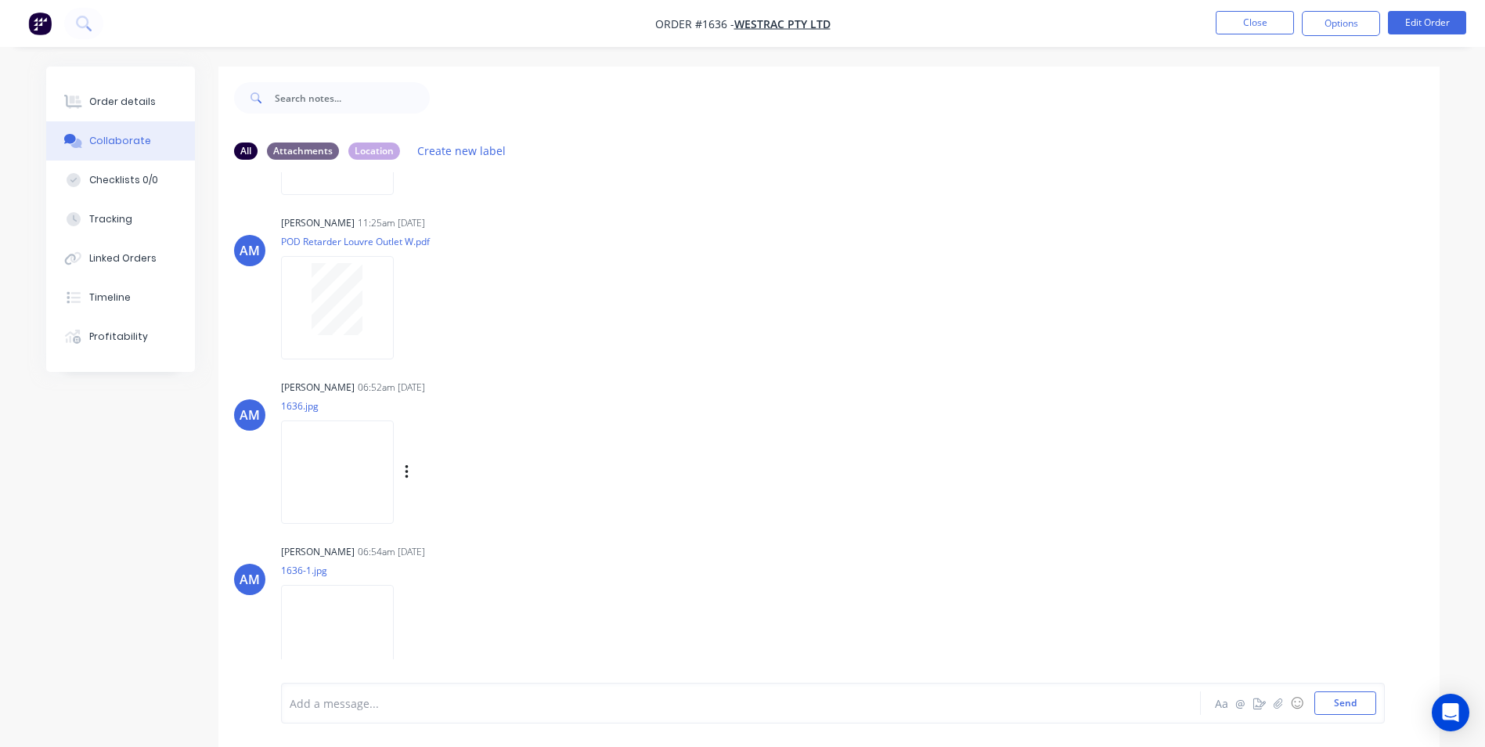
scroll to position [819, 0]
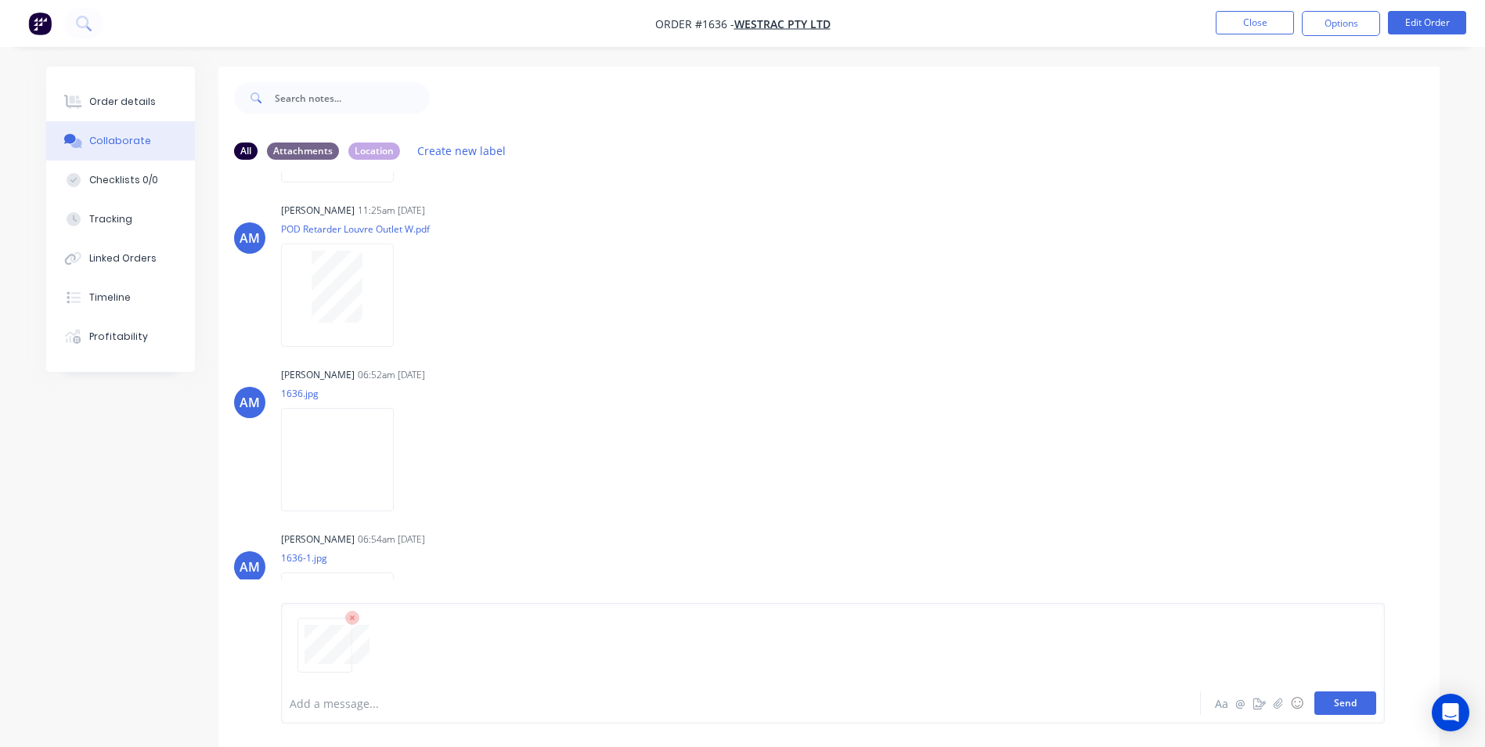
click at [1353, 709] on button "Send" at bounding box center [1346, 702] width 62 height 23
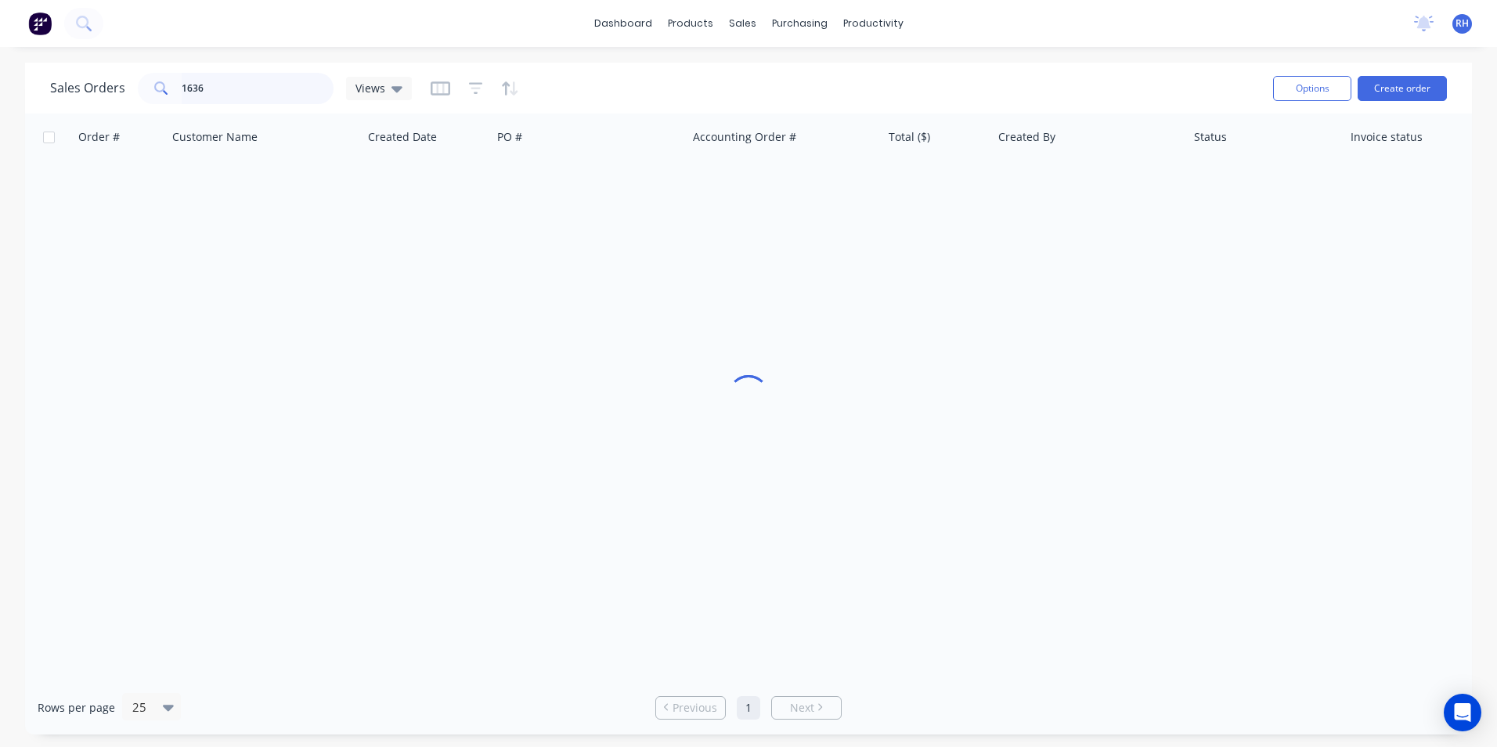
click at [229, 89] on input "1636" at bounding box center [258, 88] width 153 height 31
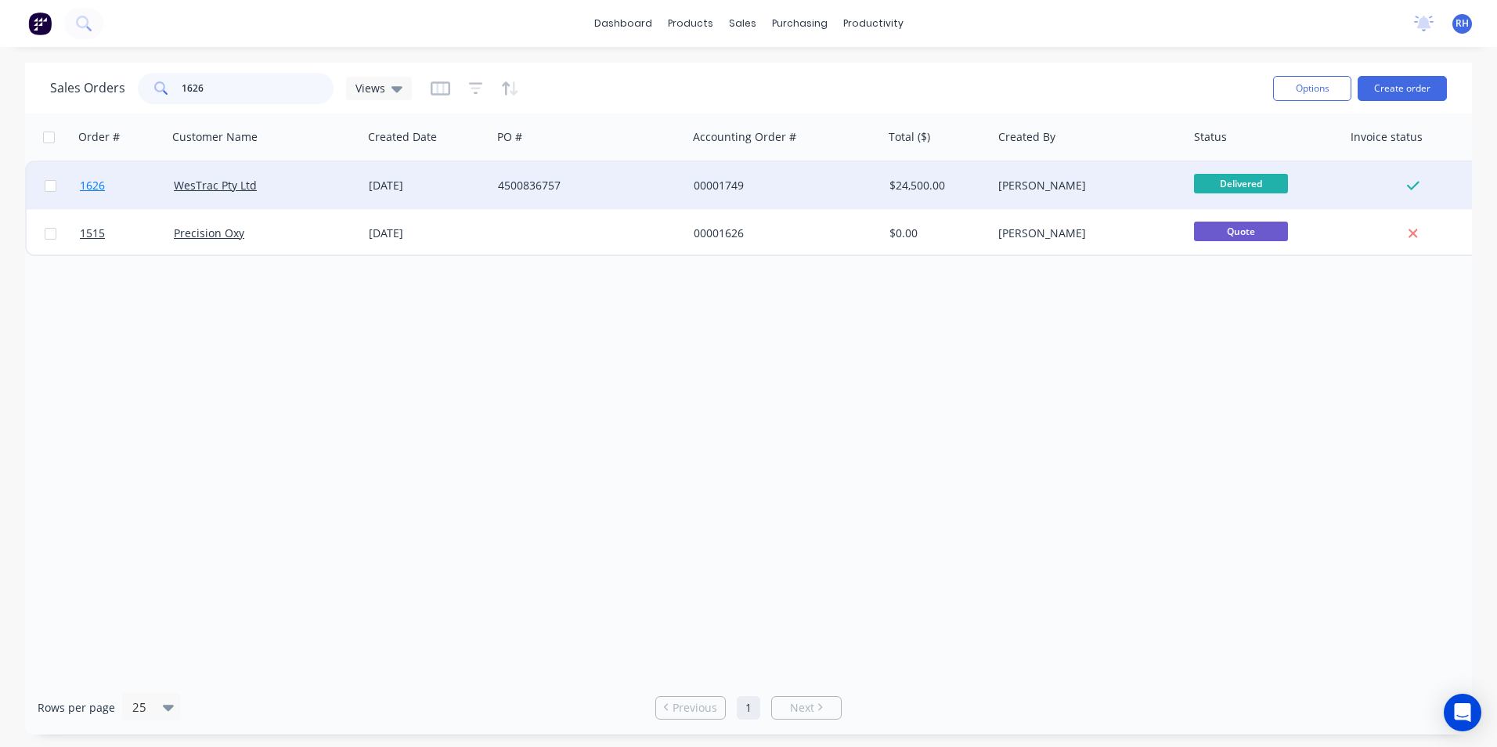
type input "1626"
click at [104, 189] on span "1626" at bounding box center [92, 186] width 25 height 16
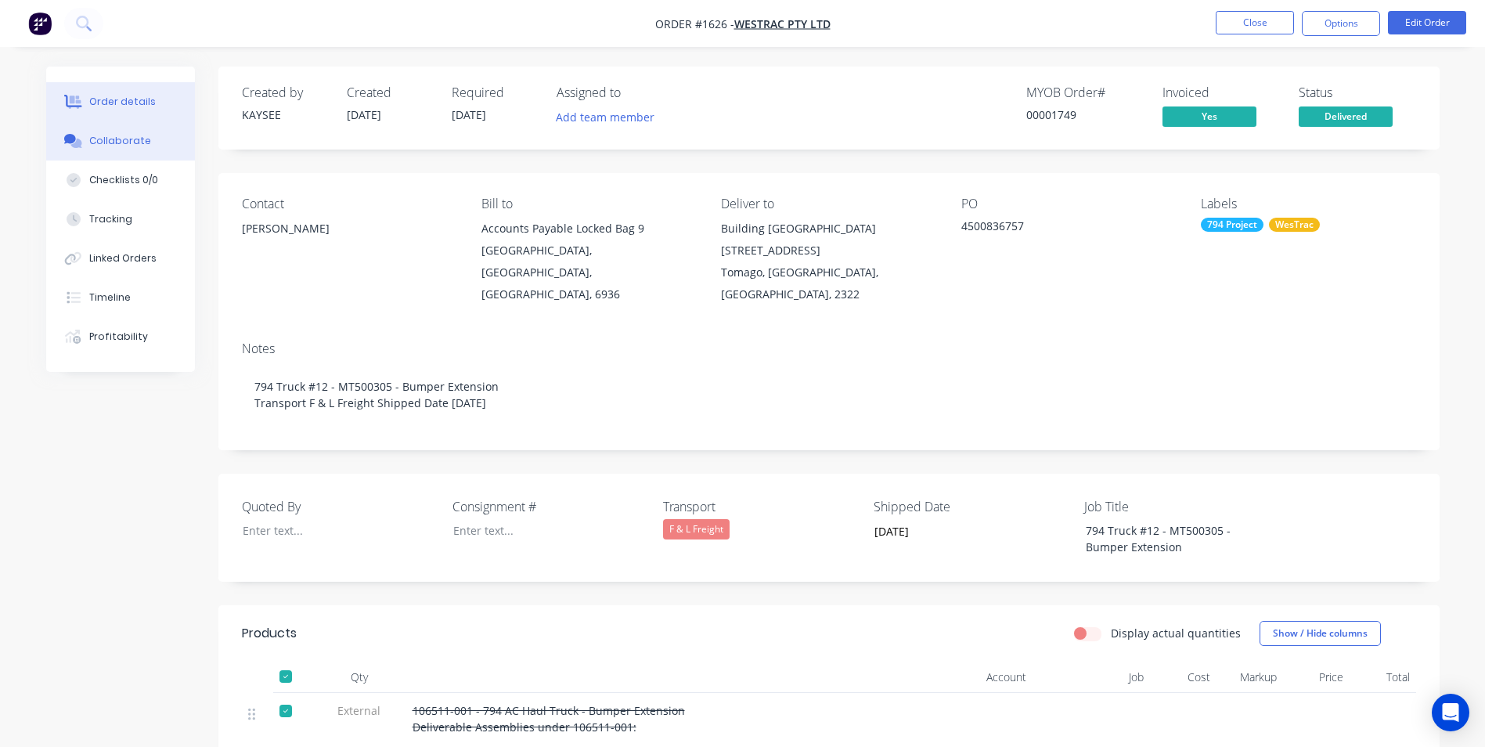
click at [134, 145] on div "Collaborate" at bounding box center [120, 141] width 62 height 14
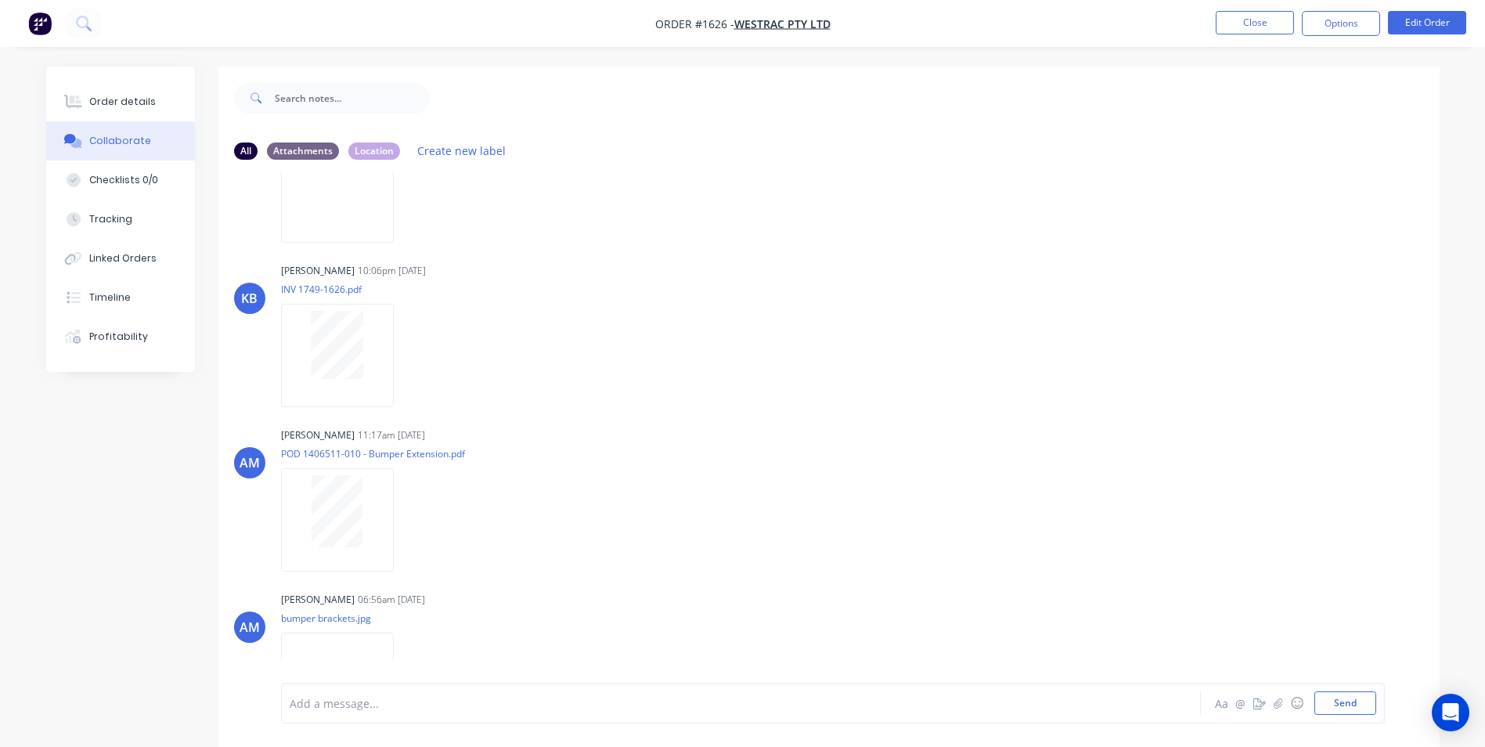
scroll to position [1148, 0]
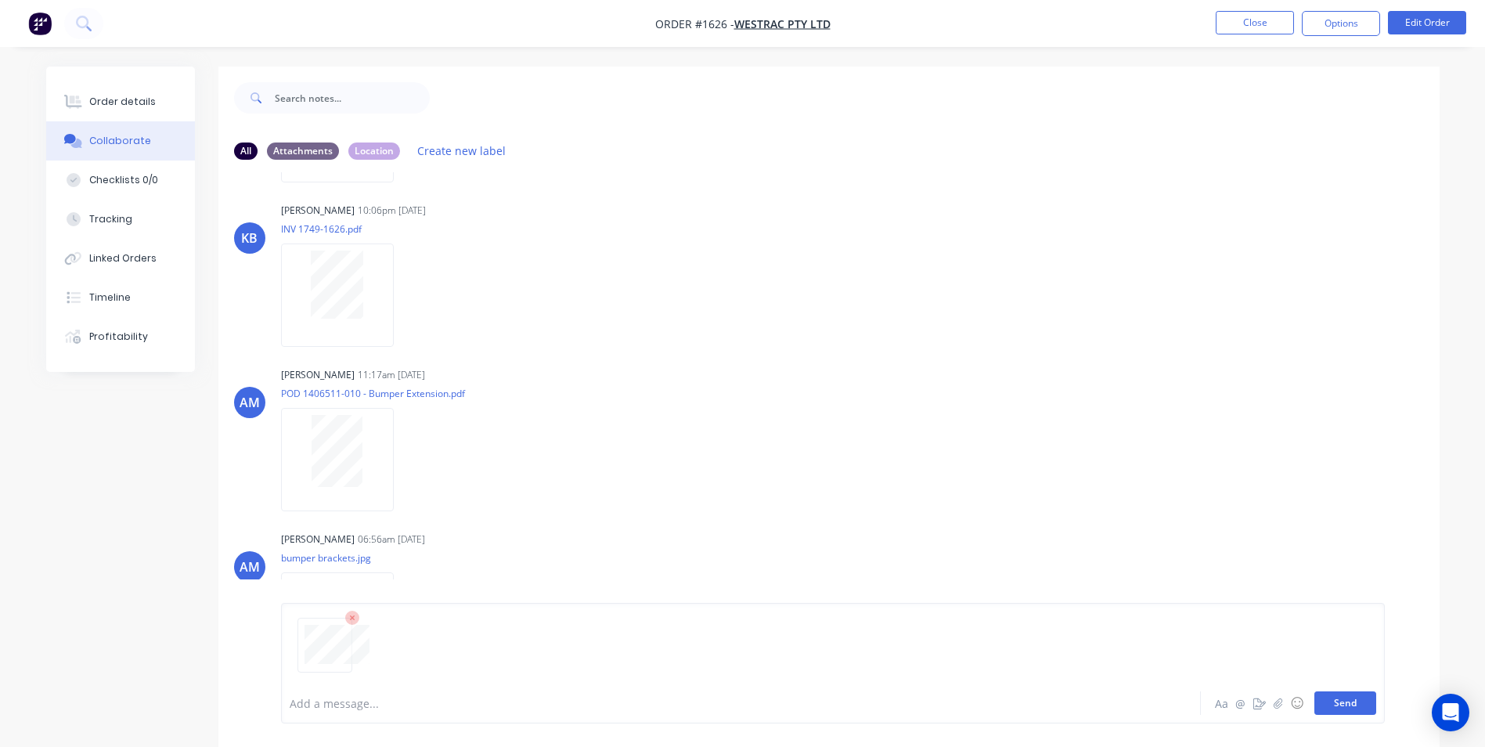
click at [1362, 710] on button "Send" at bounding box center [1346, 702] width 62 height 23
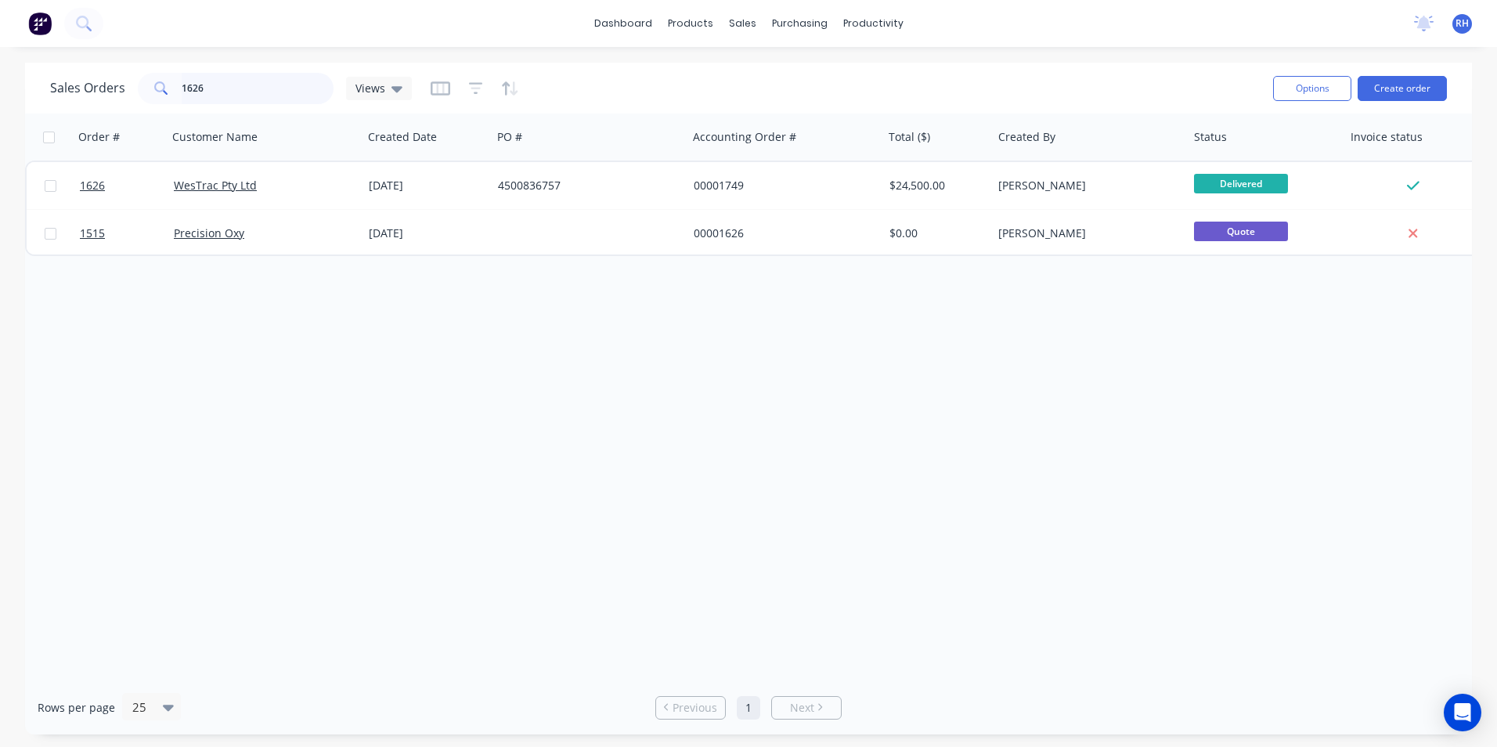
click at [235, 85] on input "1626" at bounding box center [258, 88] width 153 height 31
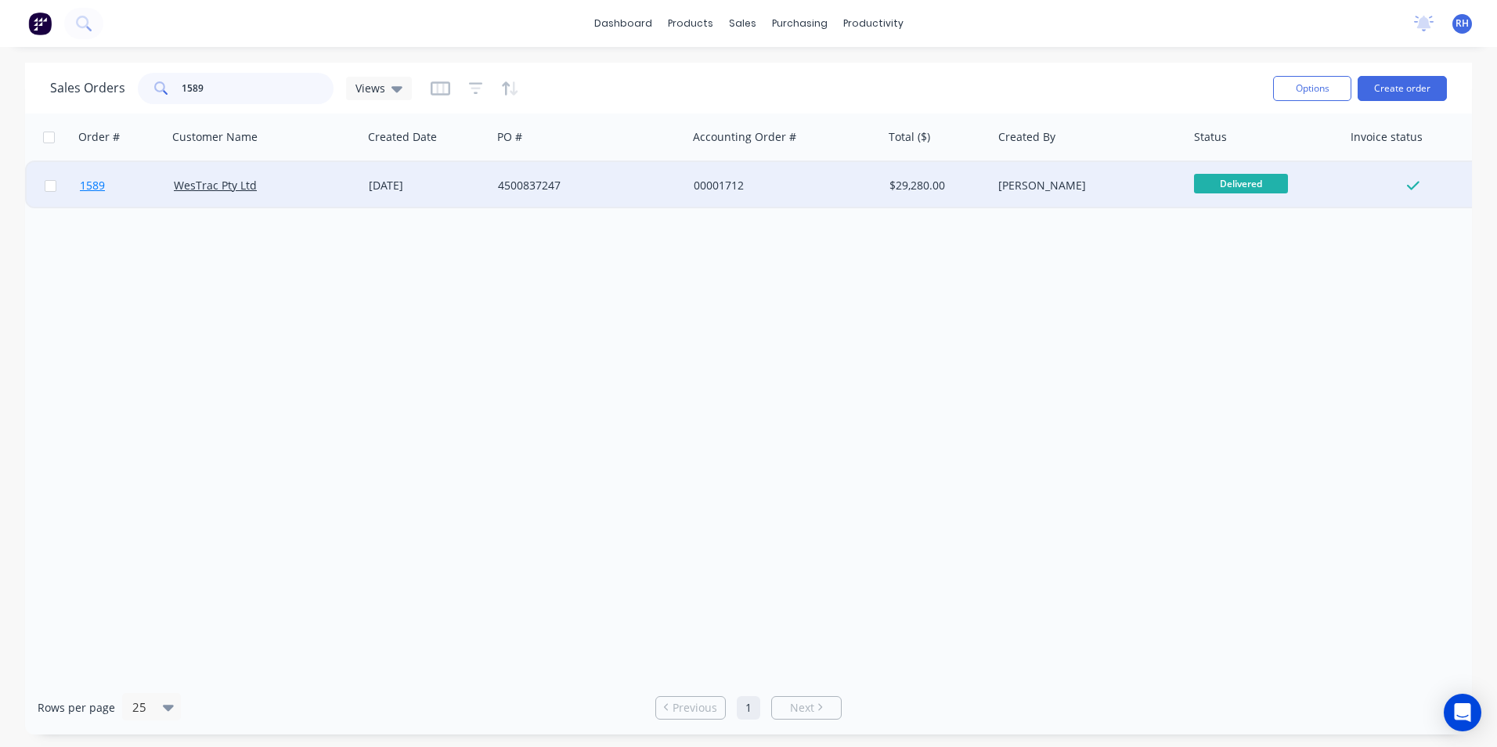
type input "1589"
click at [96, 186] on span "1589" at bounding box center [92, 186] width 25 height 16
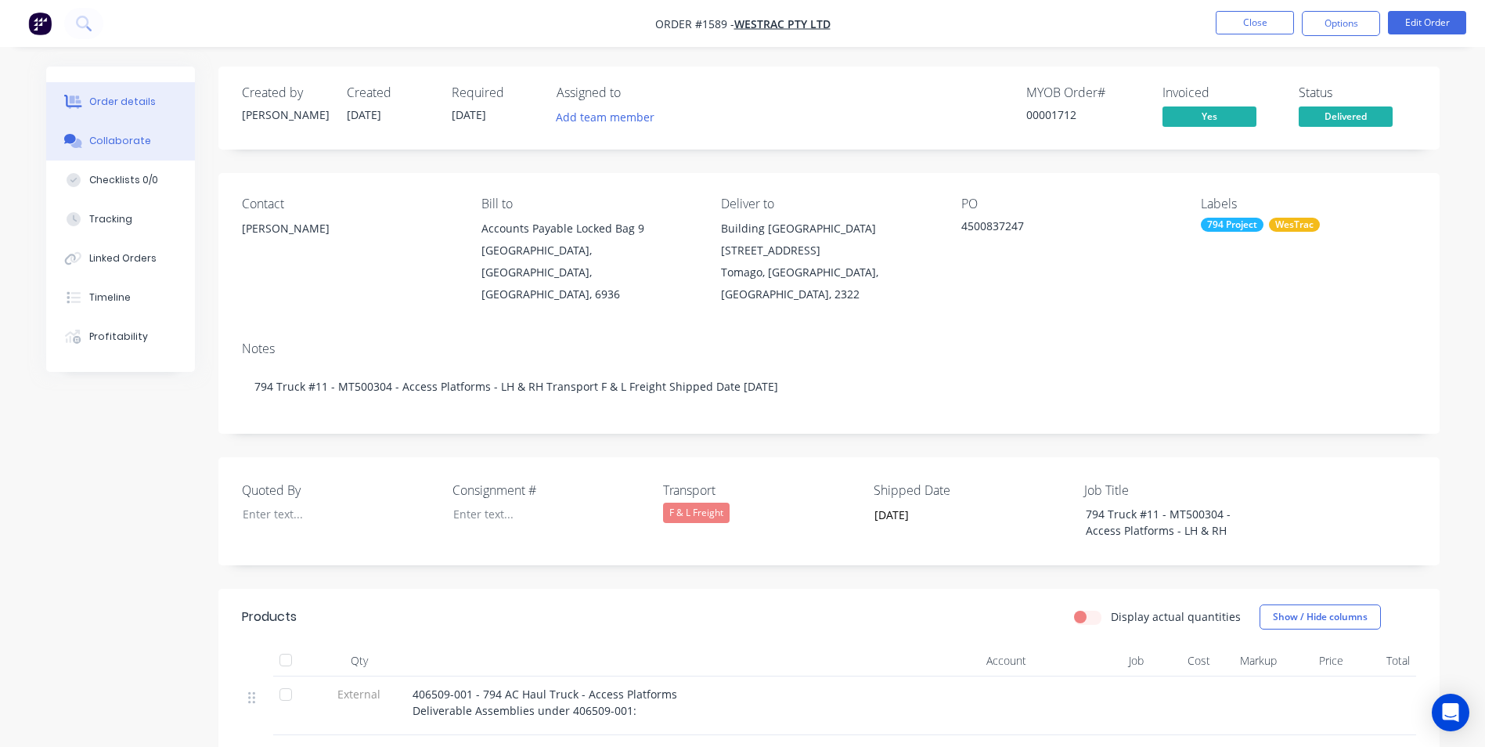
click at [137, 144] on div "Collaborate" at bounding box center [120, 141] width 62 height 14
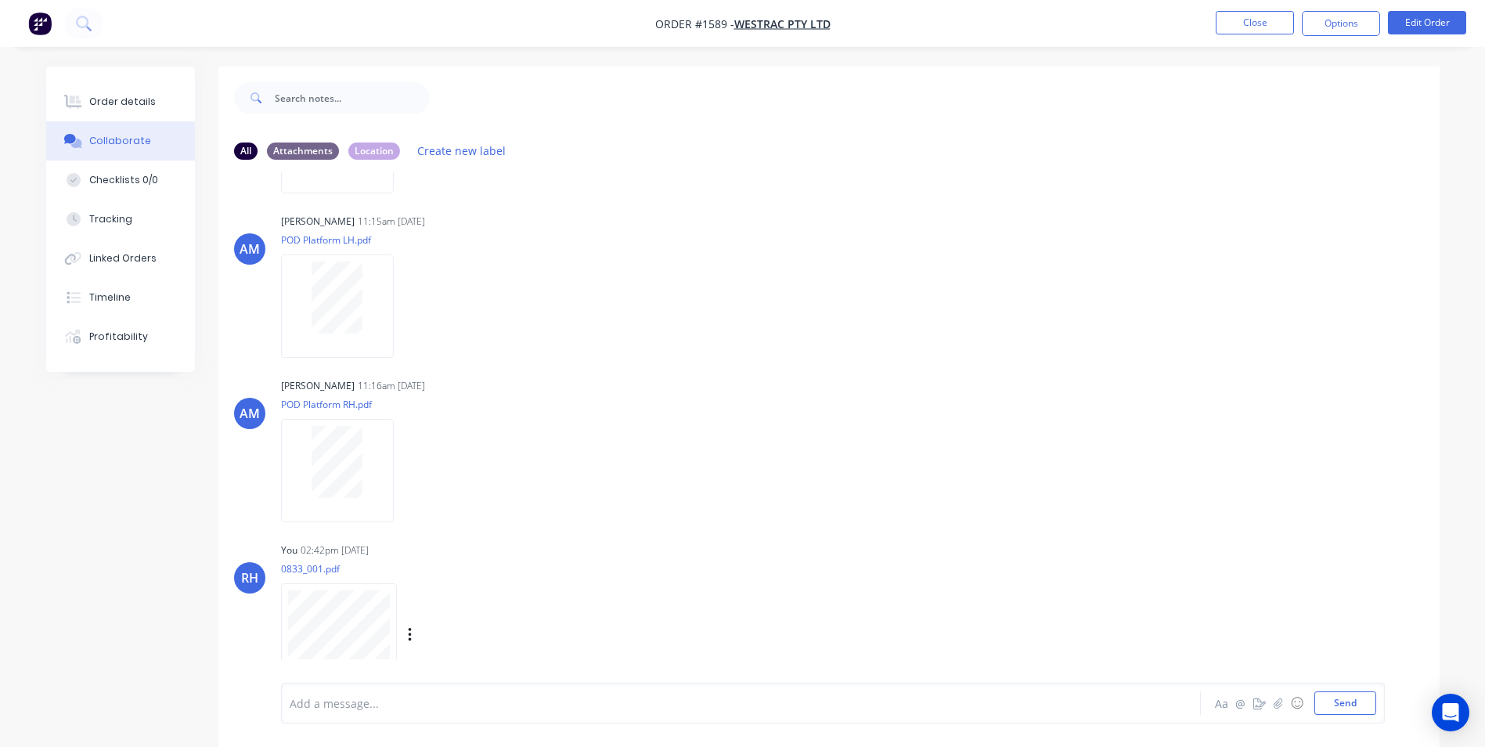
scroll to position [655, 0]
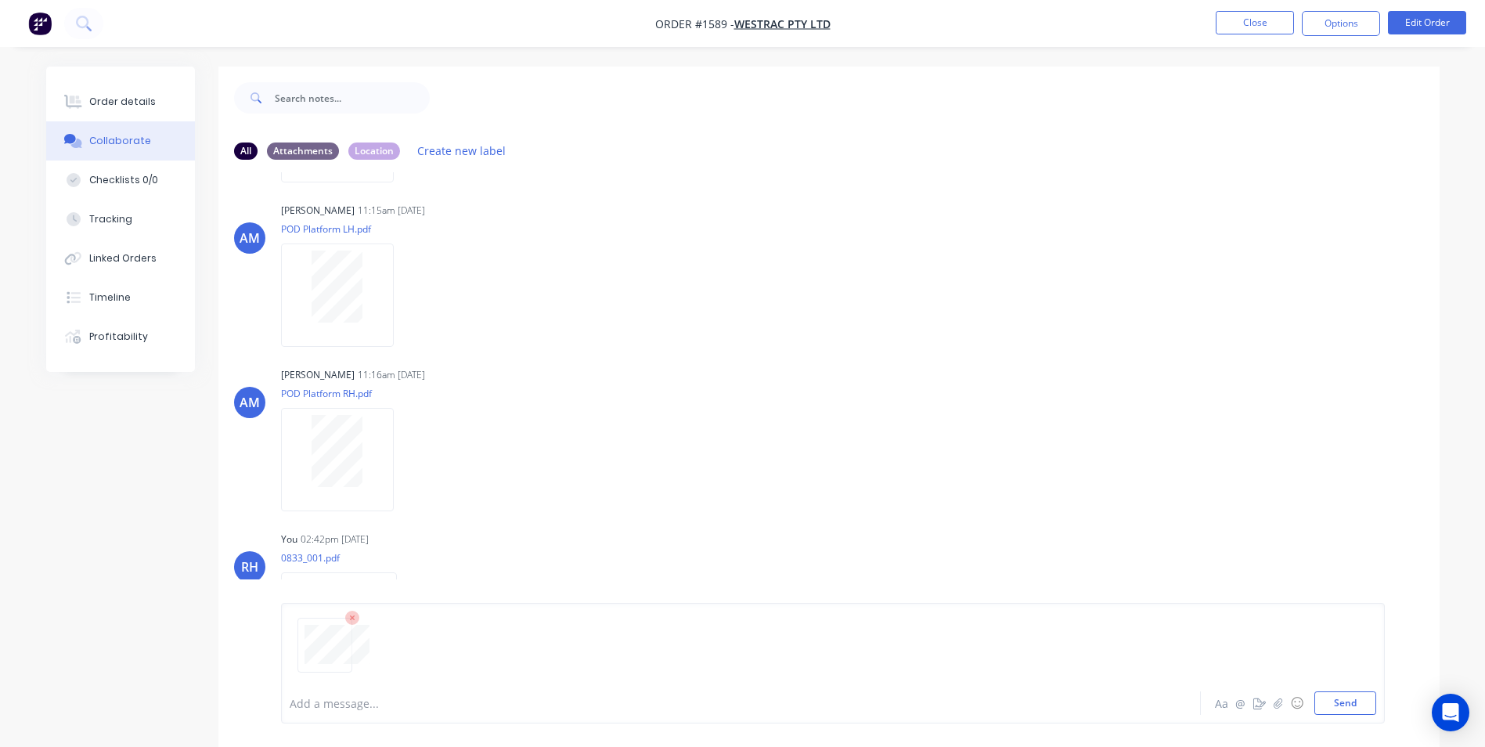
drag, startPoint x: 1358, startPoint y: 697, endPoint x: 1383, endPoint y: 688, distance: 25.8
click at [1359, 695] on button "Send" at bounding box center [1346, 702] width 62 height 23
